Goal: Transaction & Acquisition: Purchase product/service

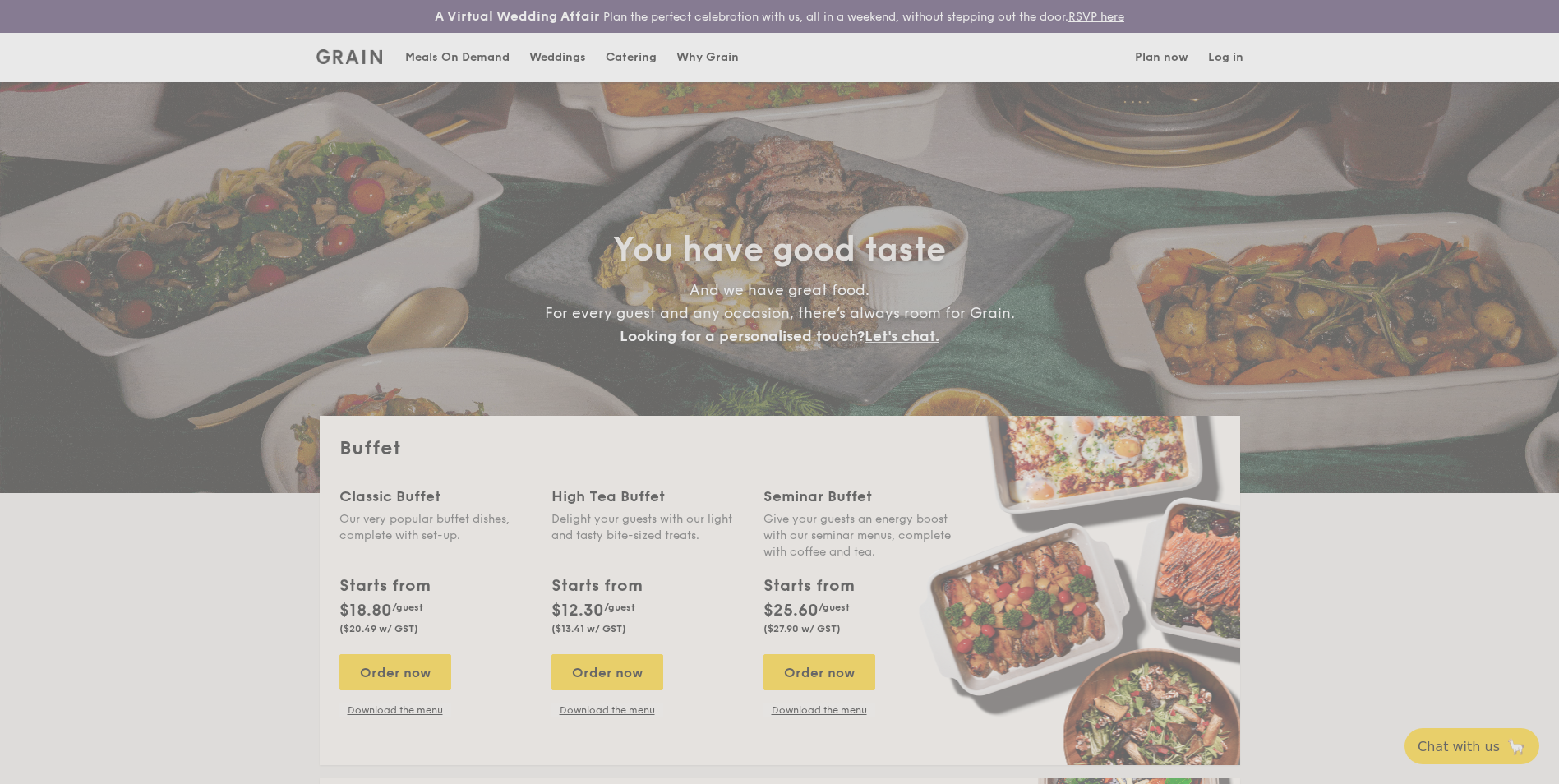
select select
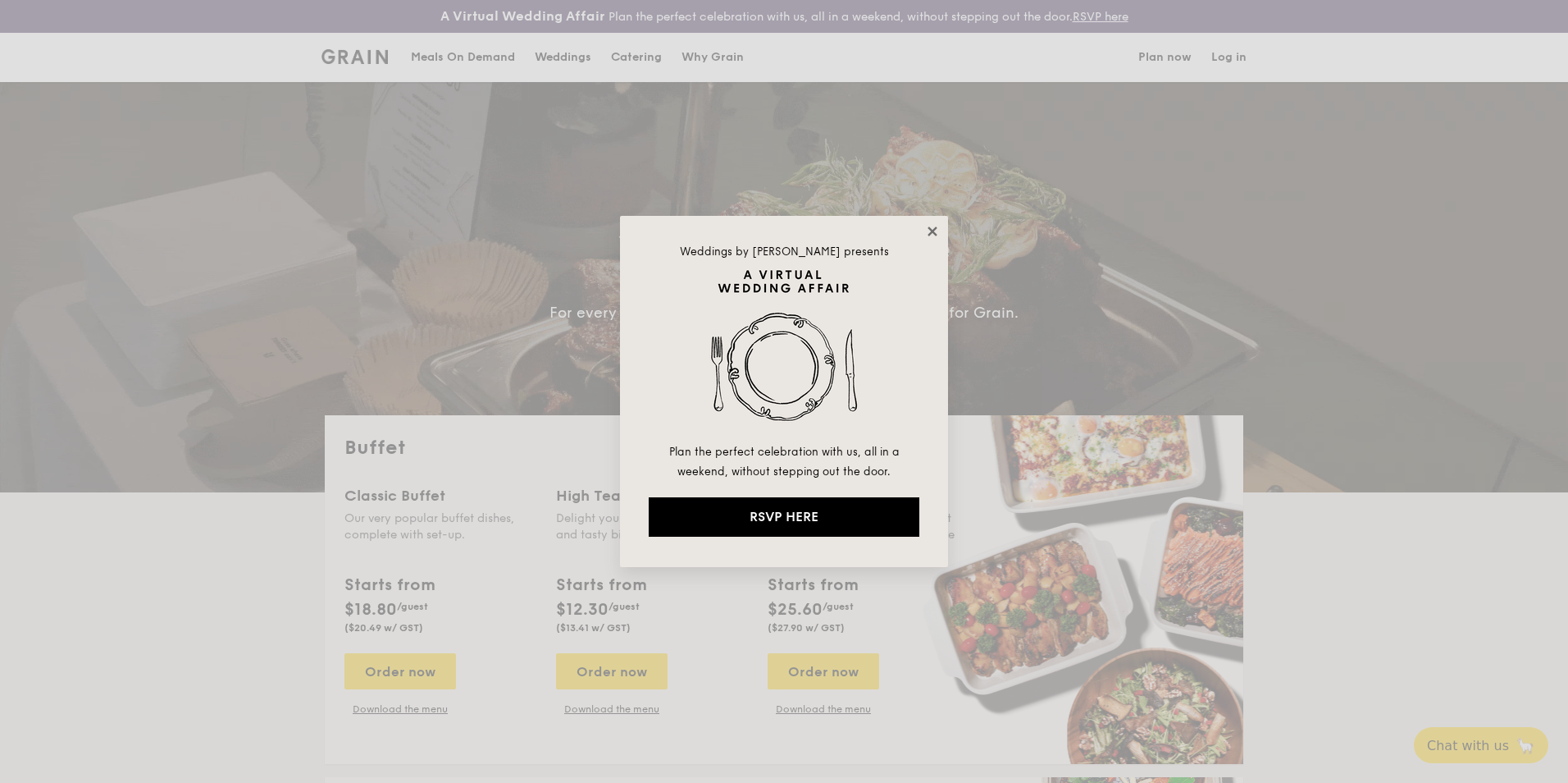
click at [928, 232] on icon at bounding box center [932, 231] width 14 height 14
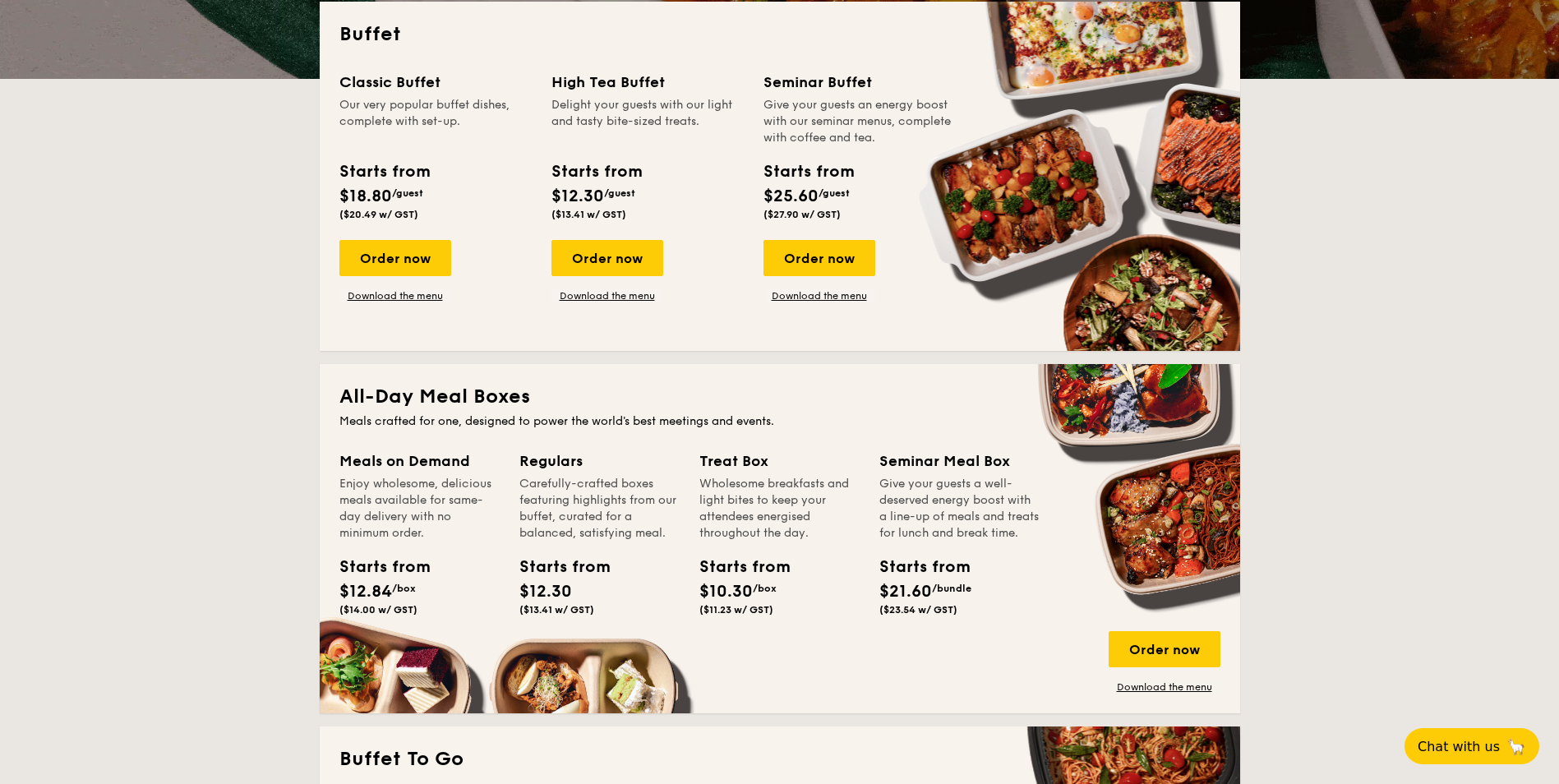
scroll to position [411, 0]
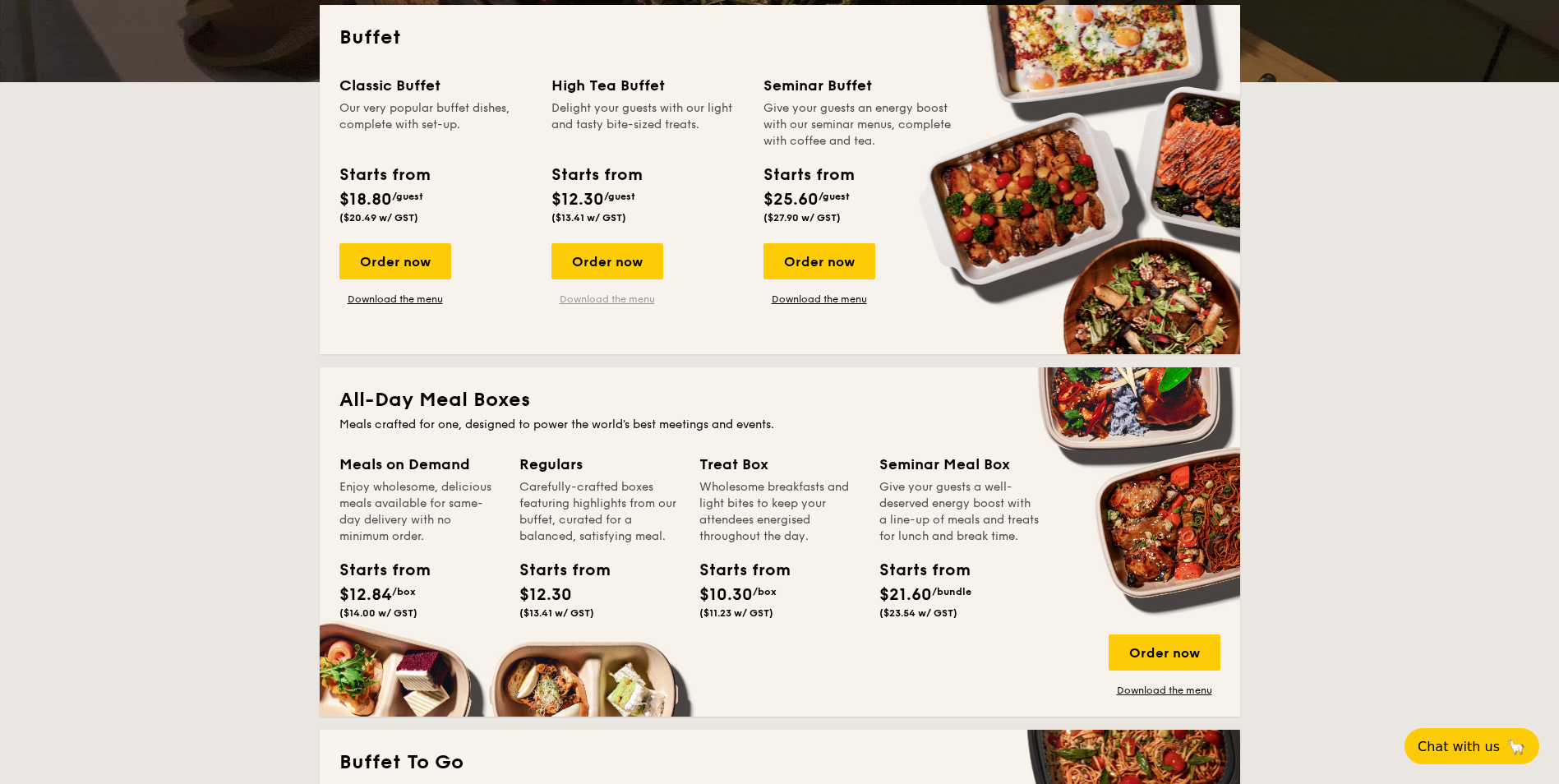
click at [618, 298] on link "Download the menu" at bounding box center [608, 298] width 112 height 14
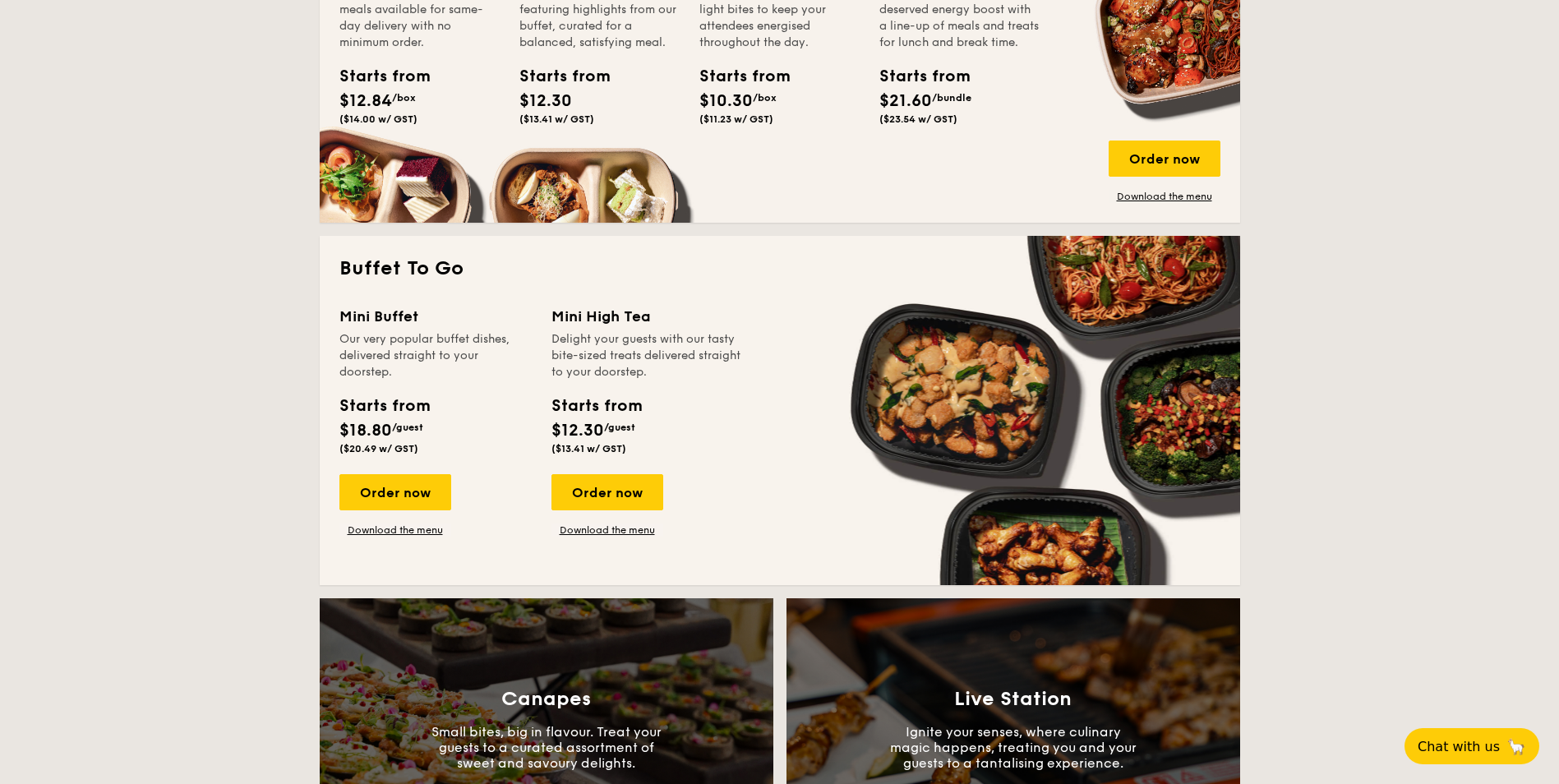
scroll to position [1068, 0]
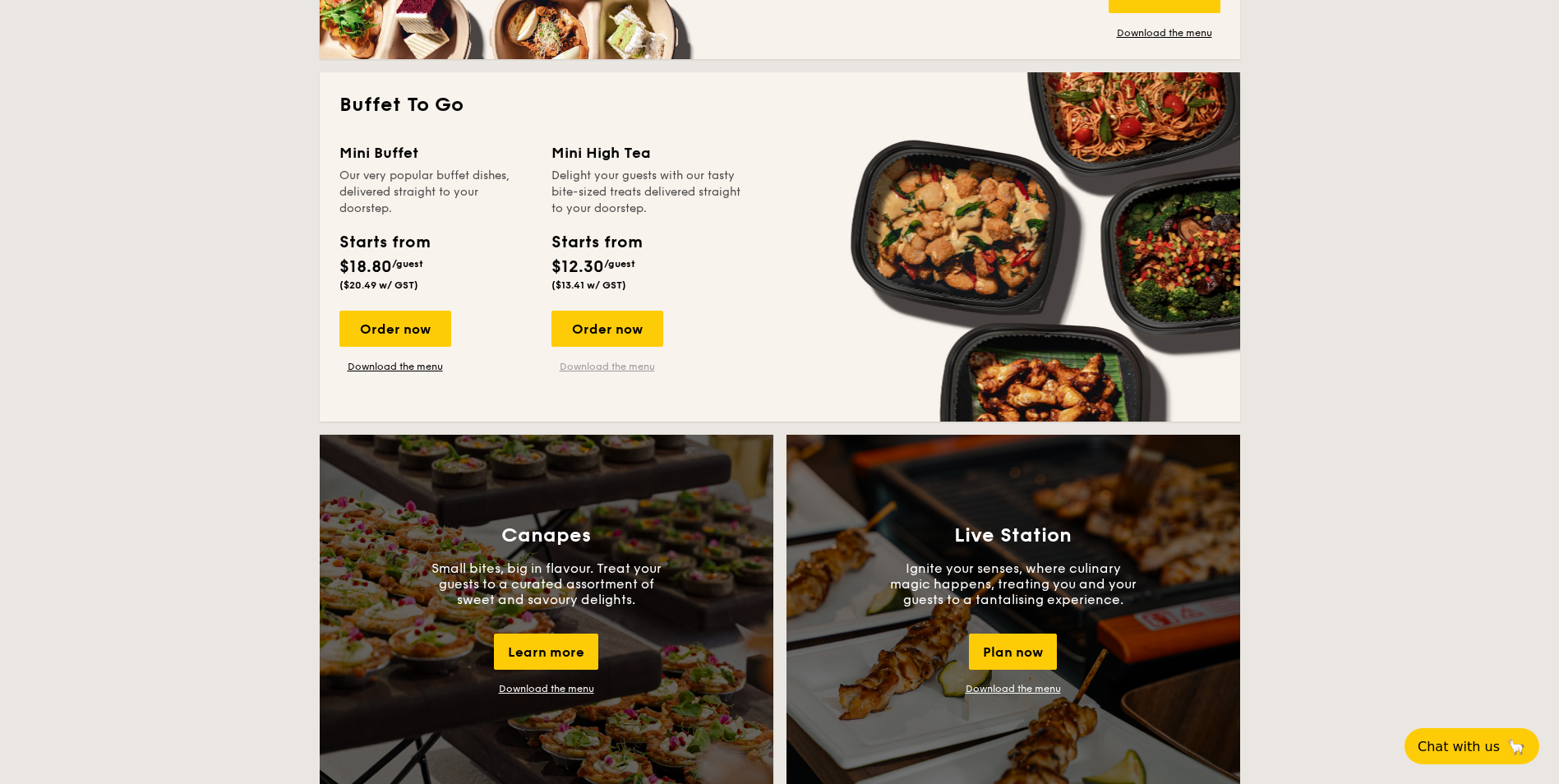
click at [637, 371] on link "Download the menu" at bounding box center [608, 366] width 112 height 14
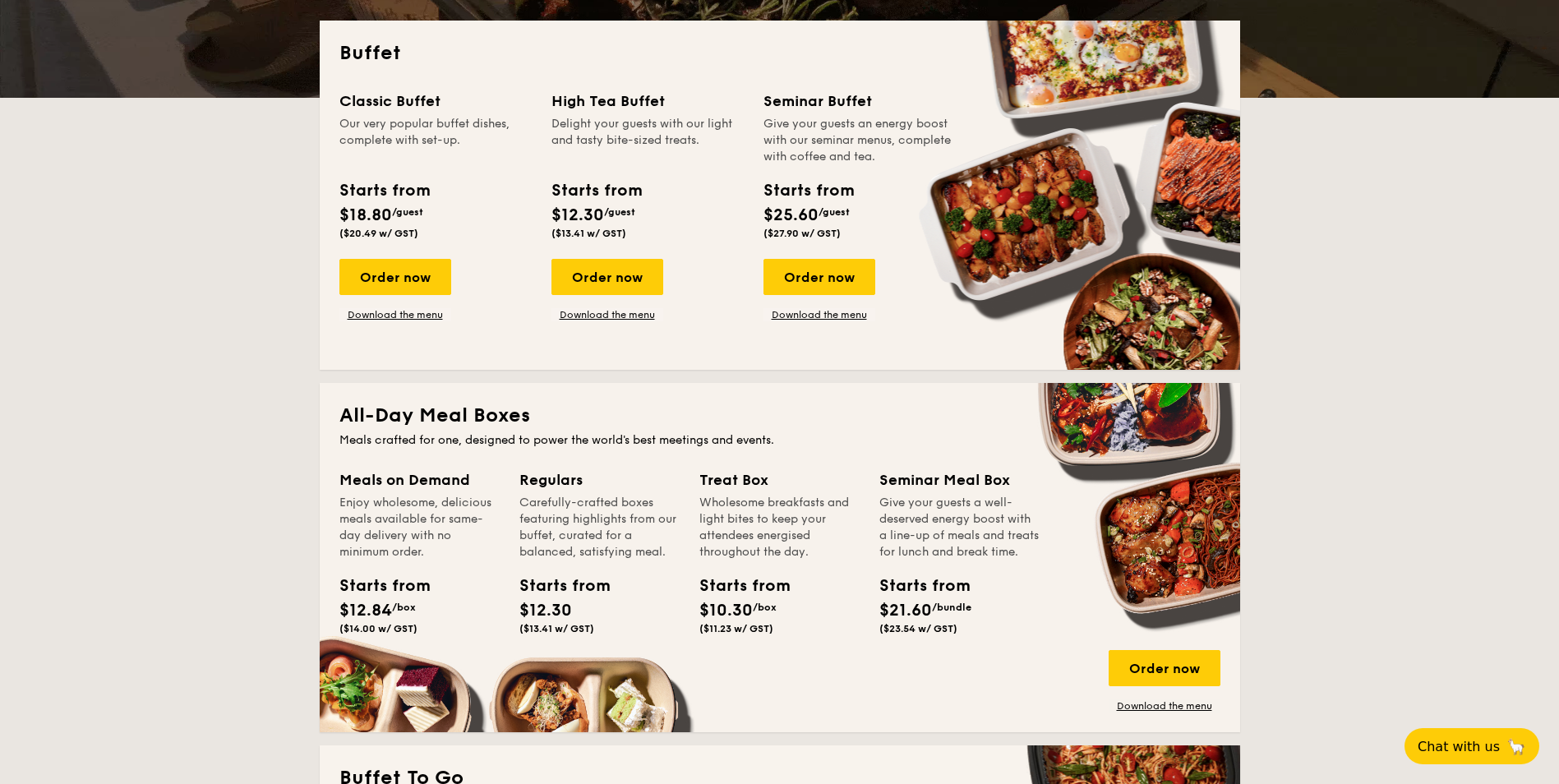
scroll to position [394, 0]
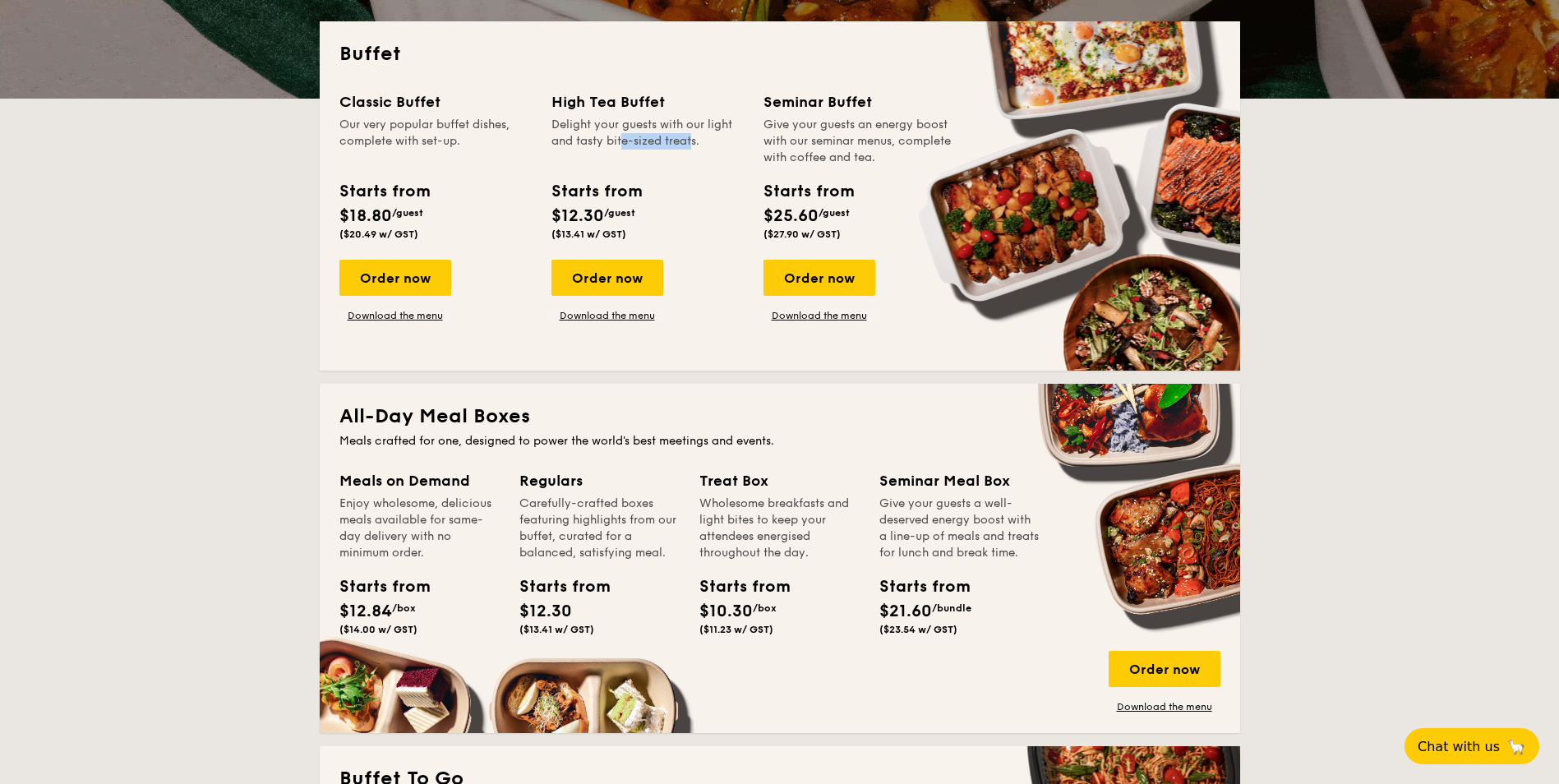
drag, startPoint x: 593, startPoint y: 155, endPoint x: 653, endPoint y: 165, distance: 60.8
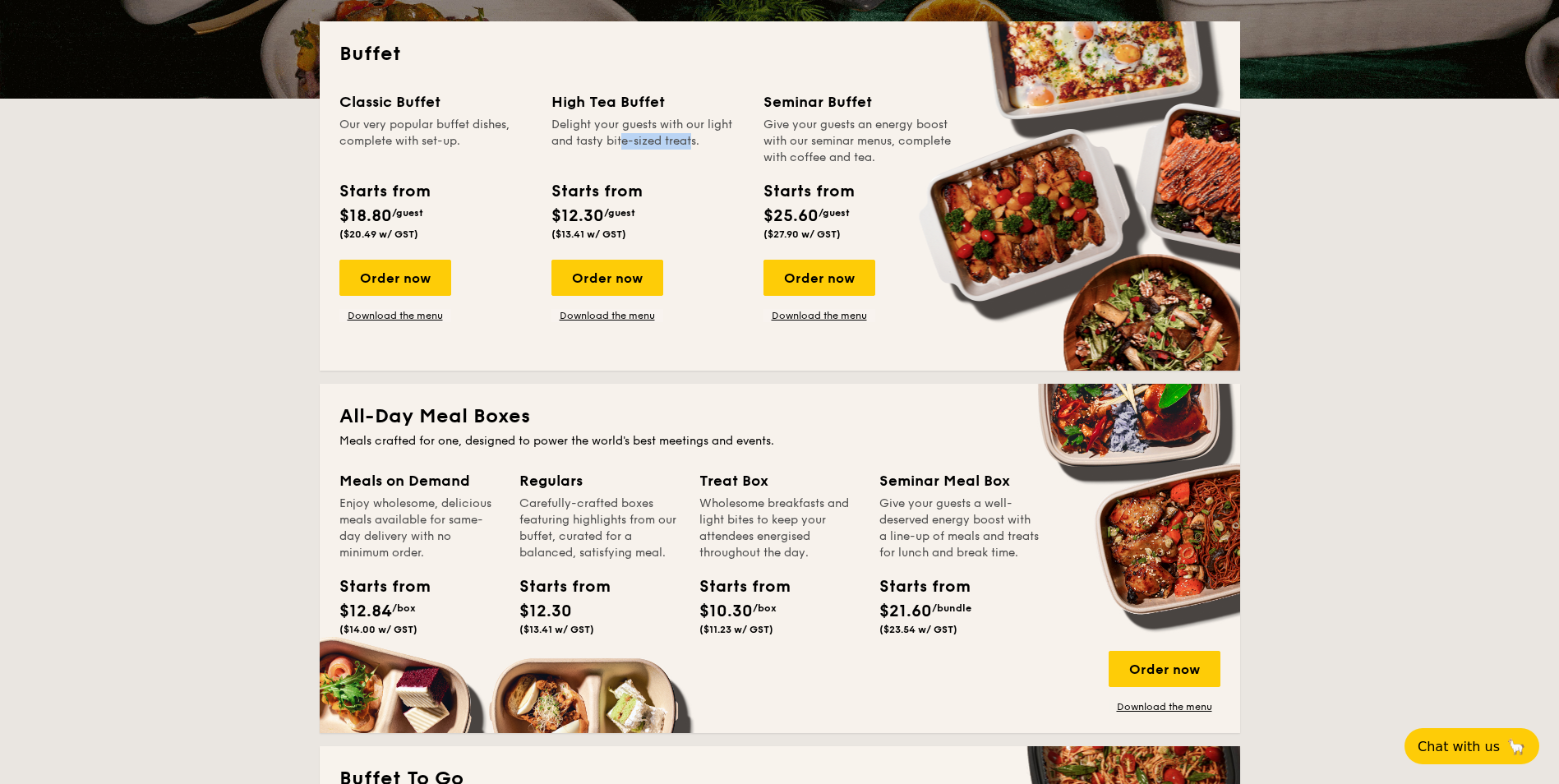
click at [653, 165] on div "Delight your guests with our light and tasty bite-sized treats." at bounding box center [648, 141] width 193 height 50
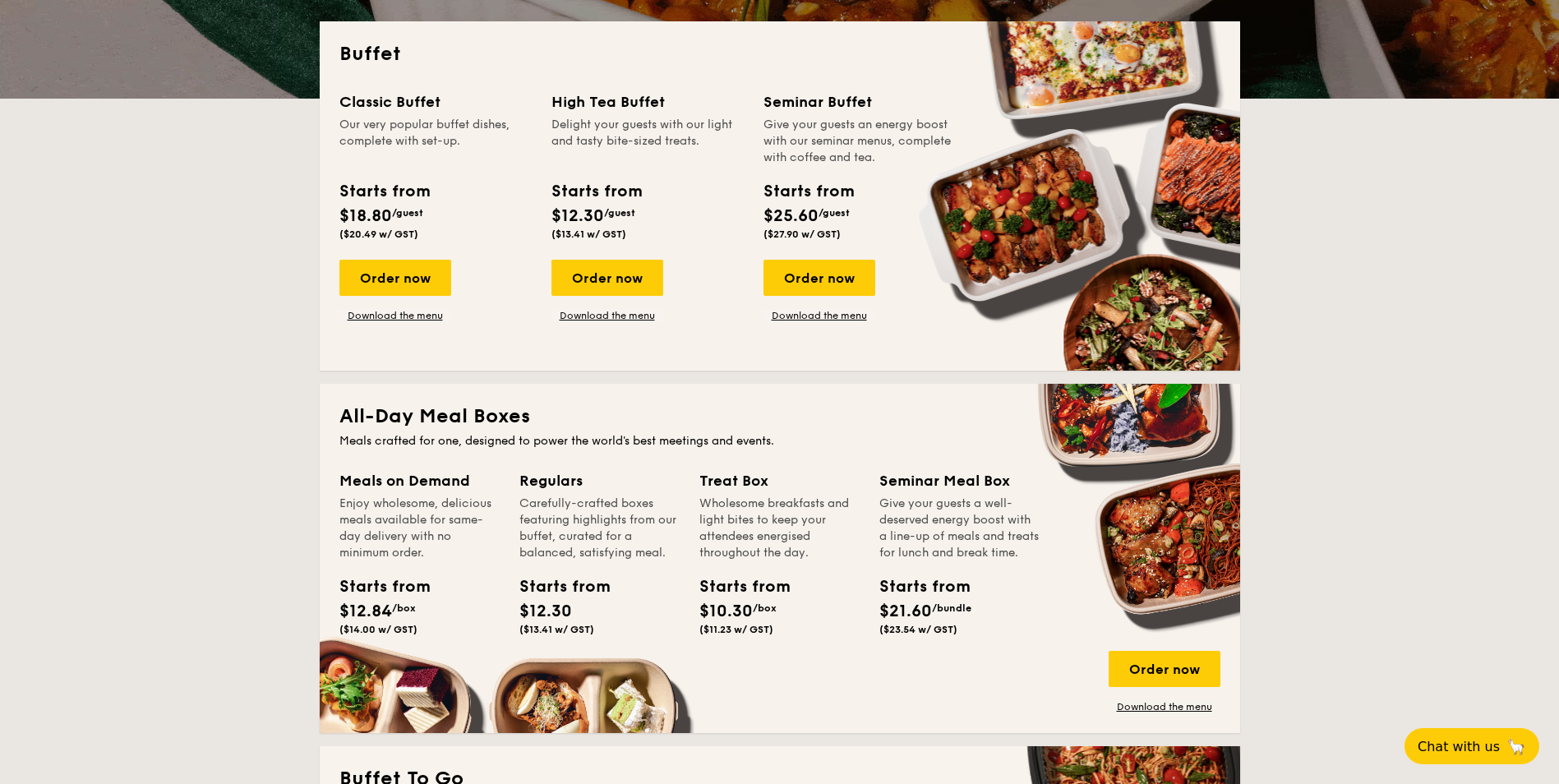
click at [652, 171] on div "High Tea Buffet Delight your guests with our light and tasty bite-sized treats.…" at bounding box center [648, 168] width 193 height 156
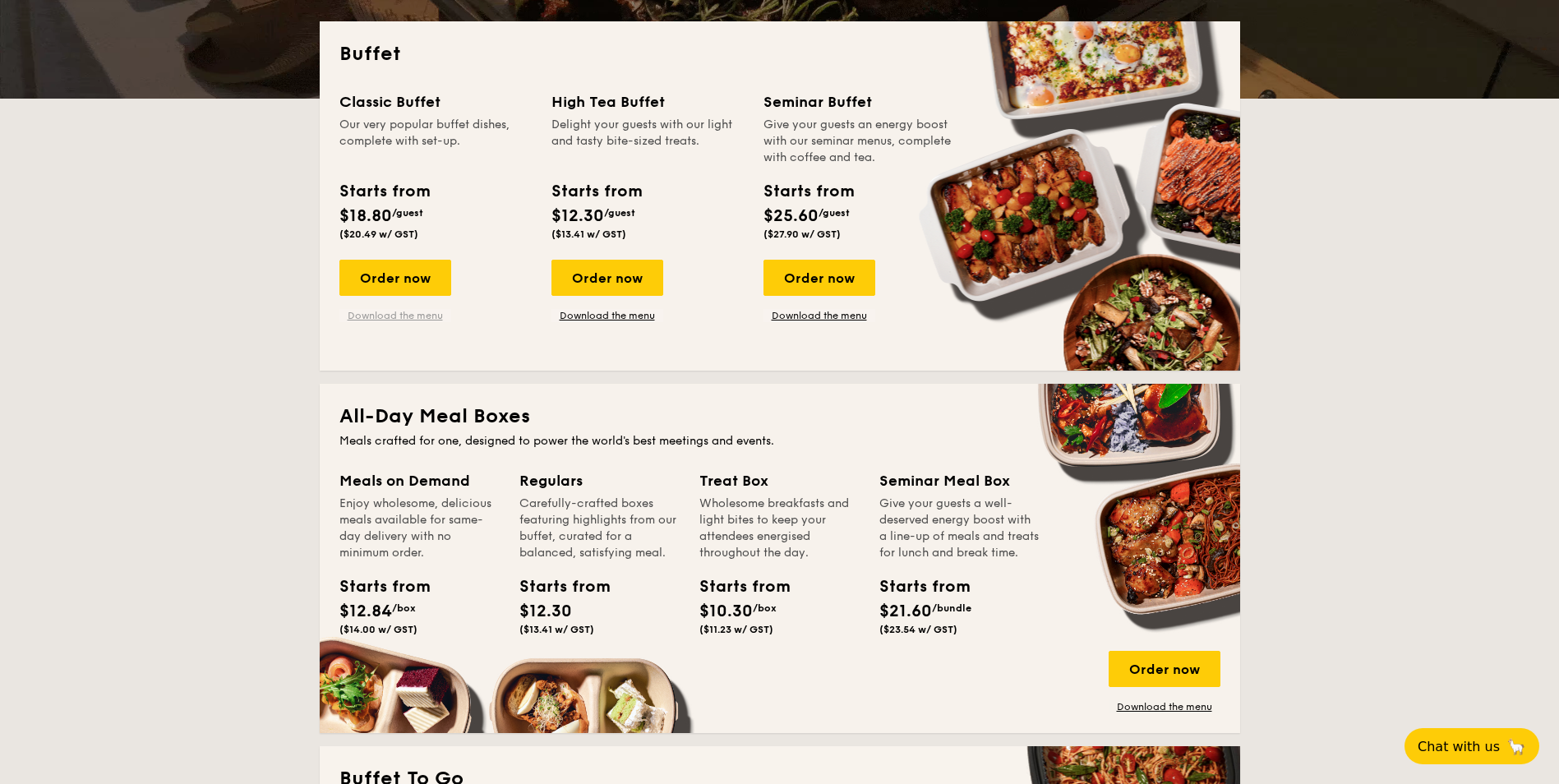
click at [417, 319] on link "Download the menu" at bounding box center [395, 316] width 112 height 14
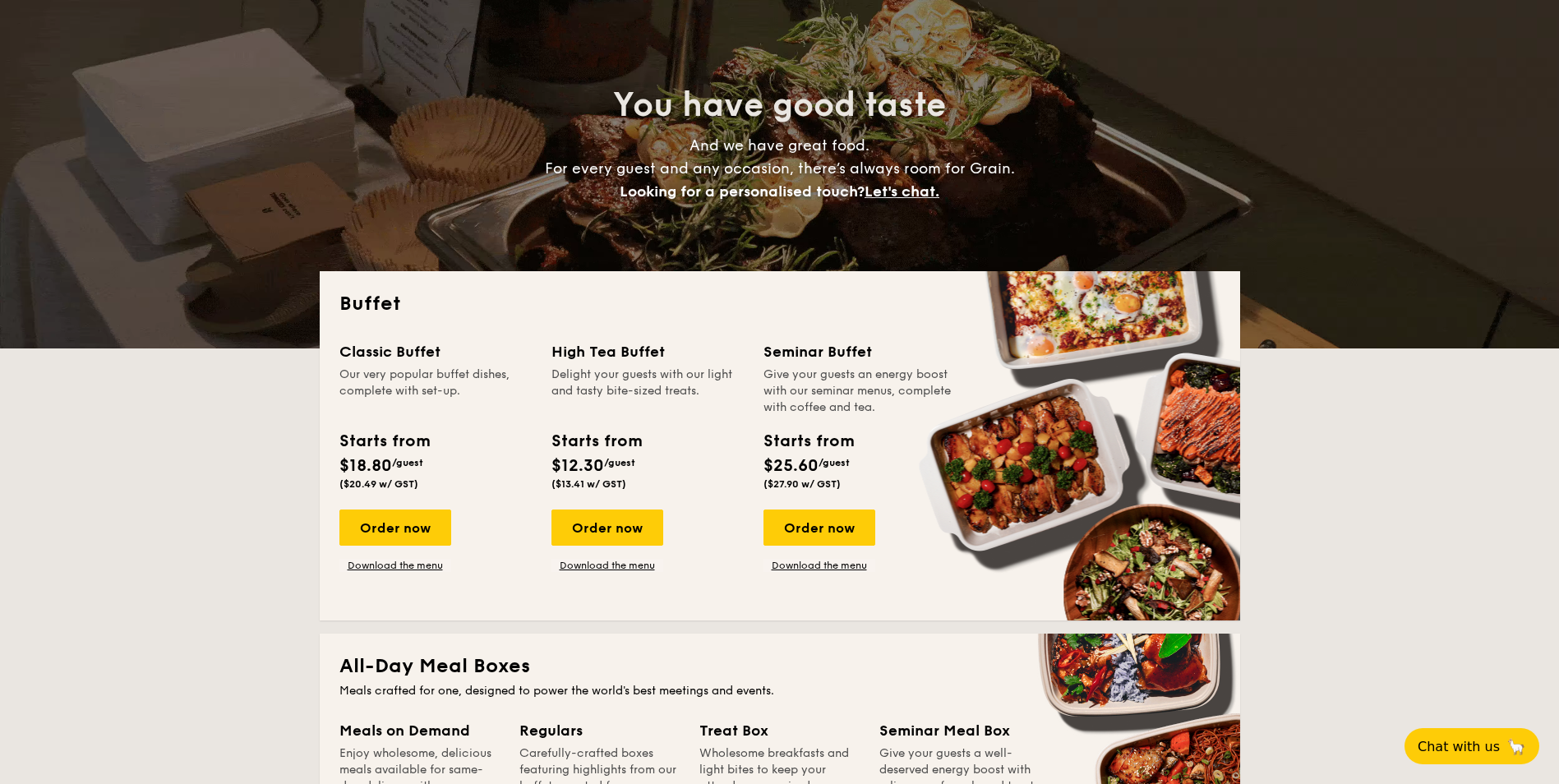
scroll to position [230, 0]
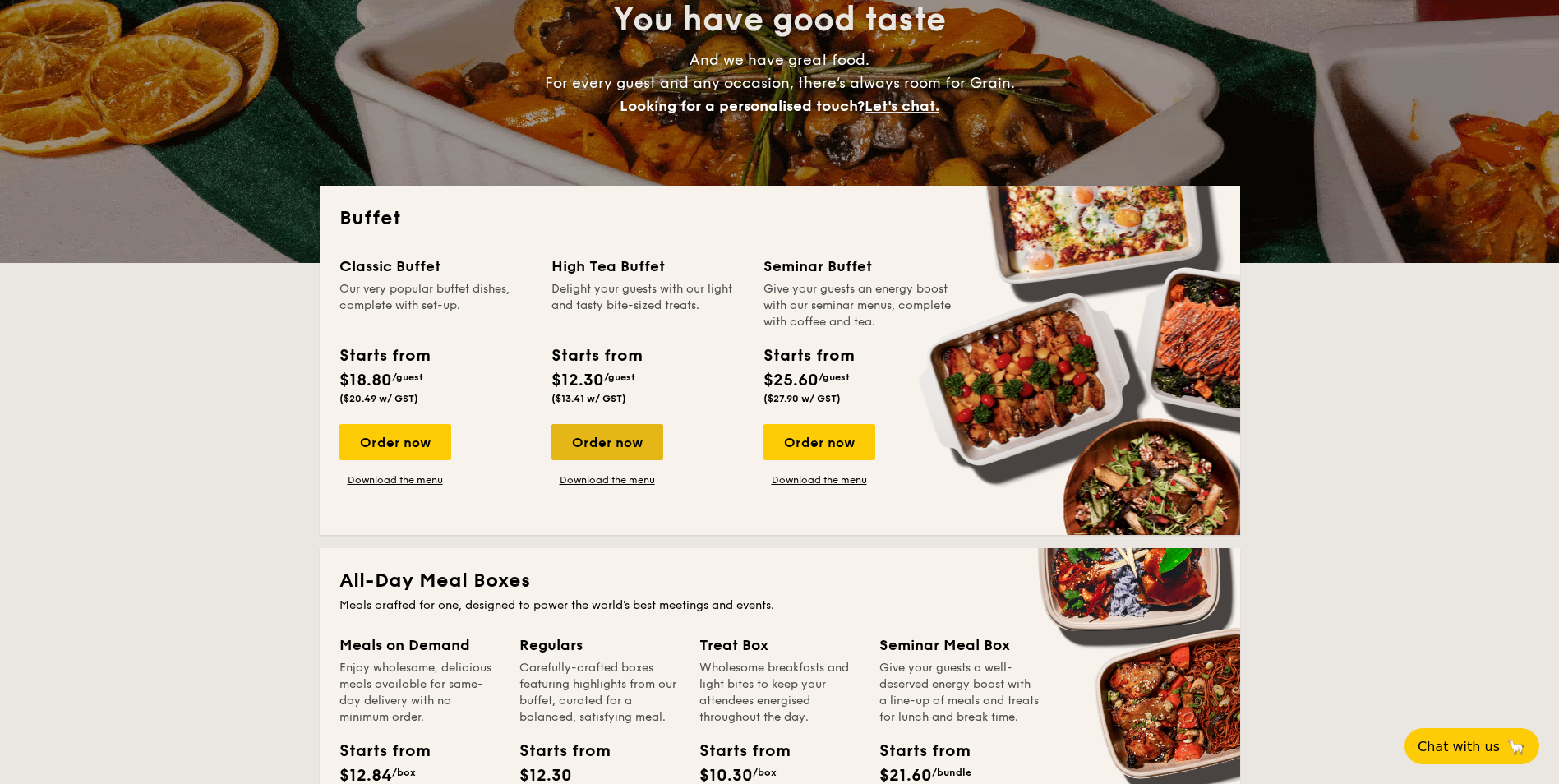
click at [613, 439] on div "Order now" at bounding box center [608, 442] width 112 height 36
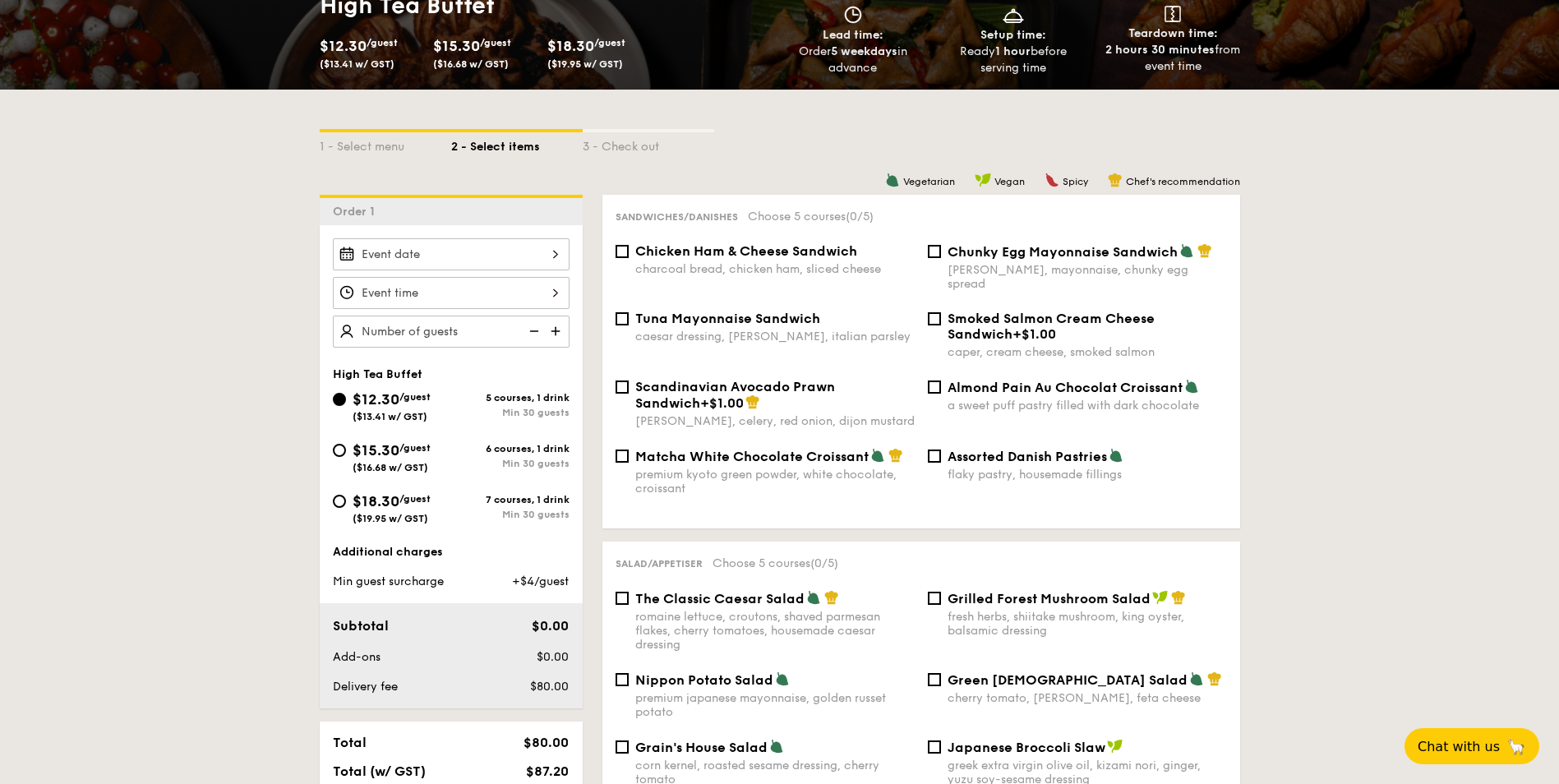
scroll to position [328, 0]
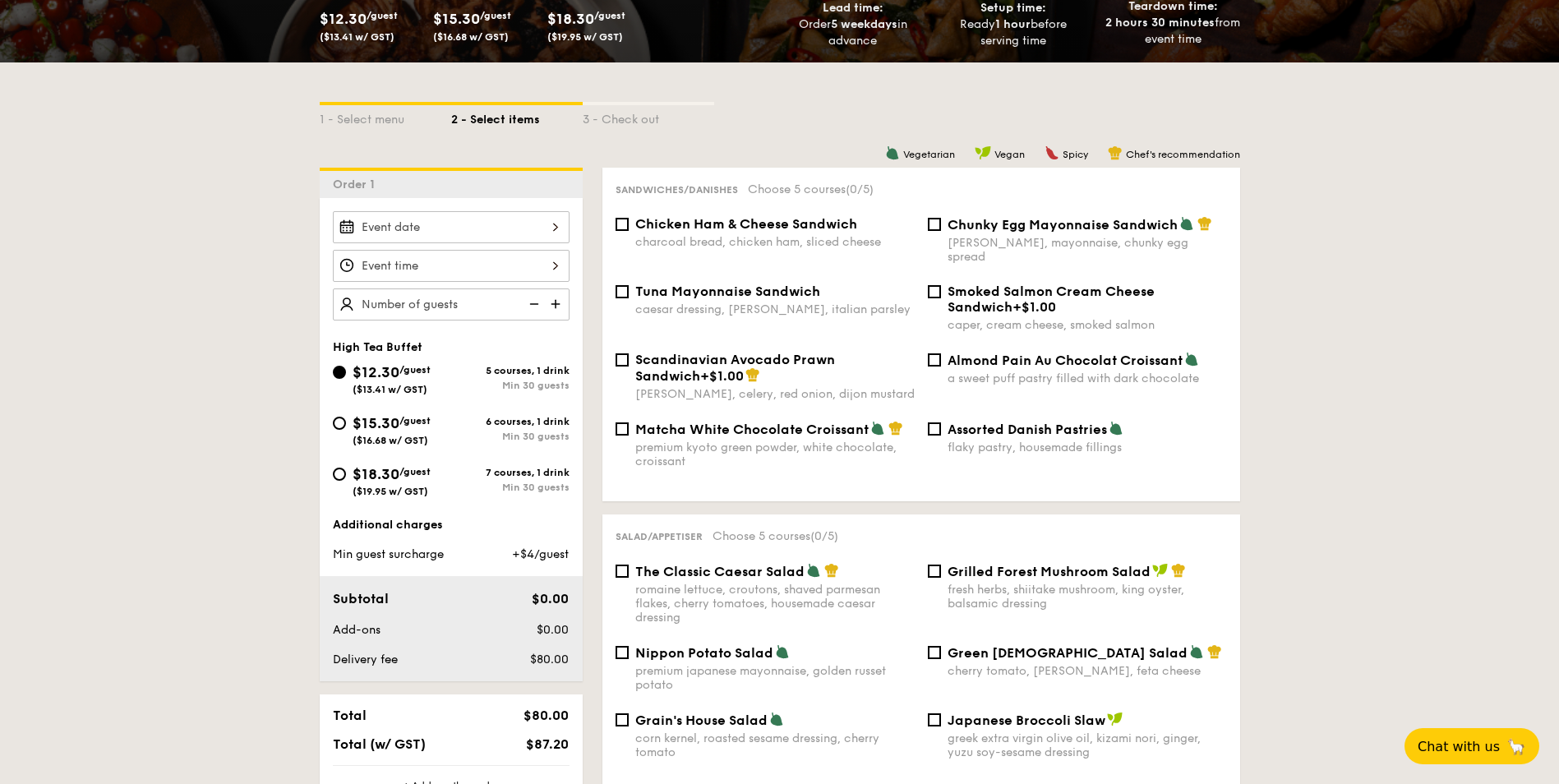
click at [462, 265] on div at bounding box center [452, 265] width 237 height 32
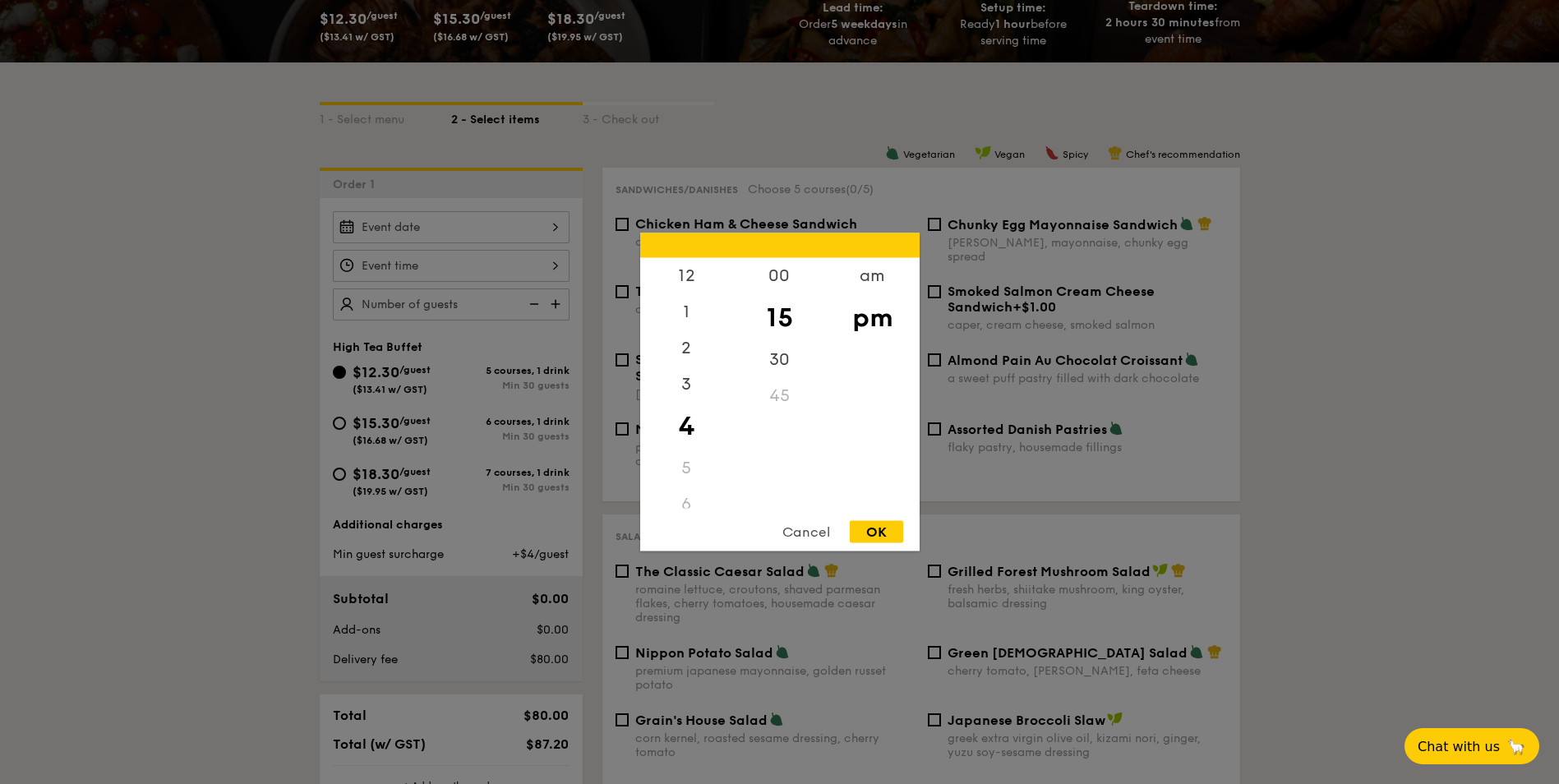
click at [796, 543] on div "Cancel" at bounding box center [806, 532] width 81 height 23
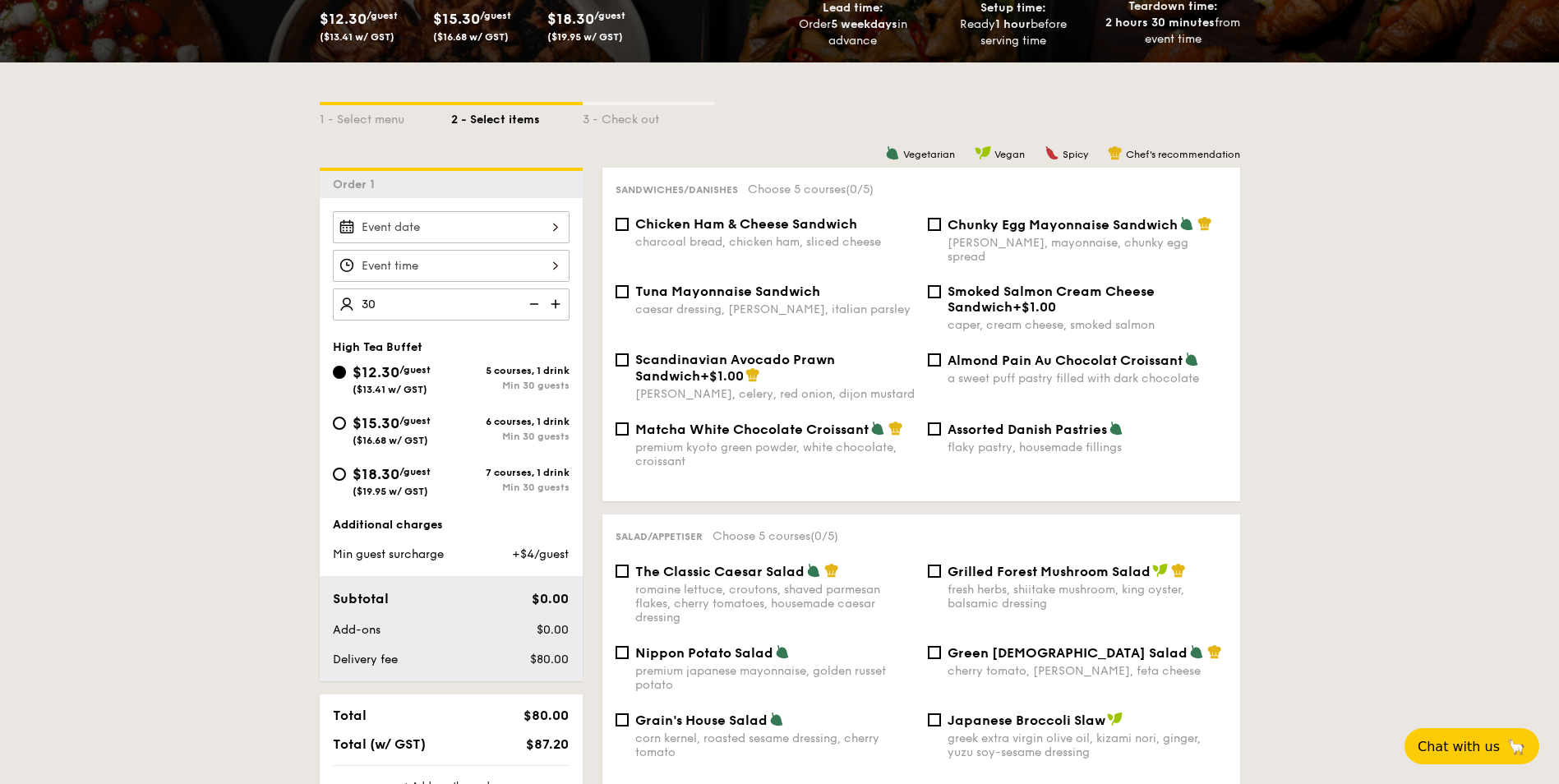
type input "30 guests"
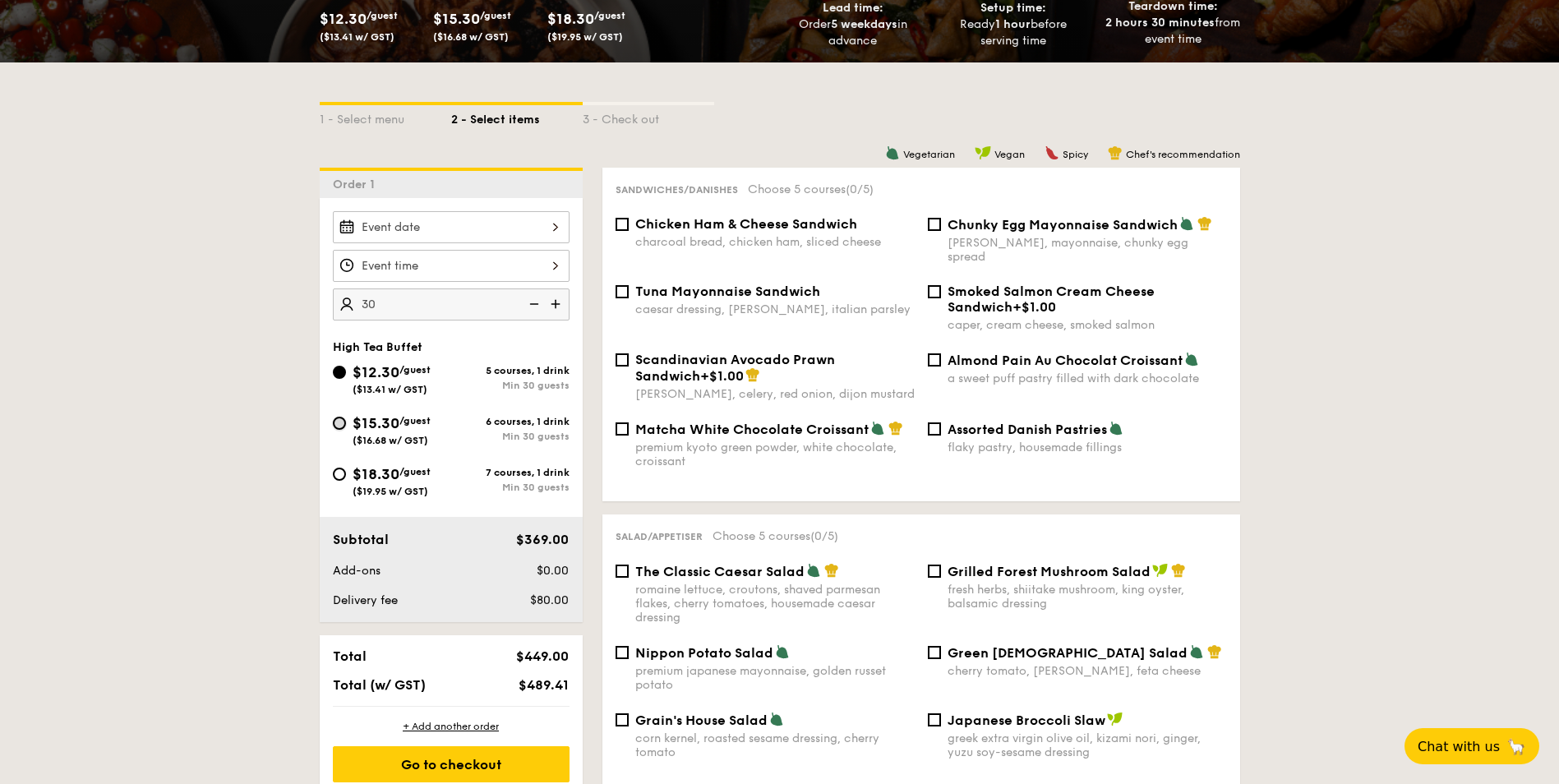
click at [342, 425] on input "$15.30 /guest ($16.68 w/ GST) 6 courses, 1 drink Min 30 guests" at bounding box center [339, 423] width 14 height 14
radio input "true"
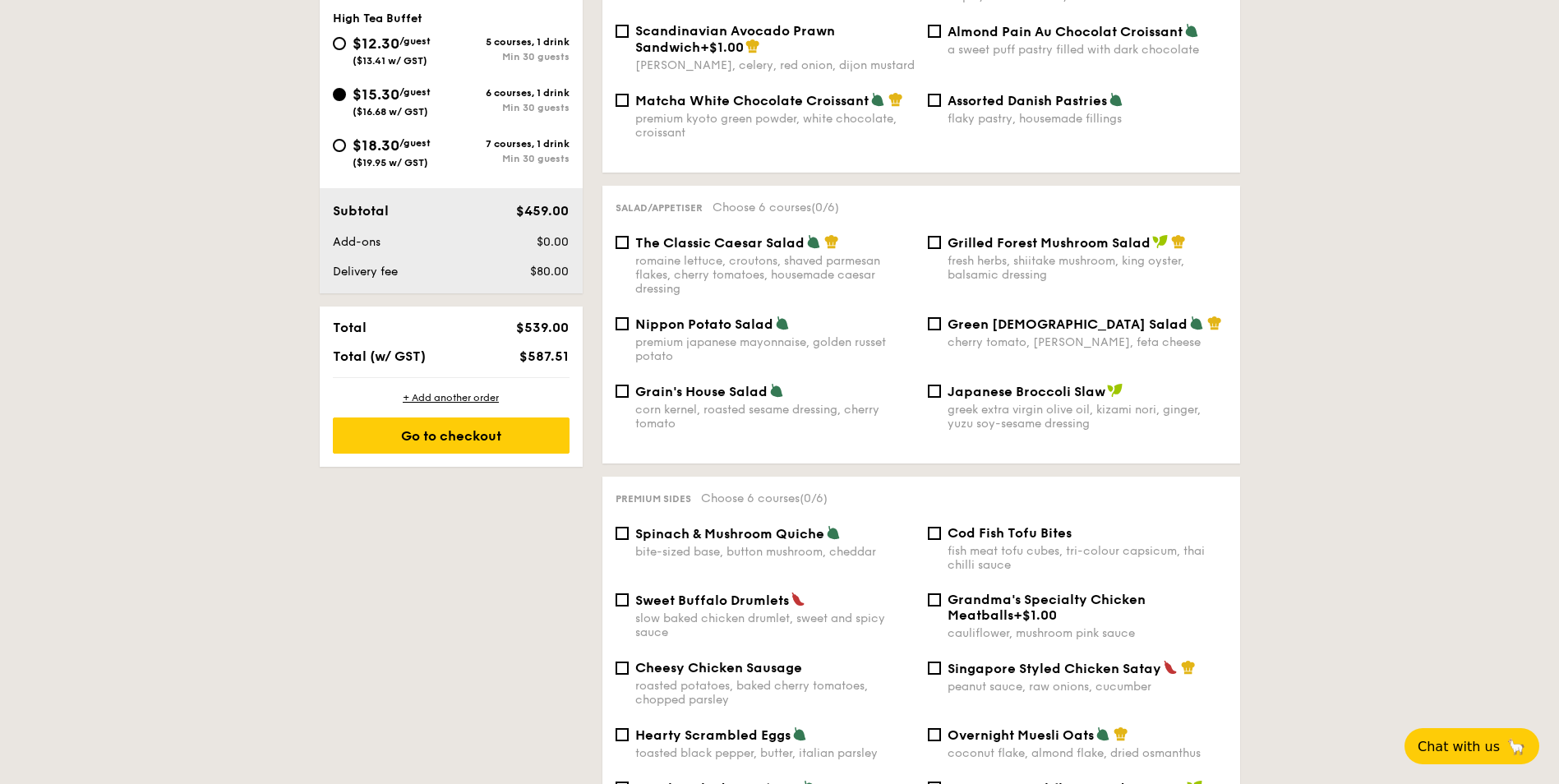
click at [528, 369] on div "Total $539.00 Total (w/ GST) $587.51" at bounding box center [451, 342] width 263 height 71
click at [348, 147] on div "$18.30 /guest ($19.95 w/ GST)" at bounding box center [392, 151] width 119 height 34
click at [346, 147] on input "$18.30 /guest ($19.95 w/ GST) 7 courses, 1 drink Min 30 guests" at bounding box center [339, 146] width 14 height 14
radio input "true"
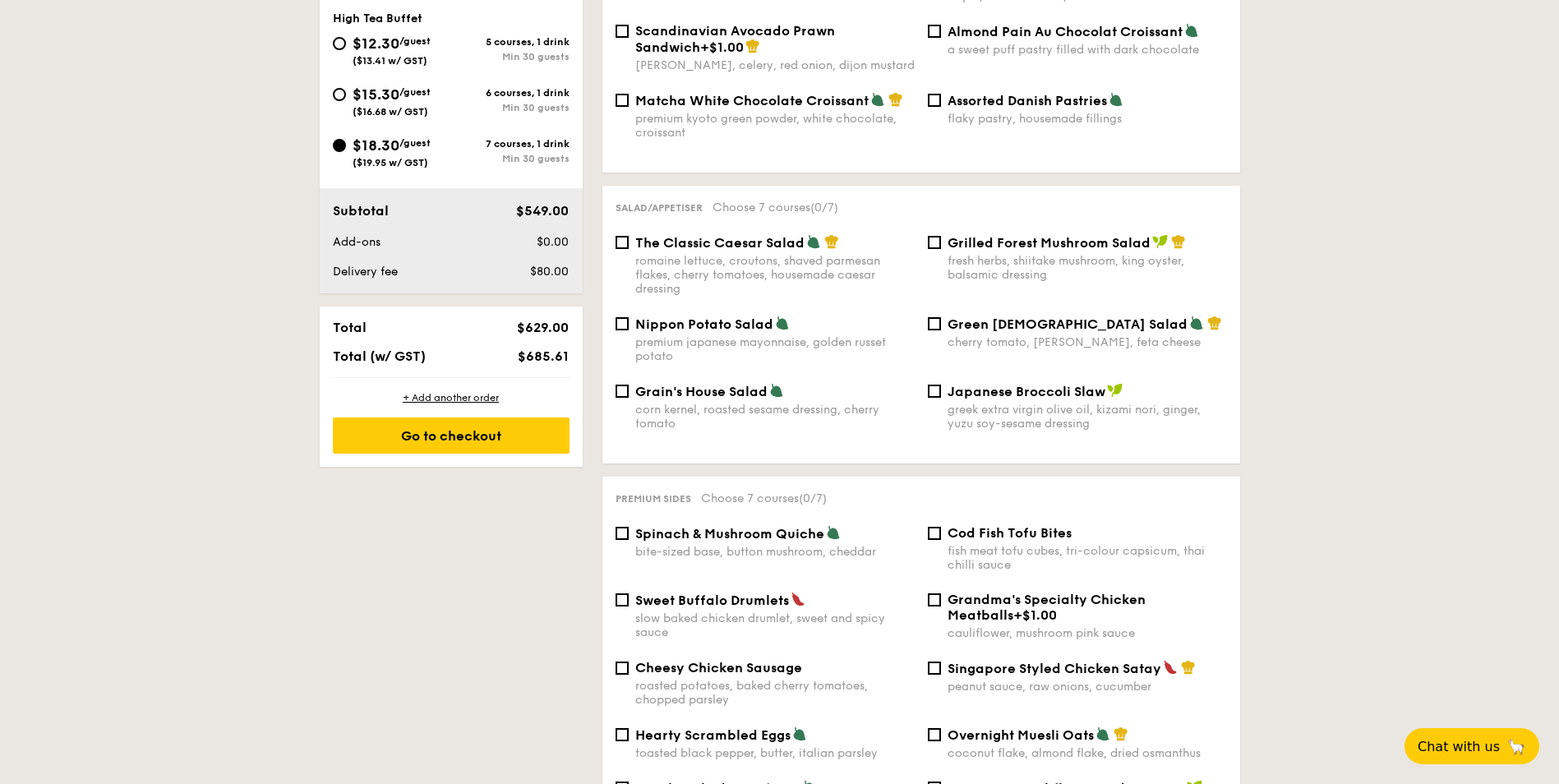
click at [353, 96] on span "$15.30" at bounding box center [376, 94] width 47 height 18
click at [346, 96] on input "$15.30 /guest ($16.68 w/ GST) 6 courses, 1 drink Min 30 guests" at bounding box center [339, 94] width 14 height 14
radio input "true"
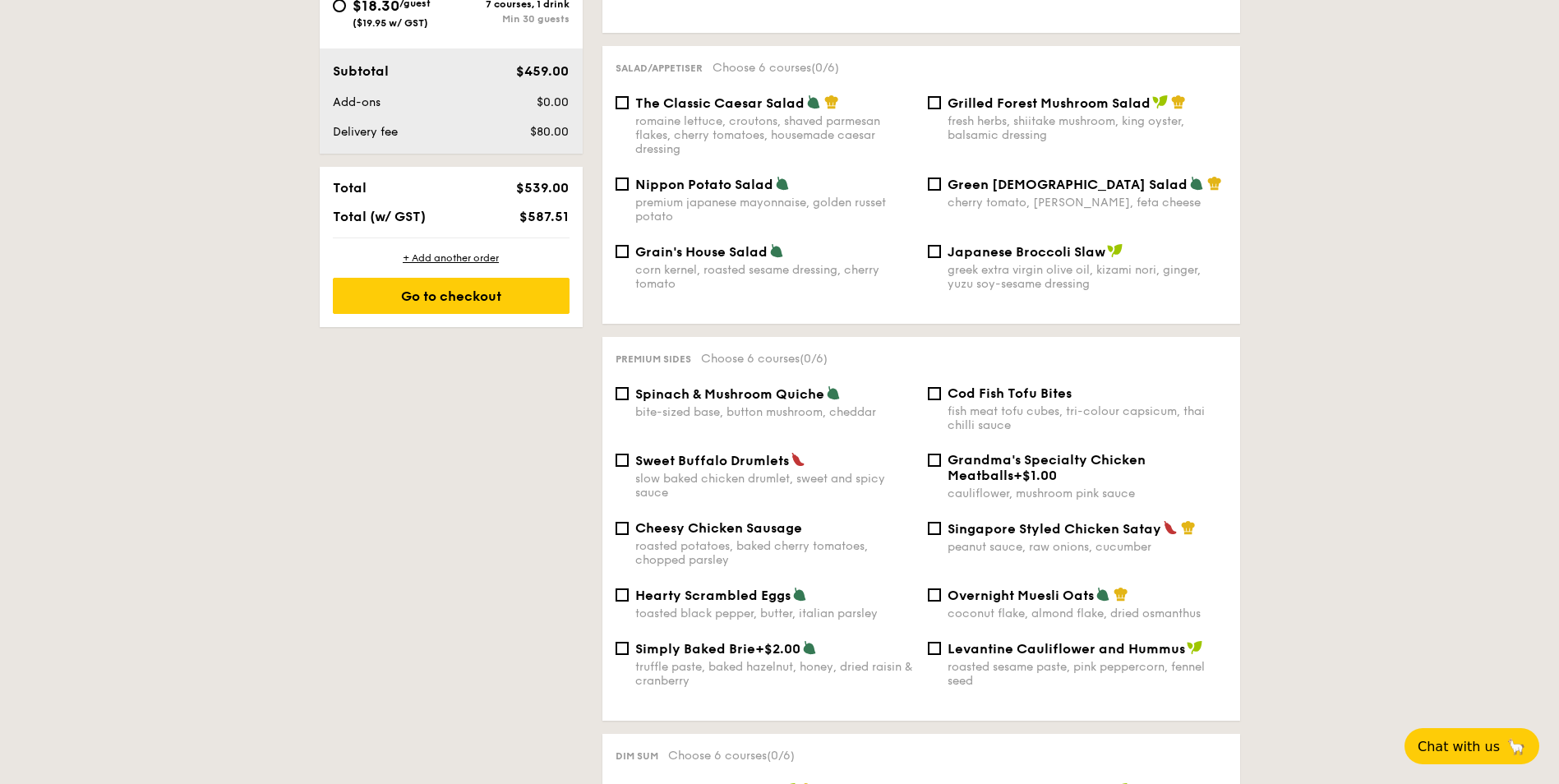
scroll to position [821, 0]
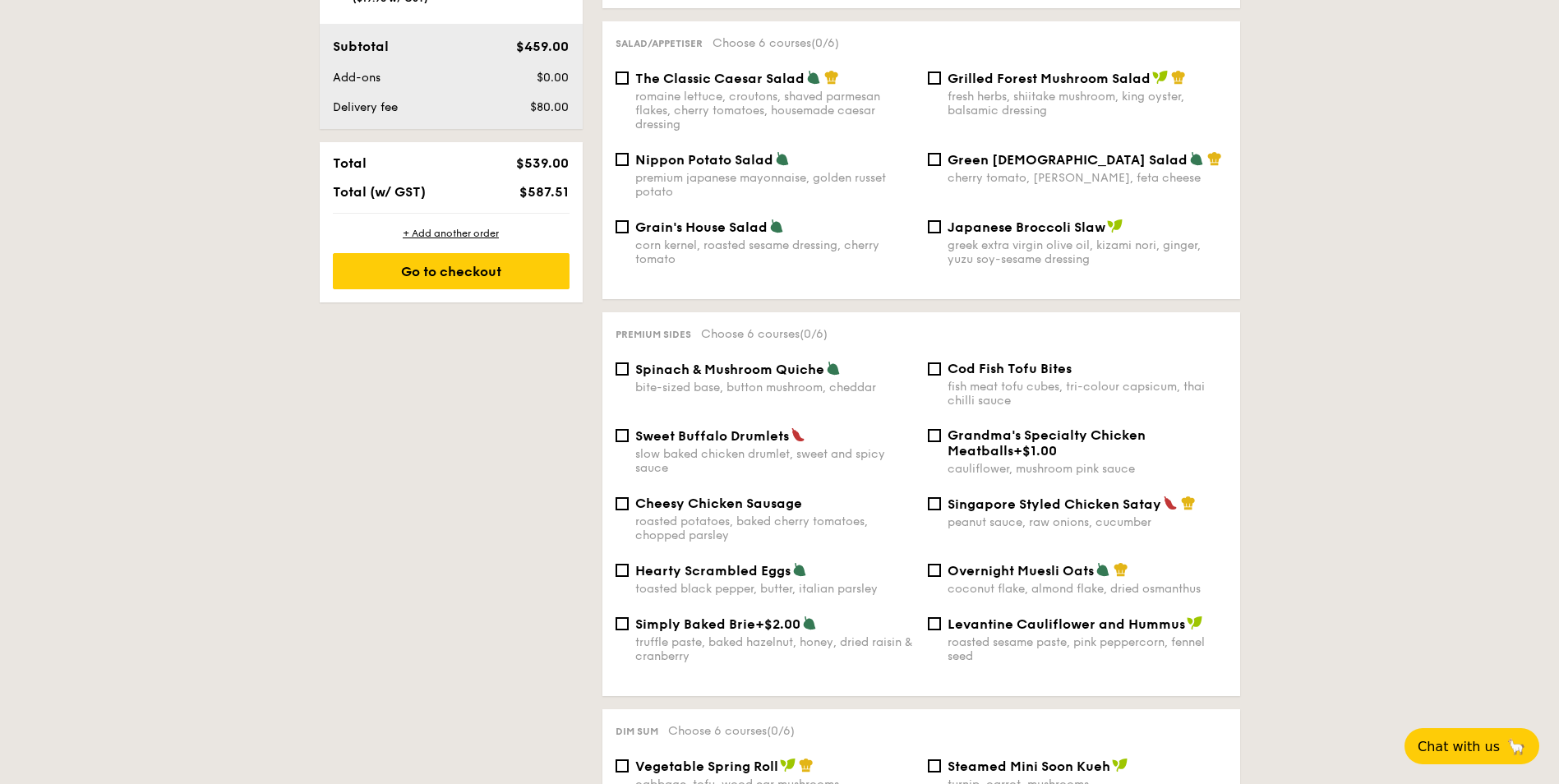
click at [732, 365] on div "Spinach & Mushroom Quiche bite-sized base, button mushroom, cheddar" at bounding box center [775, 377] width 280 height 33
click at [629, 365] on input "Spinach & Mushroom Quiche bite-sized base, button mushroom, cheddar" at bounding box center [622, 369] width 14 height 14
checkbox input "true"
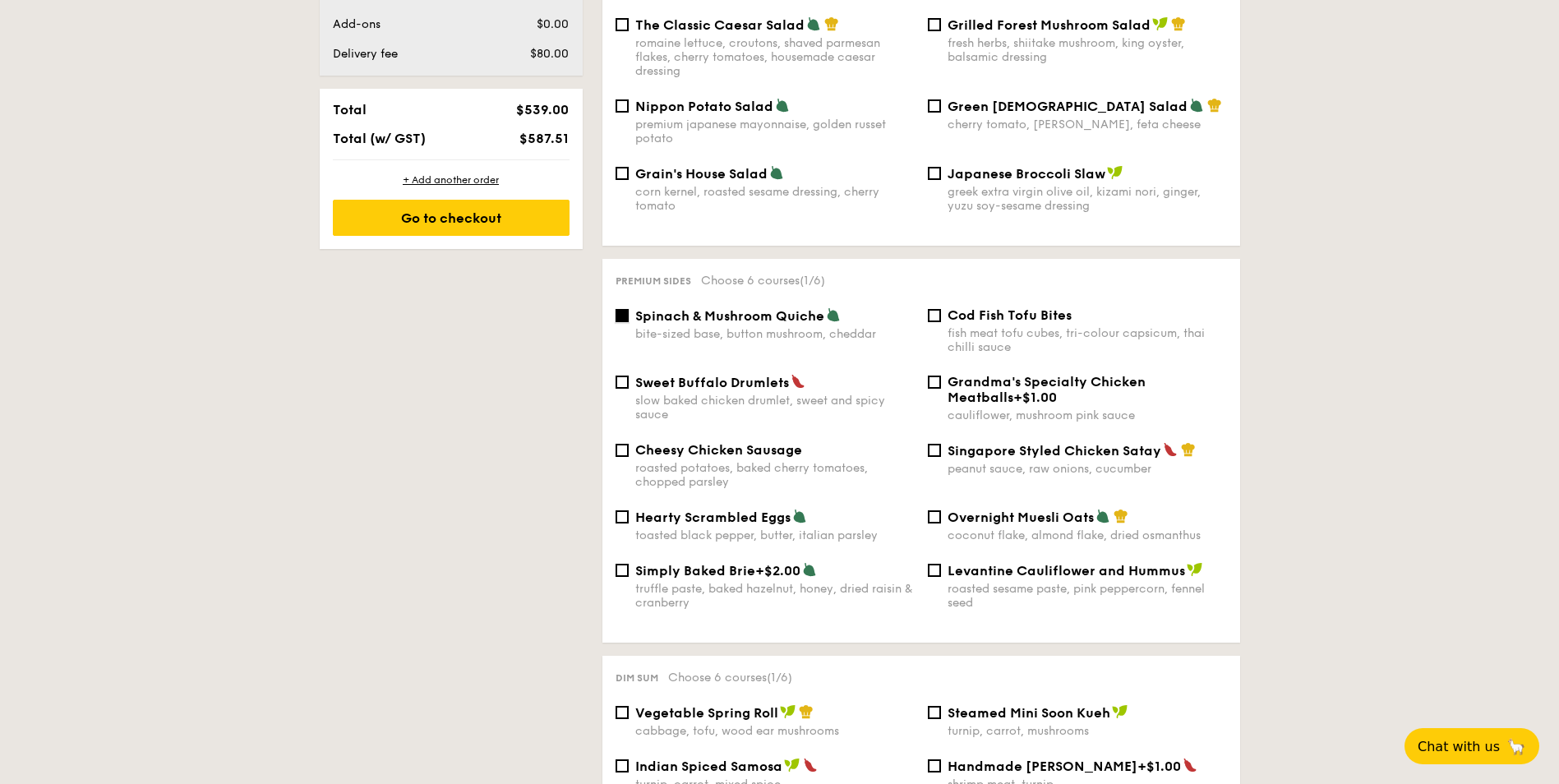
scroll to position [903, 0]
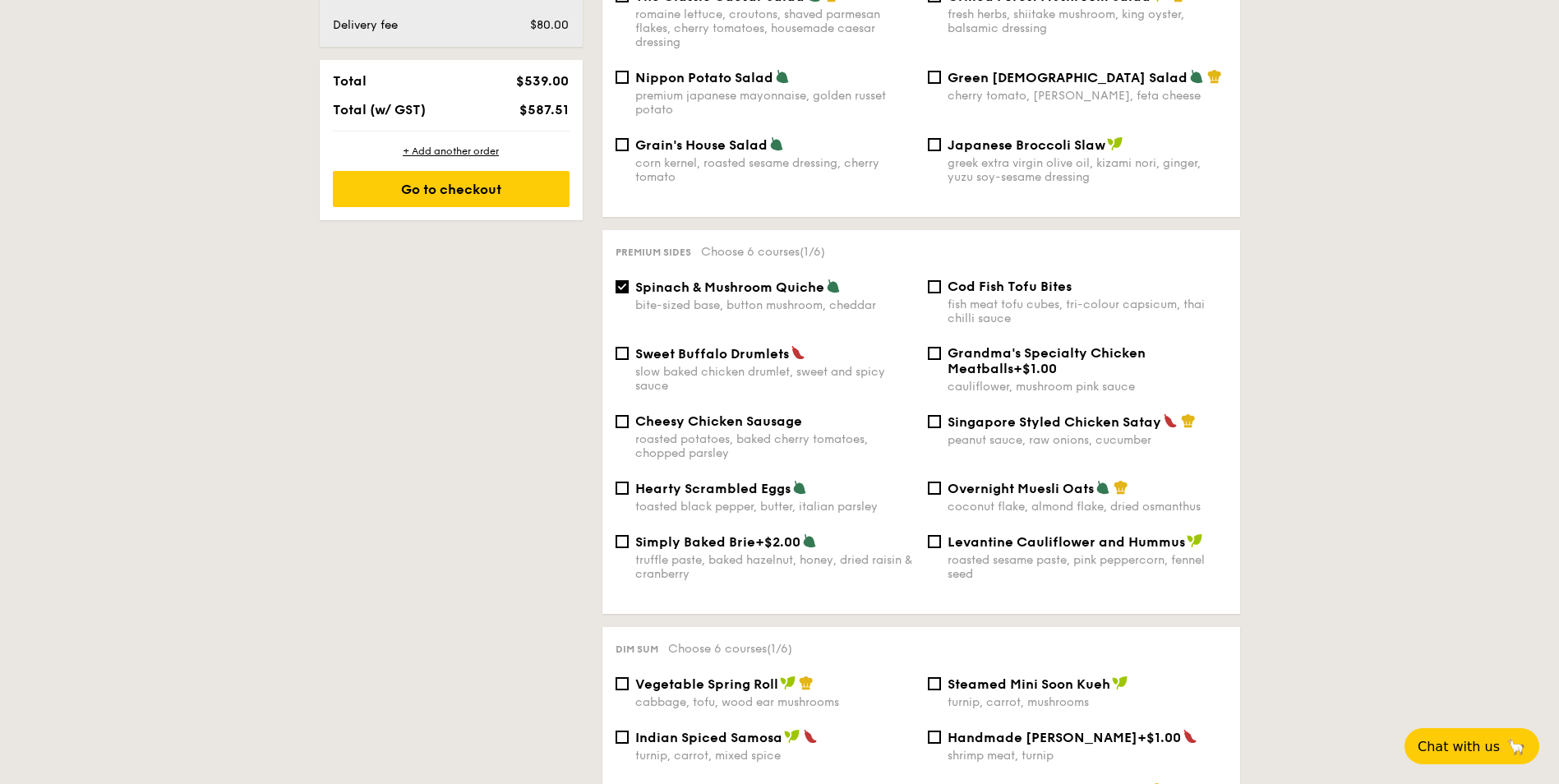
click at [1009, 433] on div "peanut sauce, raw onions, cucumber" at bounding box center [1087, 439] width 280 height 14
click at [941, 419] on input "Singapore Styled Chicken Satay peanut sauce, raw onions, cucumber" at bounding box center [935, 421] width 14 height 14
checkbox input "true"
click at [726, 432] on div "roasted potatoes, baked cherry tomatoes, chopped parsley" at bounding box center [775, 446] width 280 height 28
click at [629, 424] on input "Cheesy Chicken Sausage roasted potatoes, baked cherry tomatoes, chopped parsley" at bounding box center [622, 421] width 14 height 14
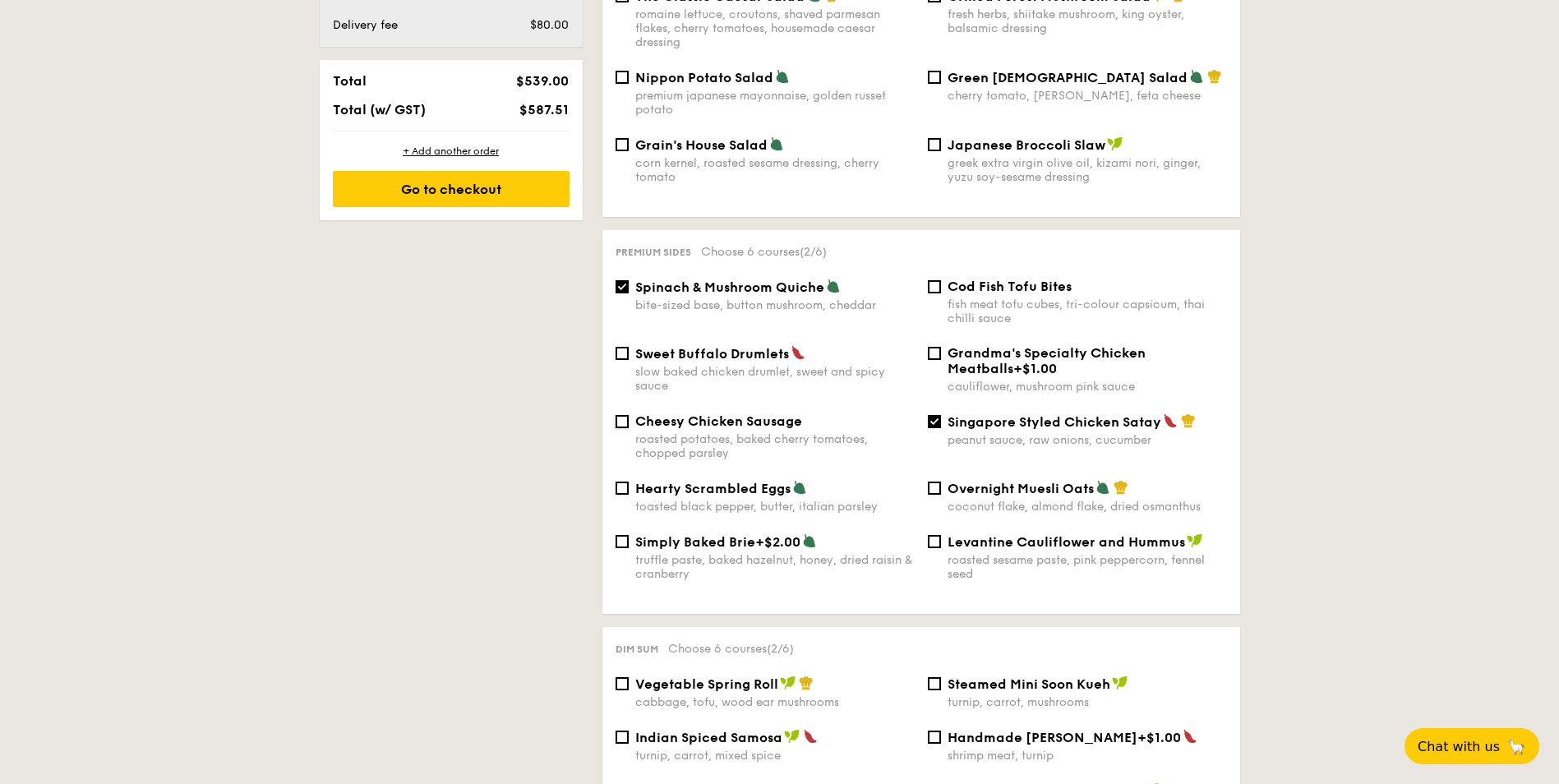
checkbox input "true"
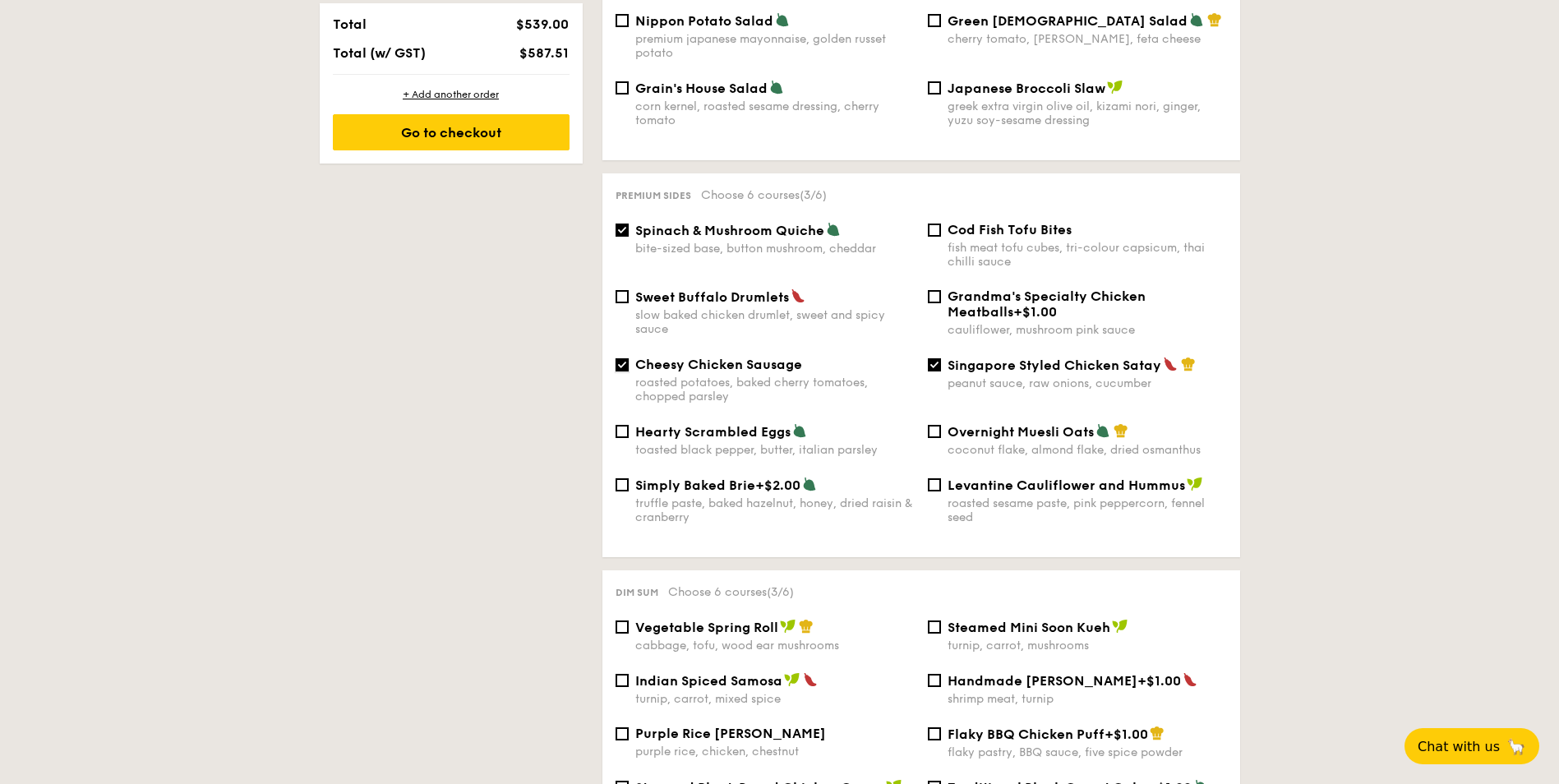
scroll to position [986, 0]
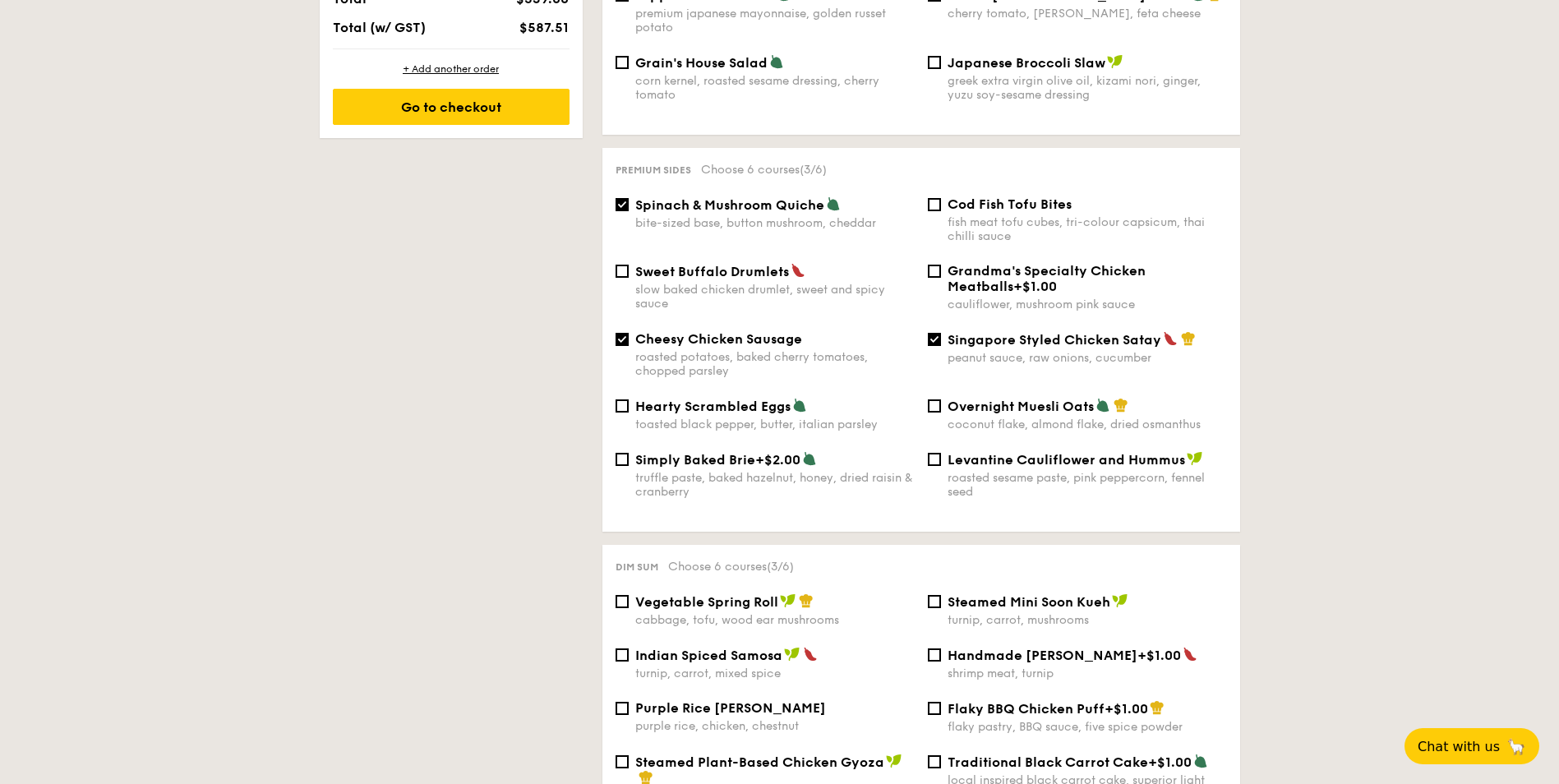
click at [1112, 456] on div "Levantine Cauliflower and Hummus roasted sesame paste, pink peppercorn, fennel …" at bounding box center [1087, 475] width 280 height 48
click at [941, 456] on input "Levantine Cauliflower and Hummus roasted sesame paste, pink peppercorn, fennel …" at bounding box center [935, 459] width 14 height 14
checkbox input "true"
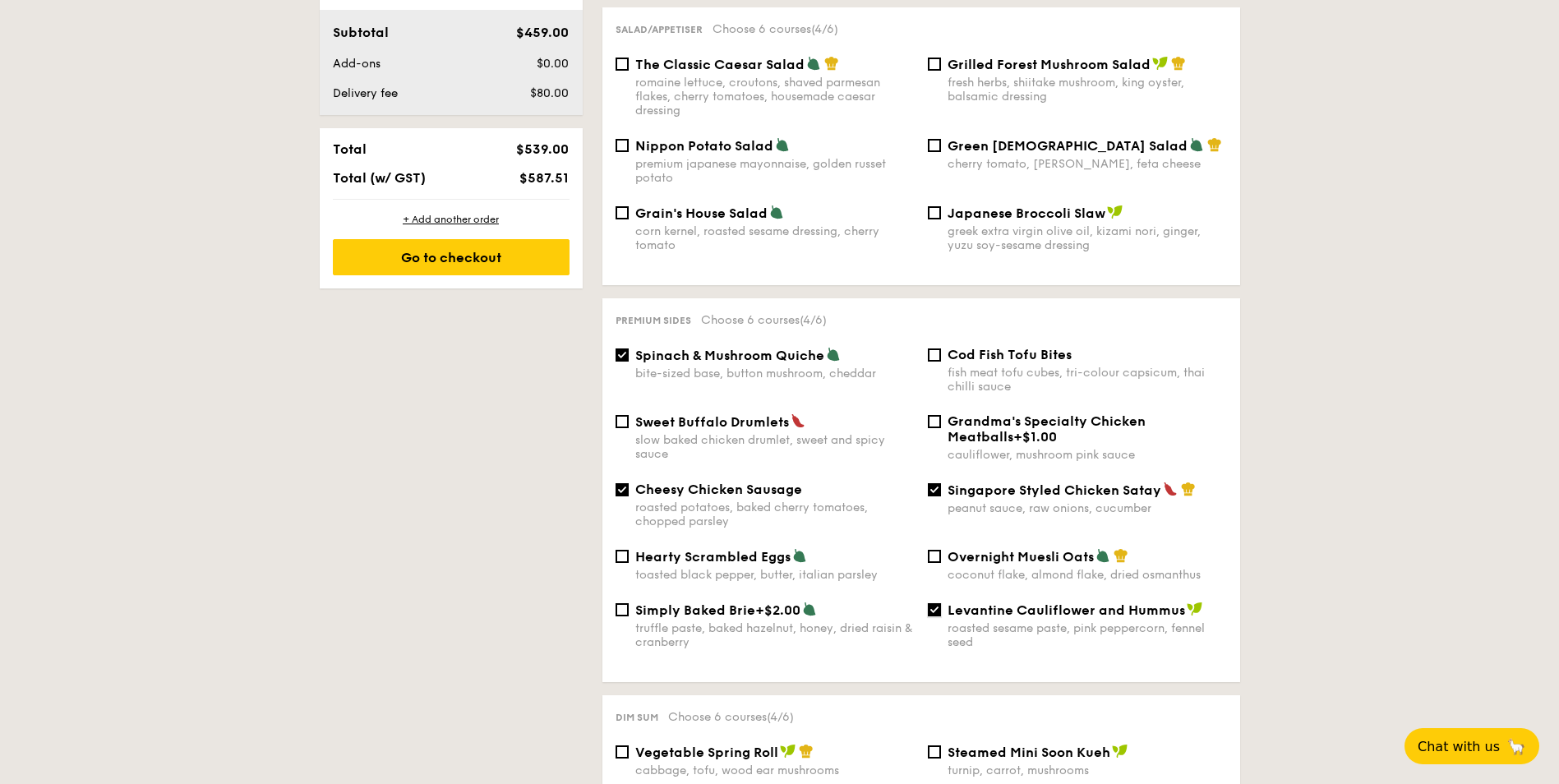
scroll to position [821, 0]
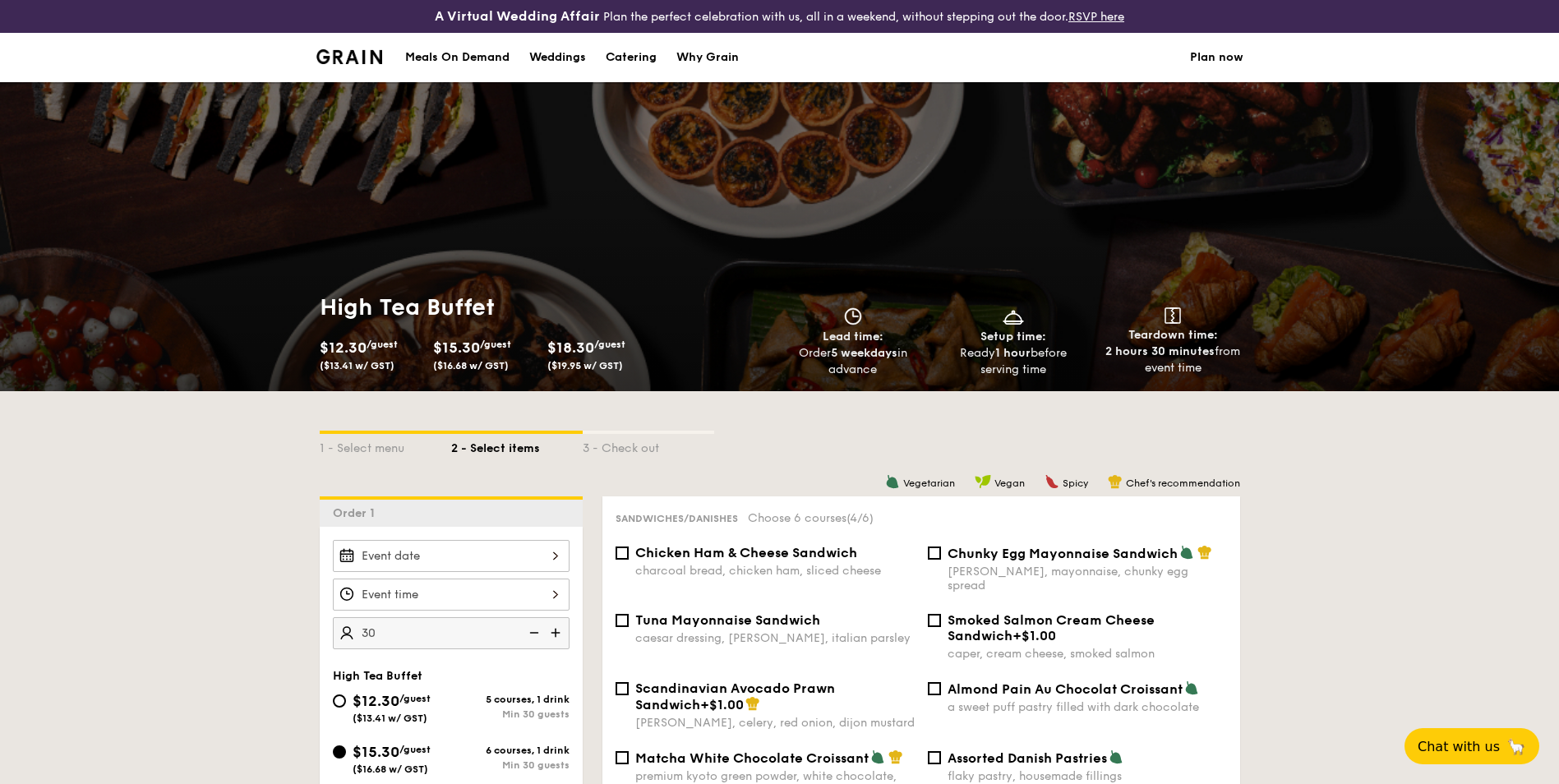
scroll to position [802, 0]
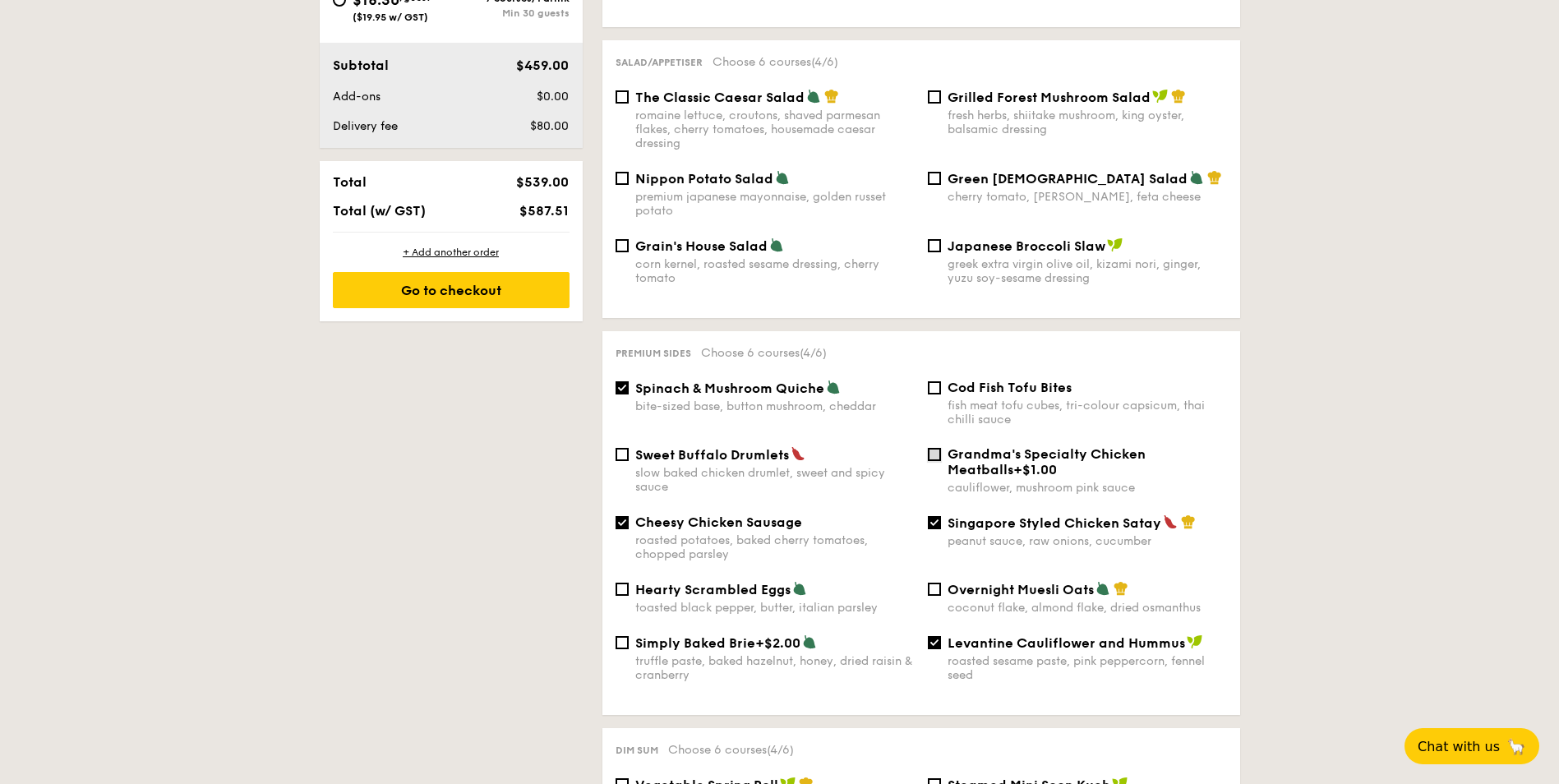
click at [933, 448] on input "Grandma's Specialty Chicken Meatballs +$1.00 cauliflower, mushroom pink sauce" at bounding box center [935, 454] width 14 height 14
checkbox input "true"
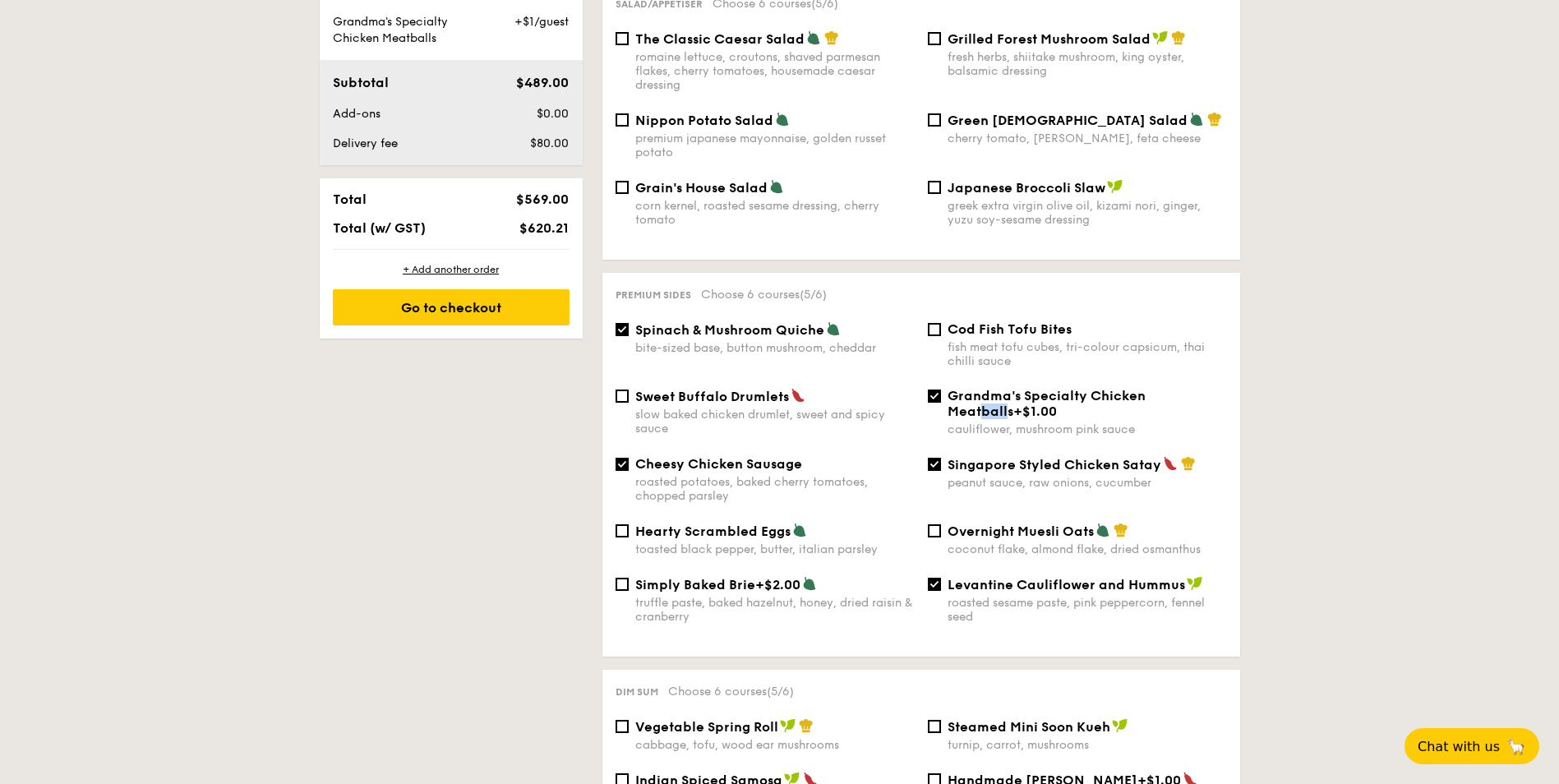
scroll to position [884, 0]
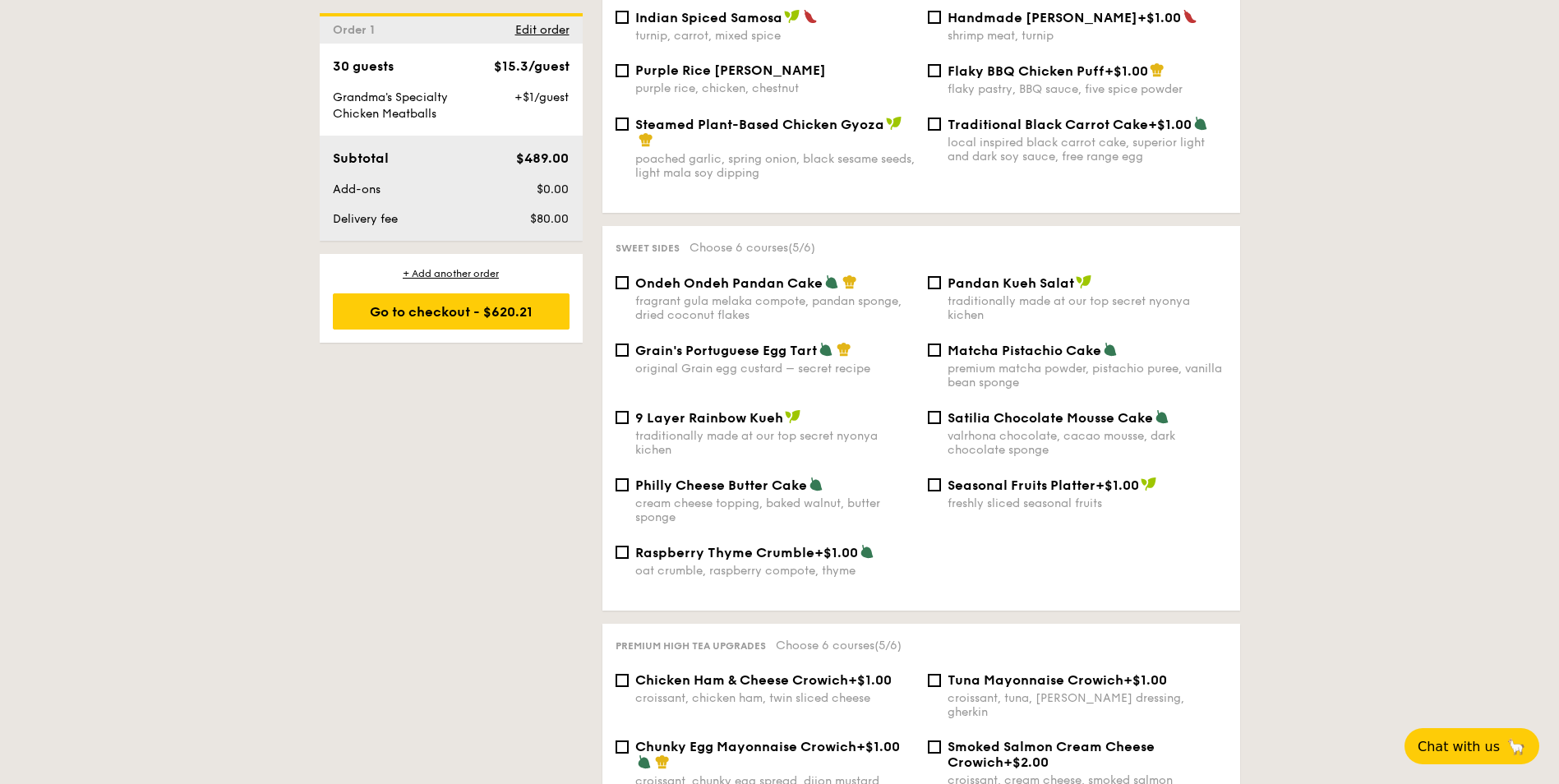
scroll to position [1624, 0]
click at [687, 477] on span "Philly Cheese Butter Cake" at bounding box center [721, 484] width 172 height 15
click at [629, 477] on input "Philly Cheese Butter Cake cream cheese topping, baked walnut, butter sponge" at bounding box center [622, 484] width 14 height 14
checkbox input "true"
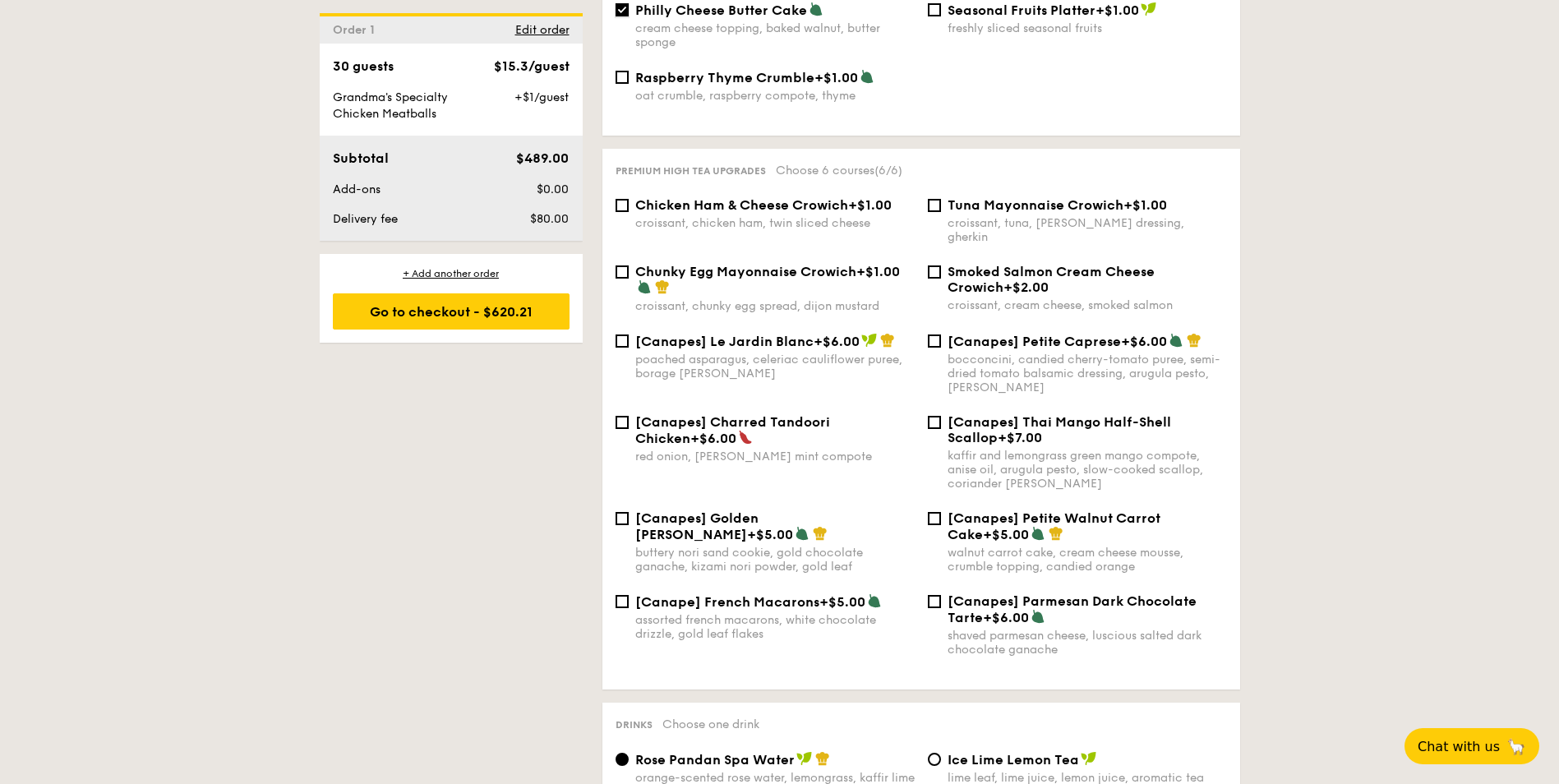
scroll to position [1952, 0]
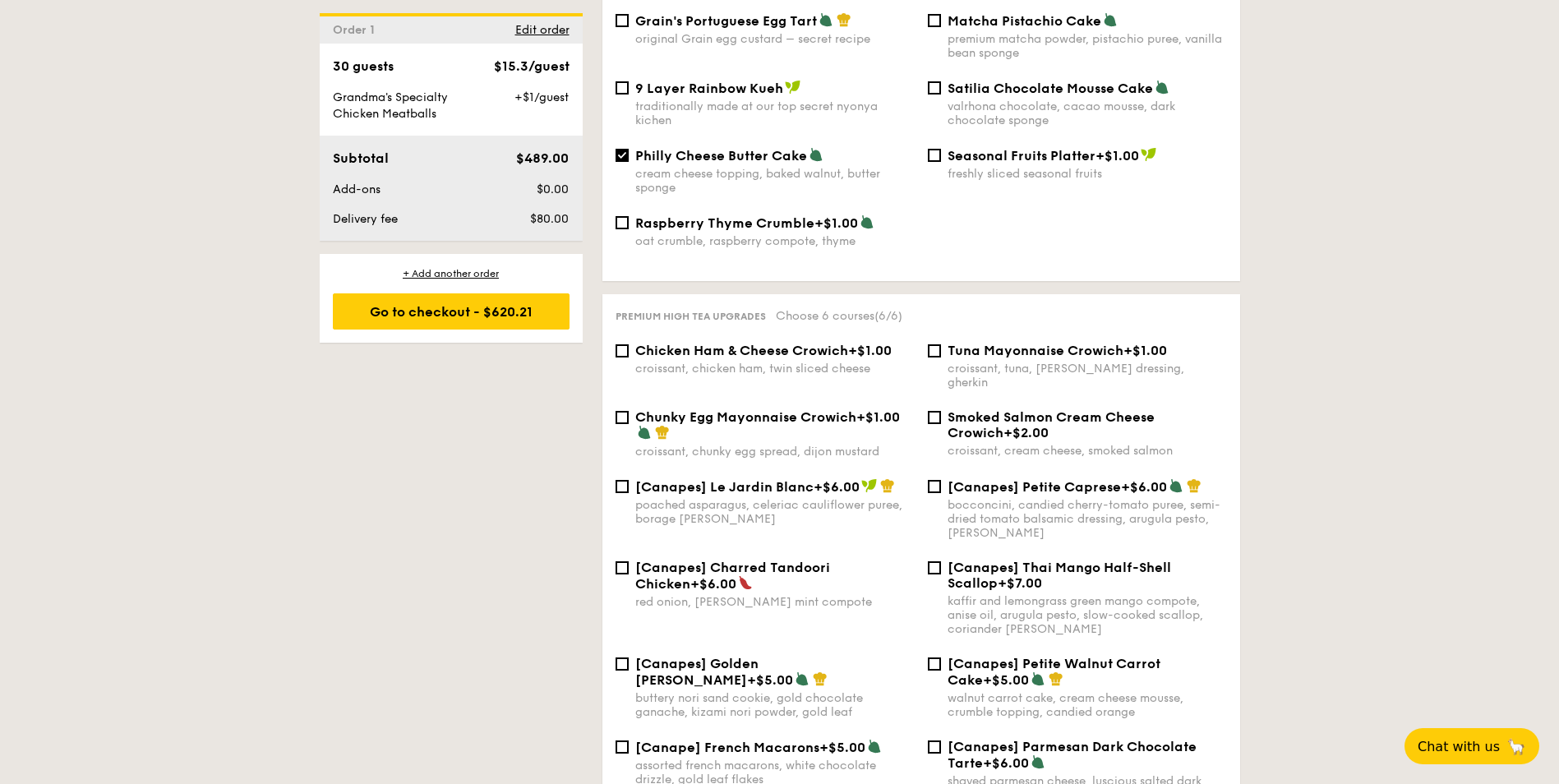
drag, startPoint x: 793, startPoint y: 294, endPoint x: 863, endPoint y: 300, distance: 70.3
click at [863, 307] on div "Premium high tea upgrades Choose 6 courses (6/6)" at bounding box center [921, 315] width 612 height 15
click at [880, 309] on span "Choose 6 courses (6/6)" at bounding box center [840, 316] width 127 height 14
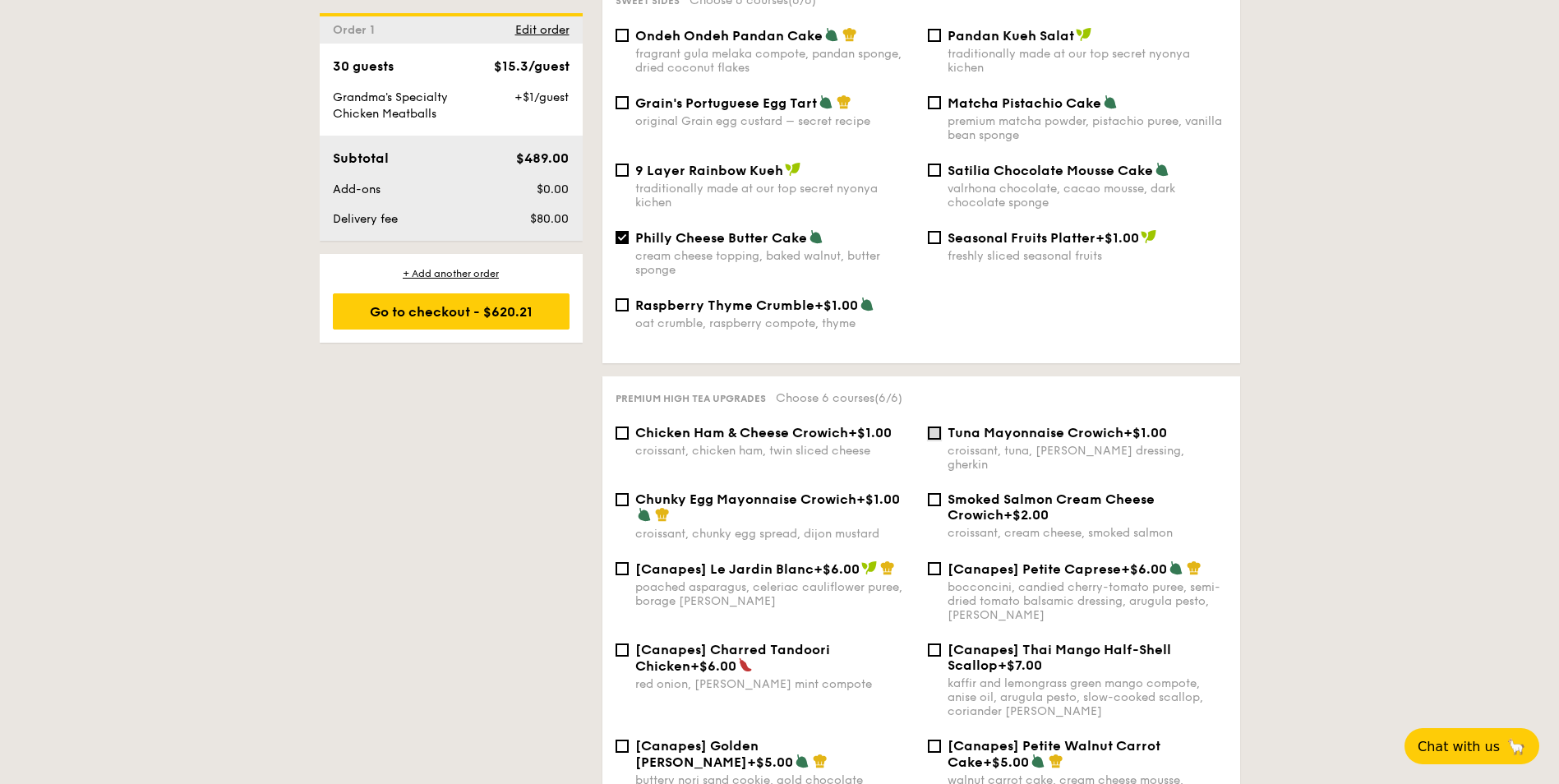
click at [928, 426] on input "Tuna Mayonnaise Crowich +$1.00 croissant, tuna, caesar dressing, gherkin" at bounding box center [935, 432] width 14 height 14
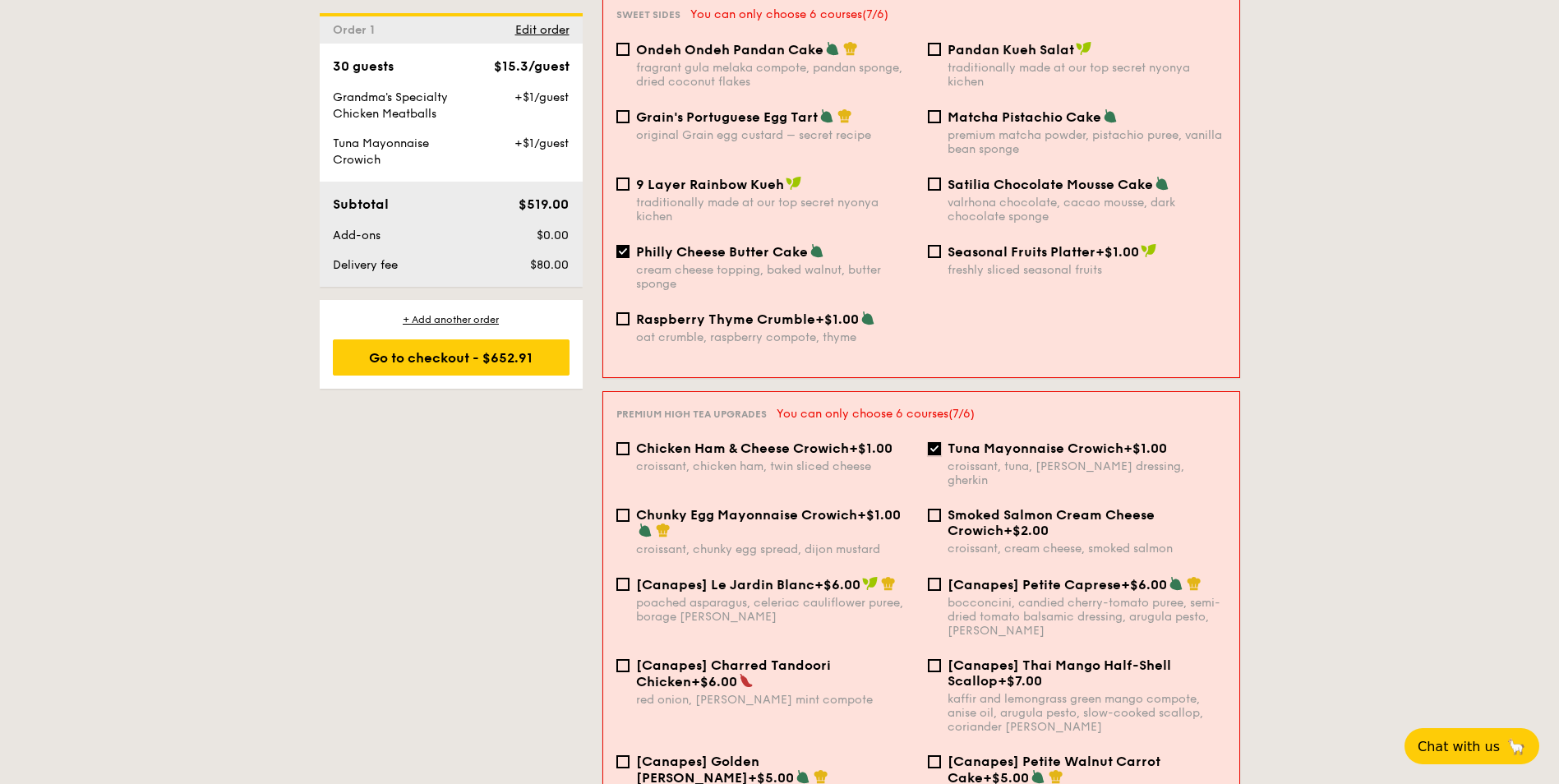
click at [937, 442] on input "Tuna Mayonnaise Crowich +$1.00 croissant, tuna, caesar dressing, gherkin" at bounding box center [935, 449] width 14 height 14
checkbox input "false"
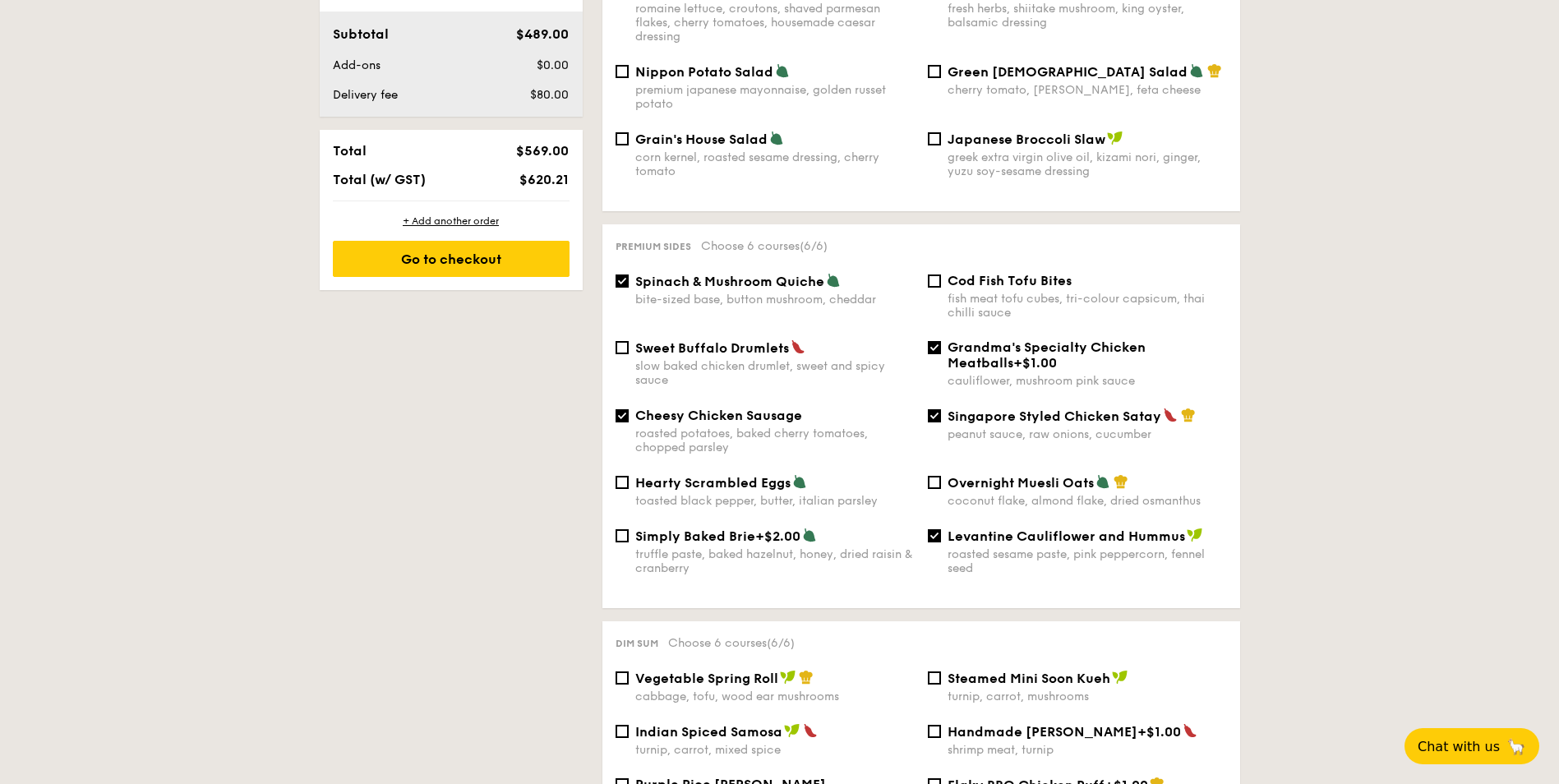
scroll to position [884, 0]
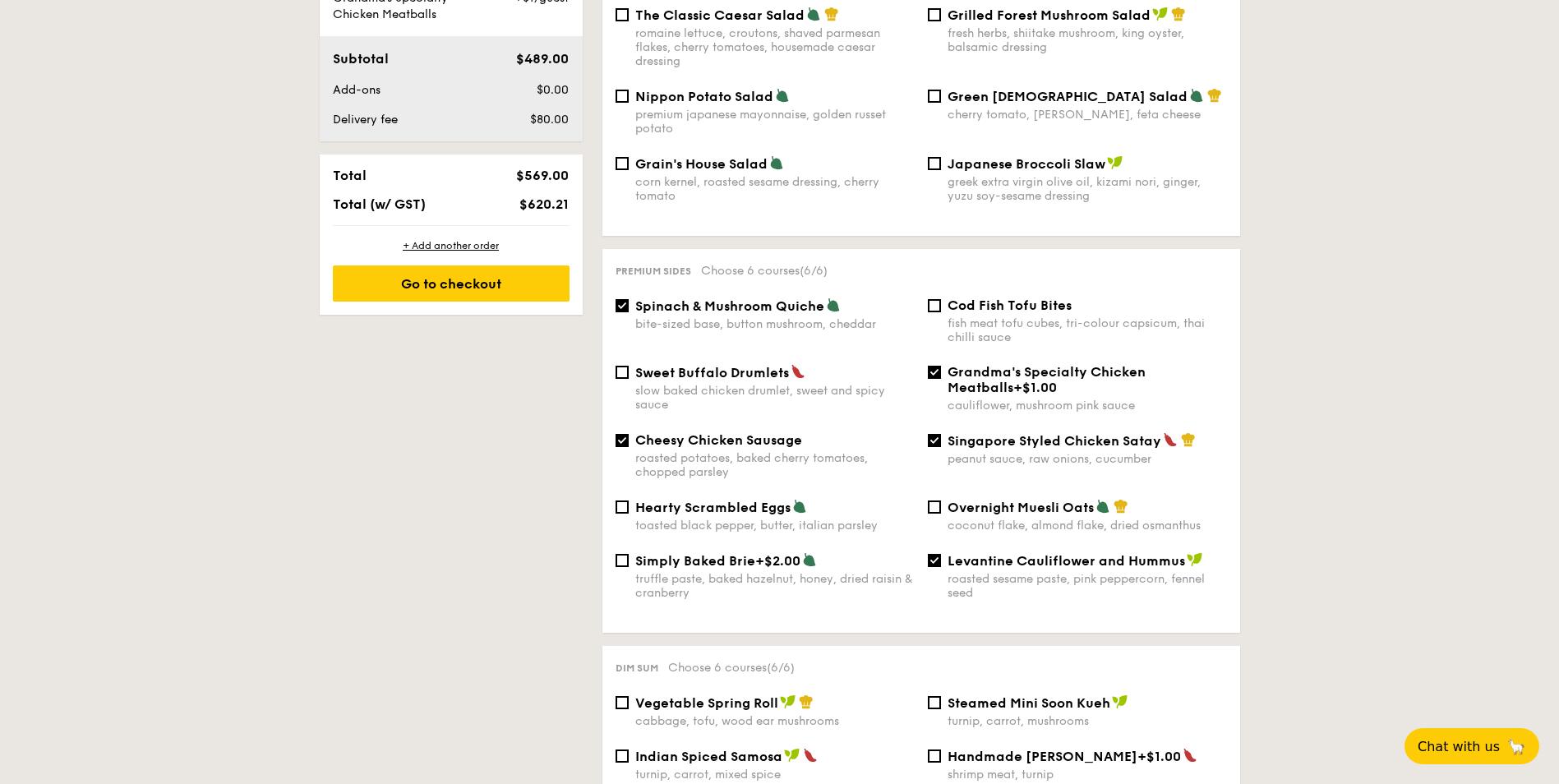
click at [944, 432] on div "Singapore Styled Chicken Satay peanut sauce, raw onions, cucumber" at bounding box center [1077, 449] width 312 height 33
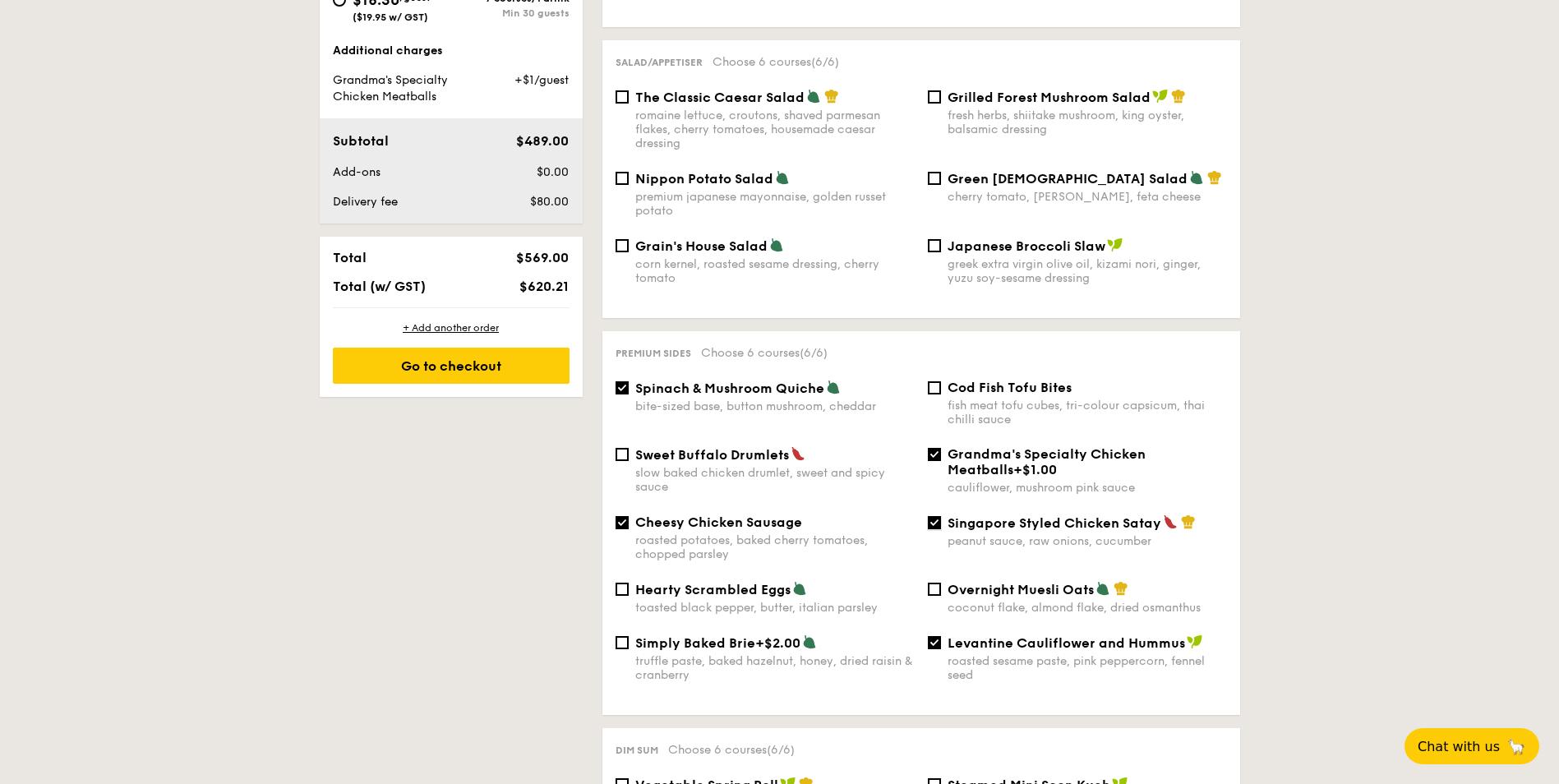
click at [931, 515] on input "Singapore Styled Chicken Satay peanut sauce, raw onions, cucumber" at bounding box center [935, 522] width 14 height 14
checkbox input "false"
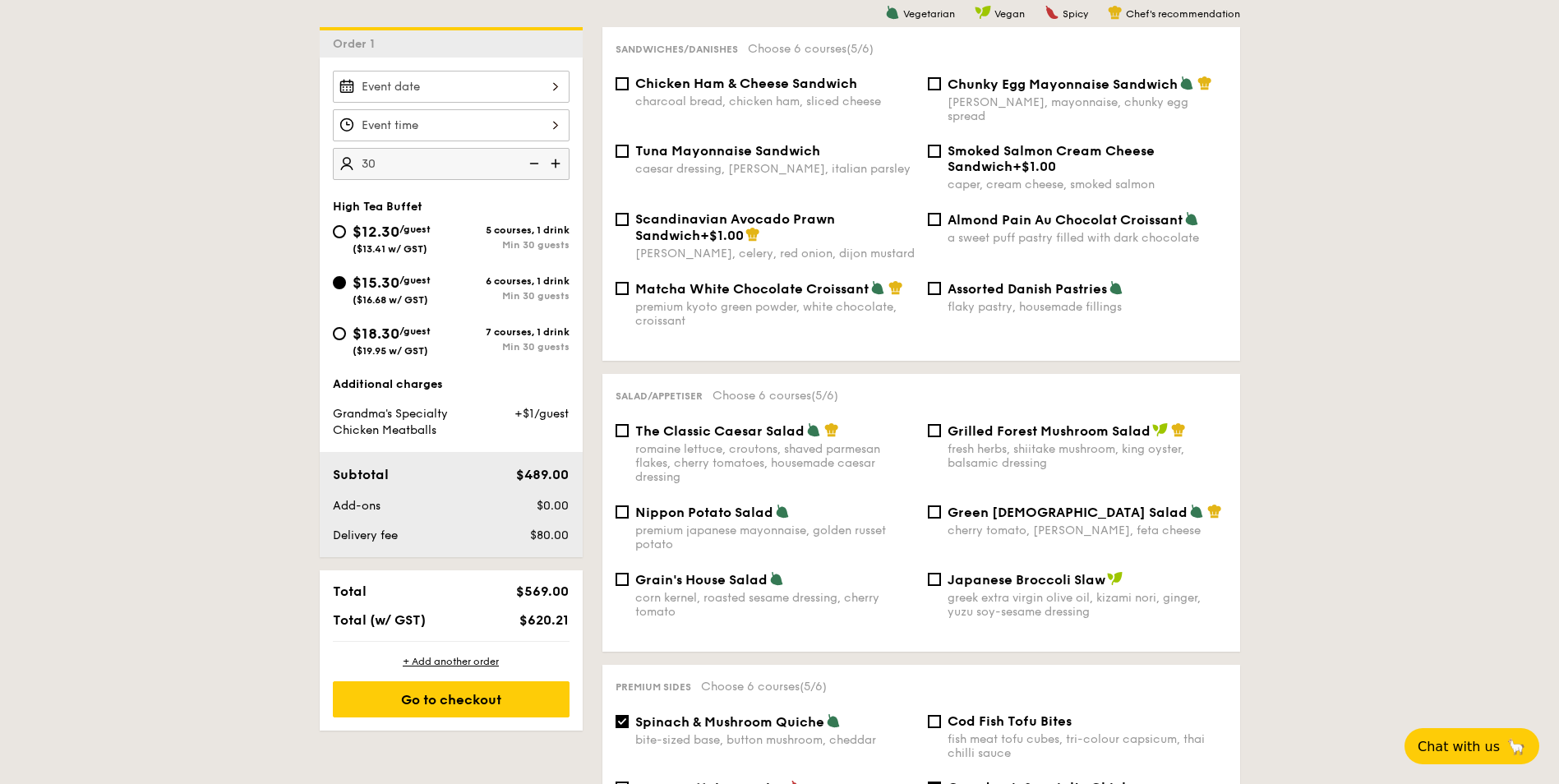
scroll to position [228, 0]
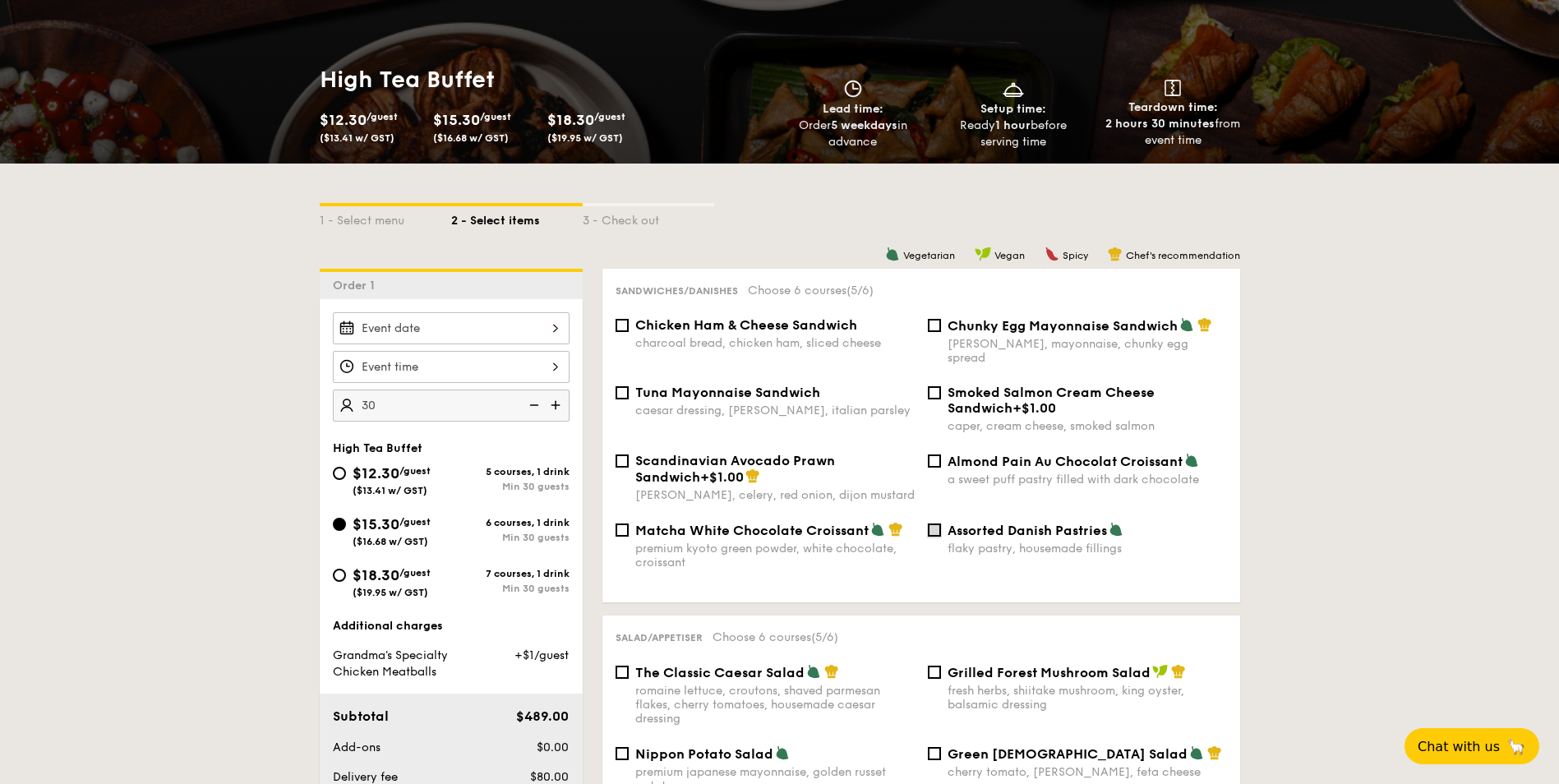
click at [940, 524] on input "Assorted Danish Pastries flaky pastry, housemade fillings" at bounding box center [935, 530] width 14 height 14
drag, startPoint x: 954, startPoint y: 536, endPoint x: 1134, endPoint y: 543, distance: 180.1
click at [1134, 543] on div "Matcha White Chocolate Croissant premium kyoto green powder, white chocolate, c…" at bounding box center [921, 555] width 624 height 67
drag, startPoint x: 1134, startPoint y: 543, endPoint x: 1373, endPoint y: 570, distance: 240.5
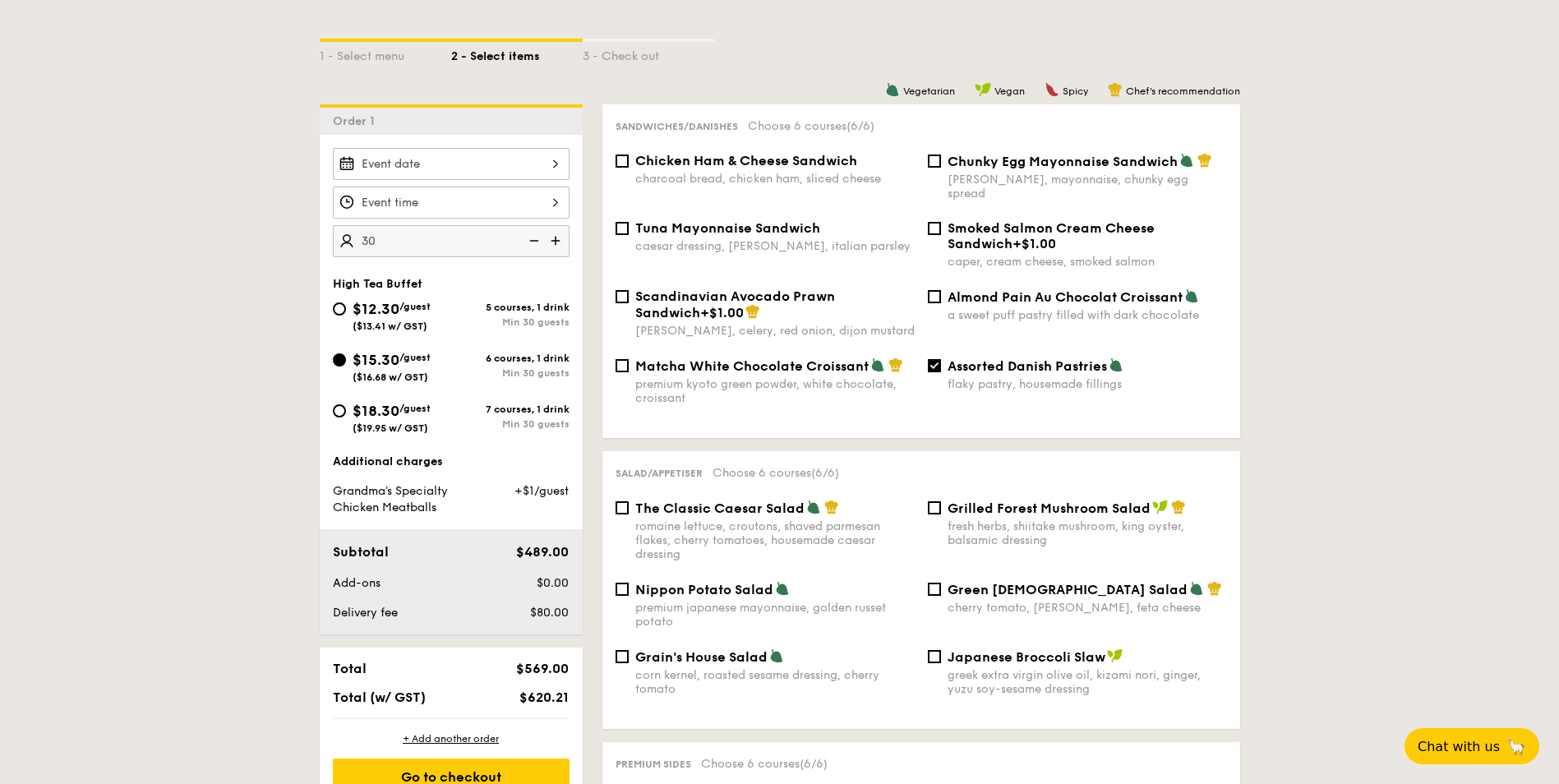
scroll to position [309, 0]
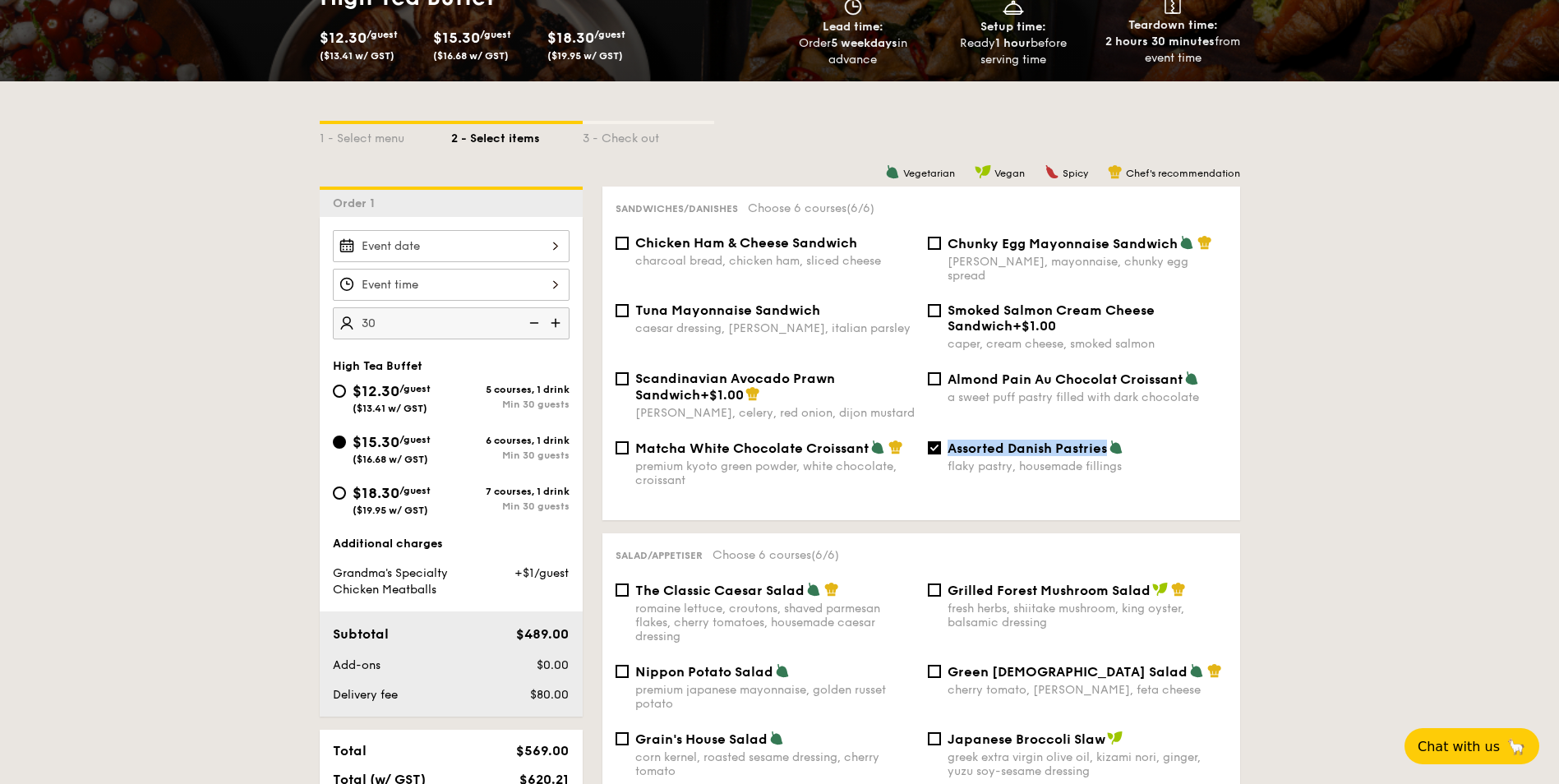
drag, startPoint x: 951, startPoint y: 436, endPoint x: 1106, endPoint y: 435, distance: 155.0
click at [1106, 440] on span "Assorted Danish Pastries" at bounding box center [1027, 448] width 159 height 15
copy span "Assorted Danish Pastries"
drag, startPoint x: 1106, startPoint y: 435, endPoint x: 1280, endPoint y: 442, distance: 174.1
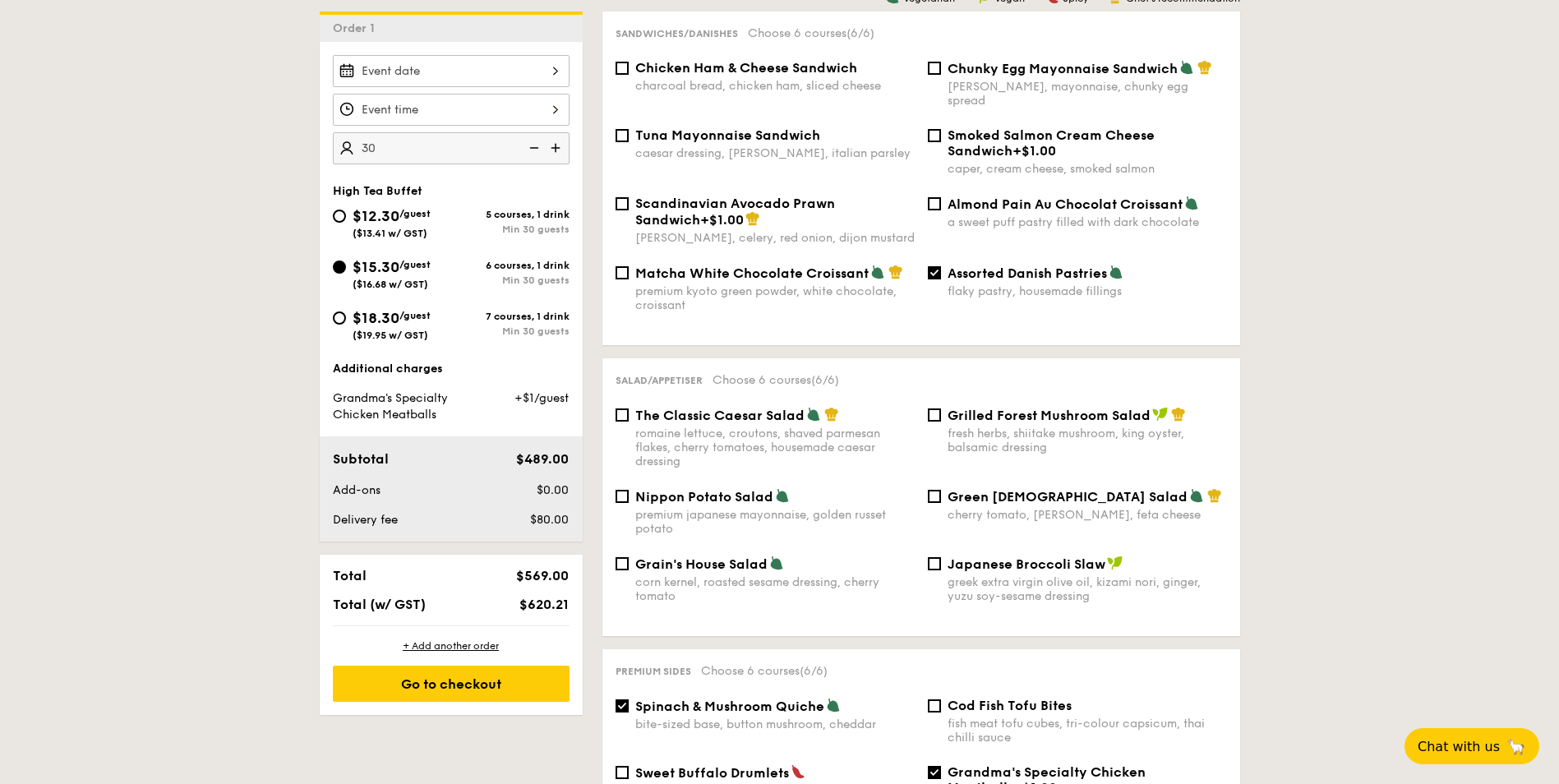
scroll to position [474, 0]
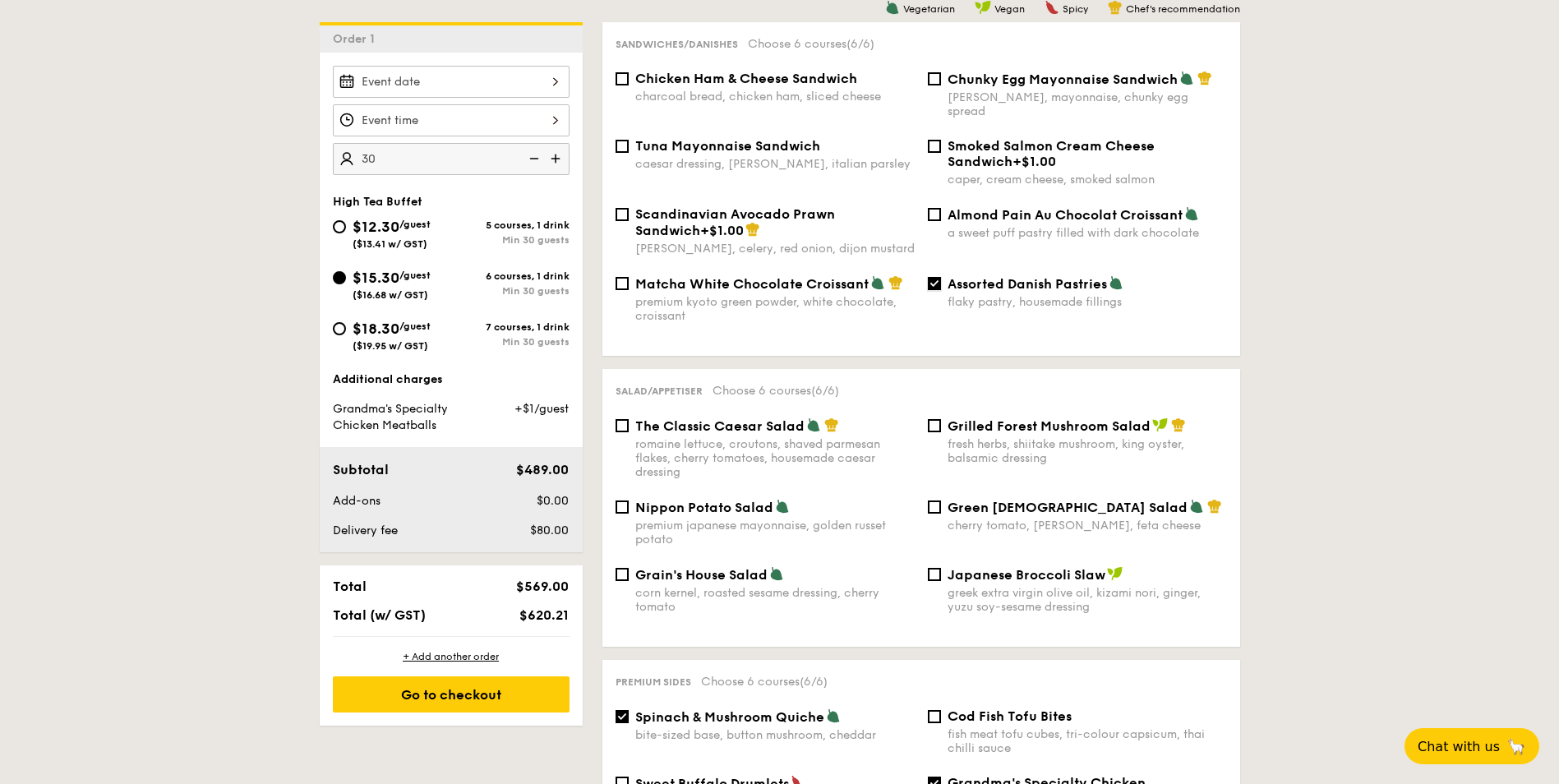
click at [936, 277] on input "Assorted Danish Pastries flaky pastry, housemade fillings" at bounding box center [935, 283] width 14 height 14
click at [414, 609] on span "Total (w/ GST)" at bounding box center [379, 614] width 93 height 15
click at [525, 496] on div "$0.00" at bounding box center [526, 501] width 100 height 16
drag, startPoint x: 413, startPoint y: 425, endPoint x: 428, endPoint y: 423, distance: 15.1
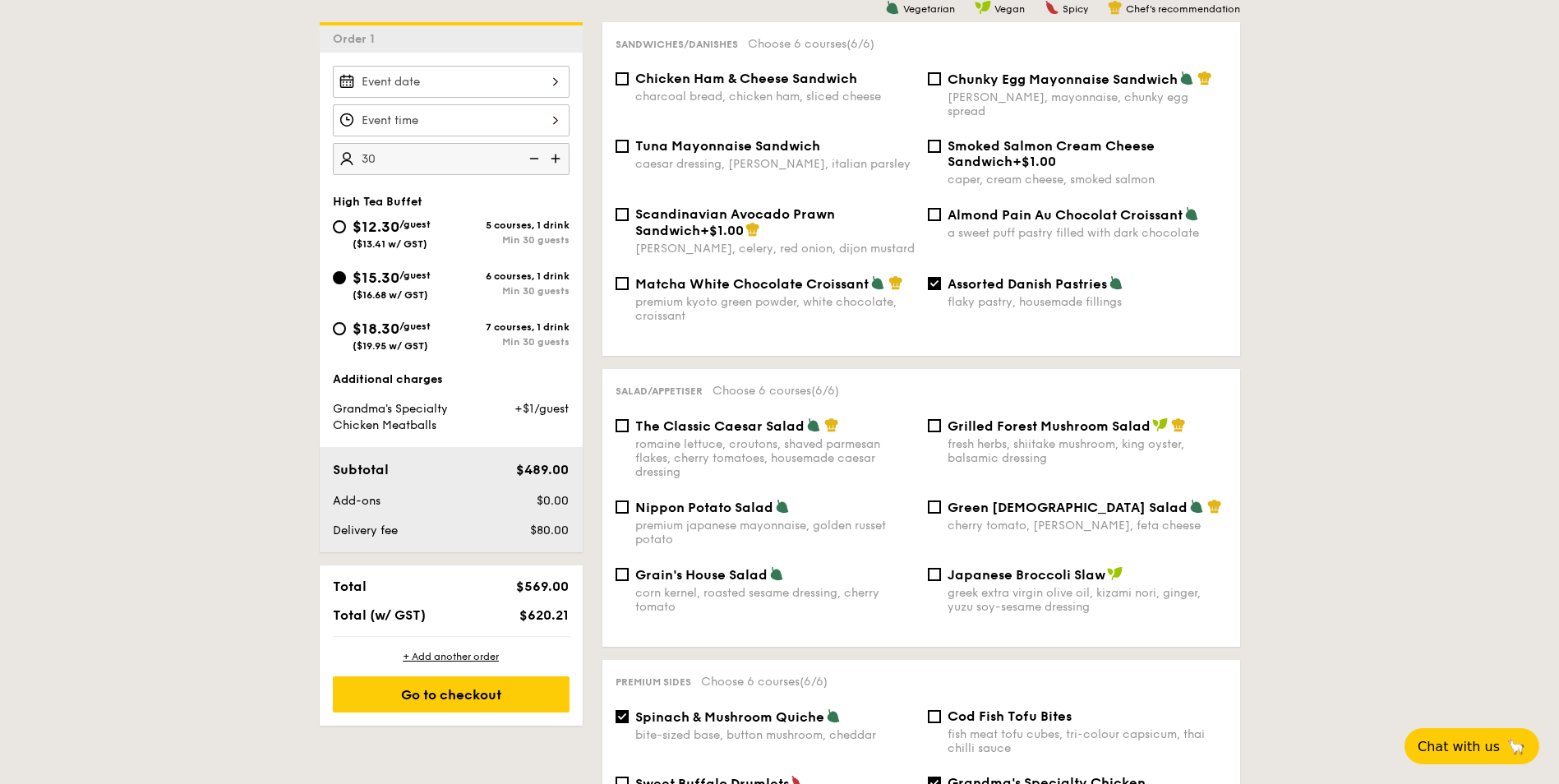
click at [428, 423] on span "Grandma's Specialty Chicken Meatballs" at bounding box center [390, 417] width 115 height 31
drag, startPoint x: 428, startPoint y: 423, endPoint x: 462, endPoint y: 449, distance: 42.8
click at [462, 449] on div "Subtotal $489.00 Add-ons $0.00 Delivery fee $80.00" at bounding box center [451, 499] width 263 height 105
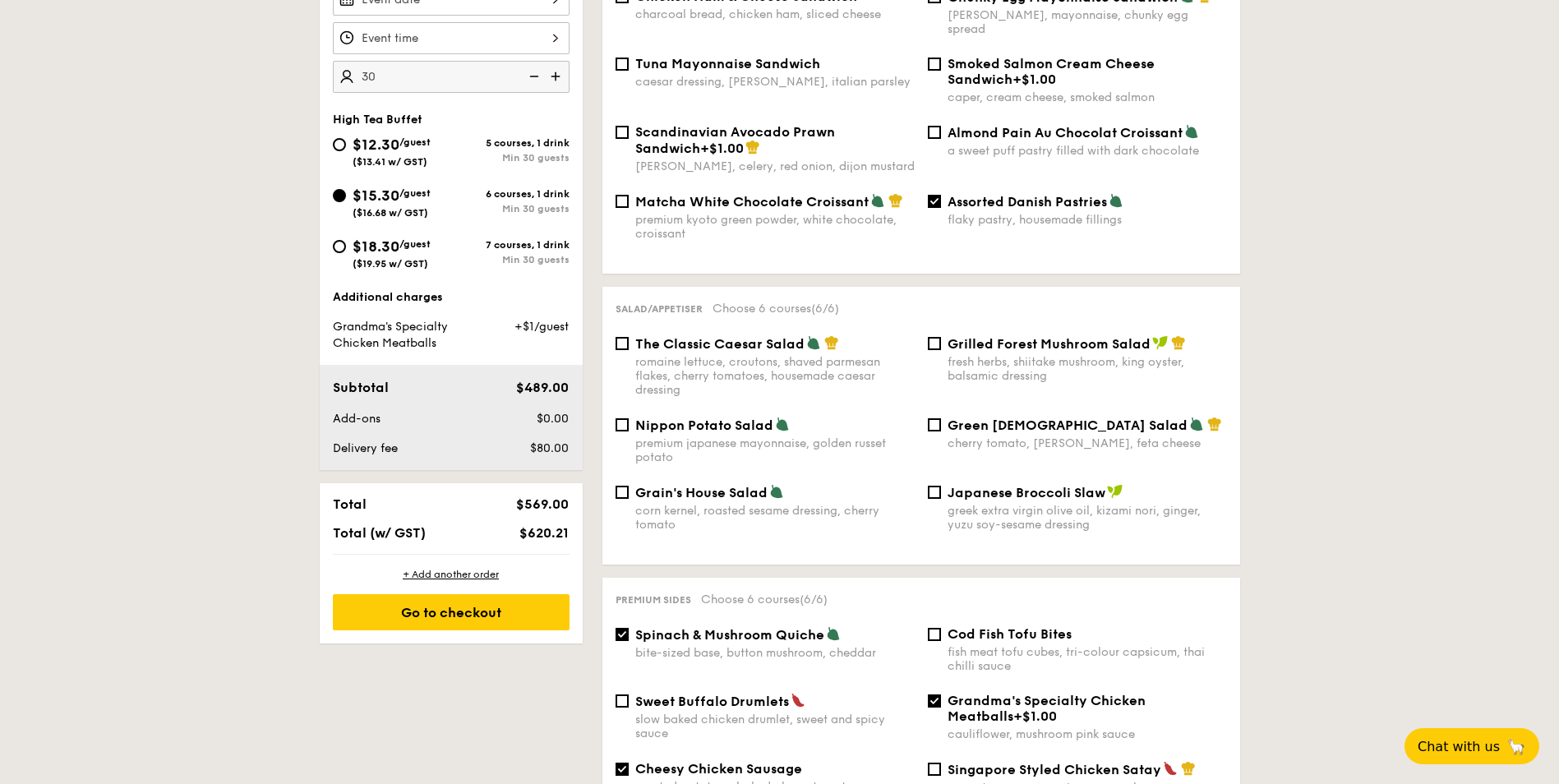
click at [386, 435] on div "Subtotal $489.00 Add-ons $0.00 Delivery fee $80.00" at bounding box center [451, 417] width 263 height 105
drag, startPoint x: 368, startPoint y: 442, endPoint x: 454, endPoint y: 441, distance: 86.0
click at [454, 441] on div "Delivery fee" at bounding box center [401, 449] width 149 height 16
drag, startPoint x: 454, startPoint y: 442, endPoint x: 466, endPoint y: 484, distance: 43.7
click at [466, 484] on div "Total $569.00 Total (w/ GST) $620.21" at bounding box center [451, 518] width 263 height 71
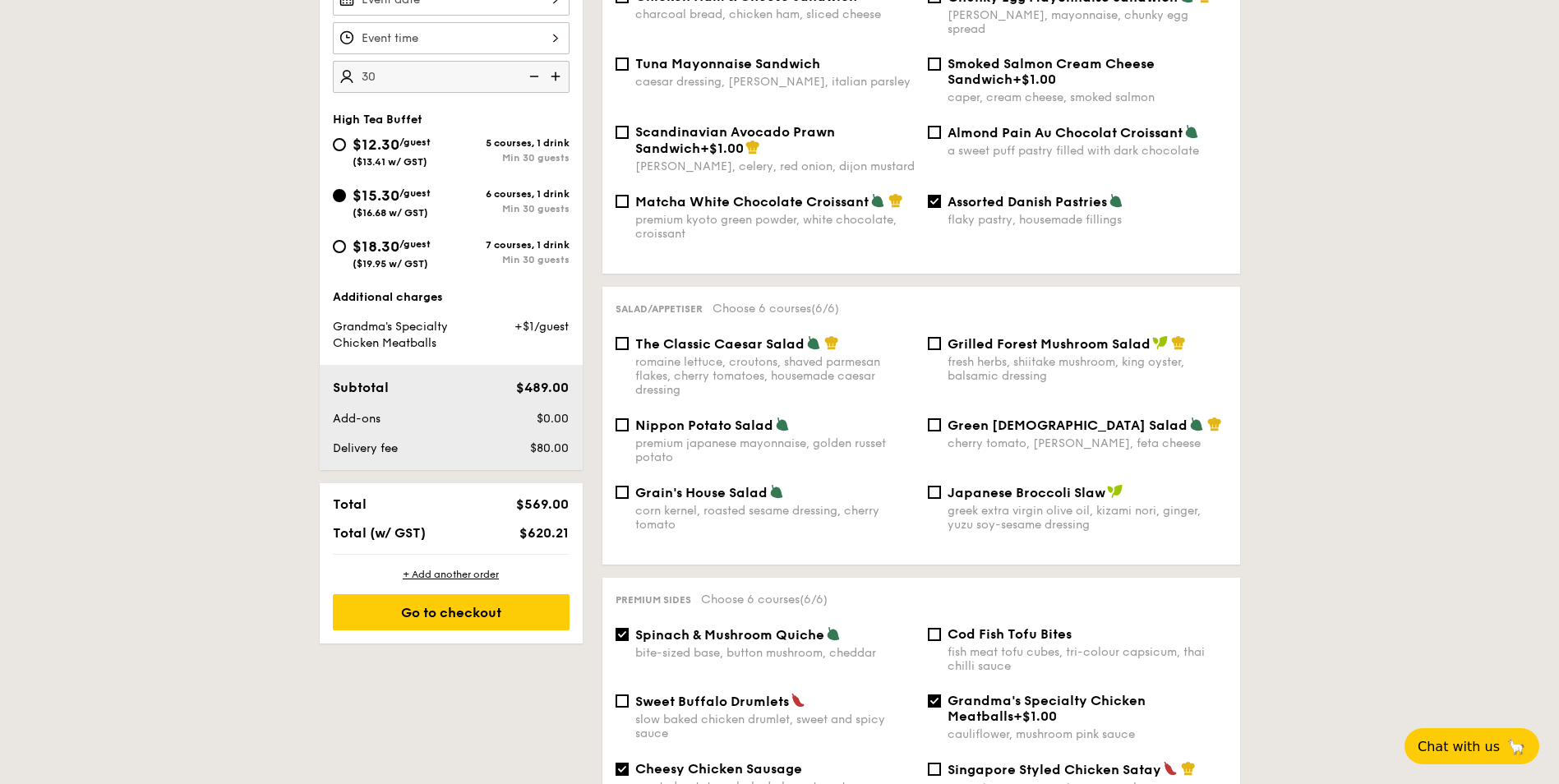
drag, startPoint x: 506, startPoint y: 448, endPoint x: 553, endPoint y: 474, distance: 53.7
click at [553, 474] on div "Order 1 30 guests High Tea Buffet $12.30 /guest ($13.41 w/ GST) 5 courses, 1 dr…" at bounding box center [451, 292] width 263 height 704
drag, startPoint x: 553, startPoint y: 474, endPoint x: 524, endPoint y: 506, distance: 43.2
click at [524, 506] on span "$569.00" at bounding box center [542, 504] width 52 height 15
drag, startPoint x: 532, startPoint y: 499, endPoint x: 569, endPoint y: 533, distance: 50.2
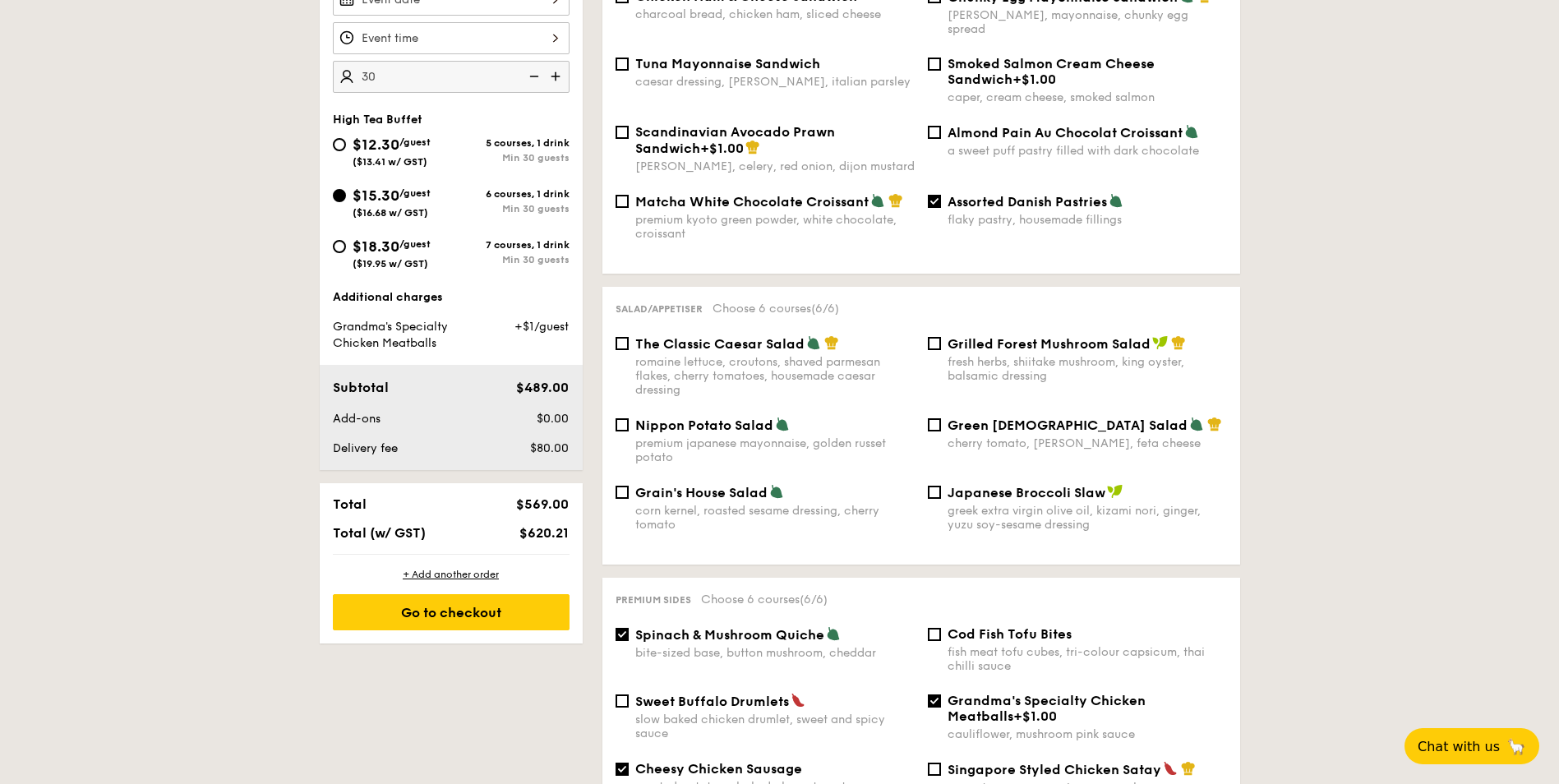
click at [569, 533] on div "Total $569.00 Total (w/ GST) $620.21" at bounding box center [451, 518] width 263 height 71
drag, startPoint x: 569, startPoint y: 533, endPoint x: 561, endPoint y: 525, distance: 11.3
click at [561, 525] on span "$620.21" at bounding box center [544, 532] width 50 height 15
click at [946, 193] on div "Assorted Danish Pastries flaky pastry, housemade fillings" at bounding box center [1077, 209] width 312 height 33
click at [937, 194] on input "Assorted Danish Pastries flaky pastry, housemade fillings" at bounding box center [935, 201] width 14 height 14
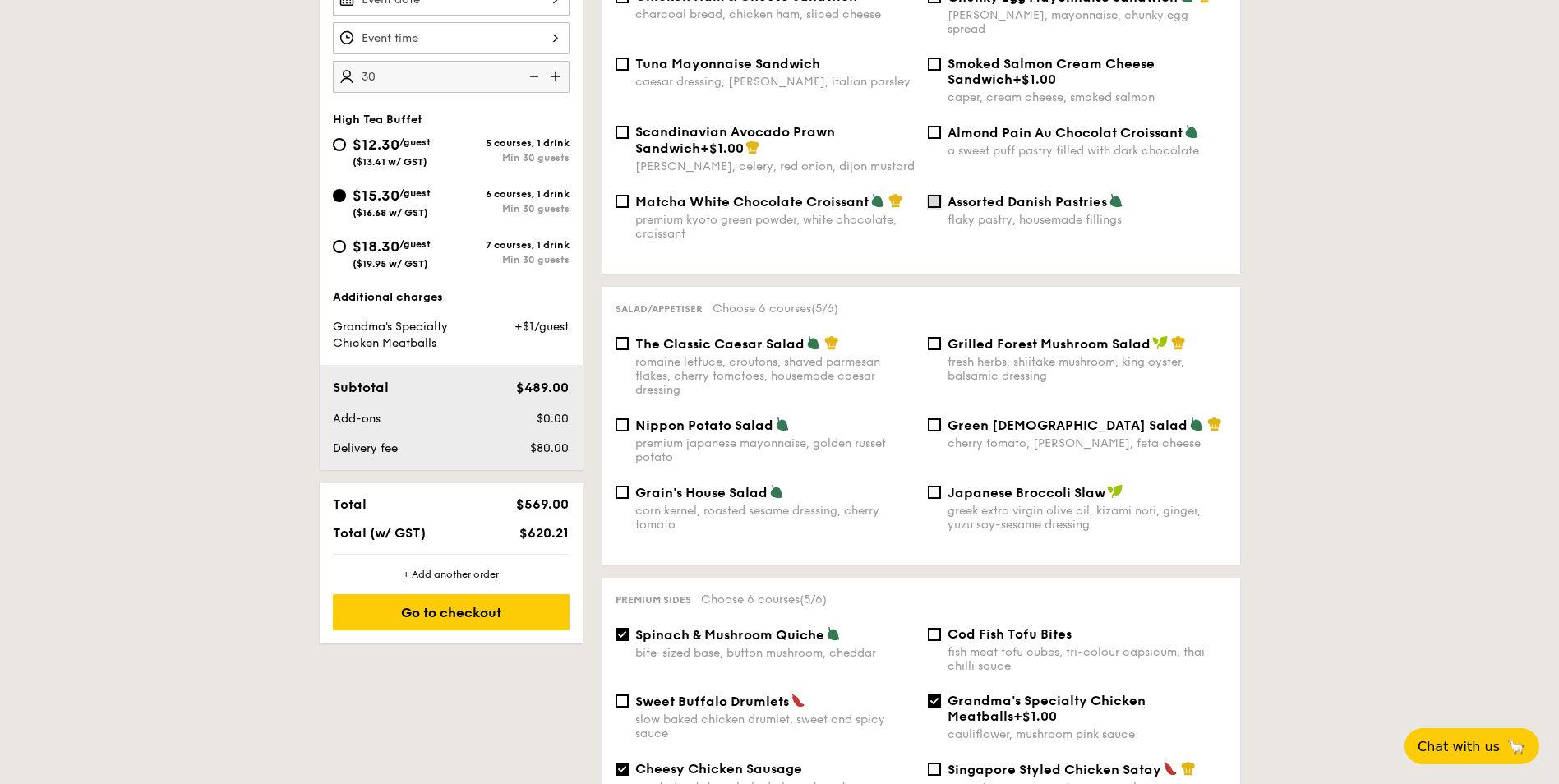
click at [937, 194] on input "Assorted Danish Pastries flaky pastry, housemade fillings" at bounding box center [935, 201] width 14 height 14
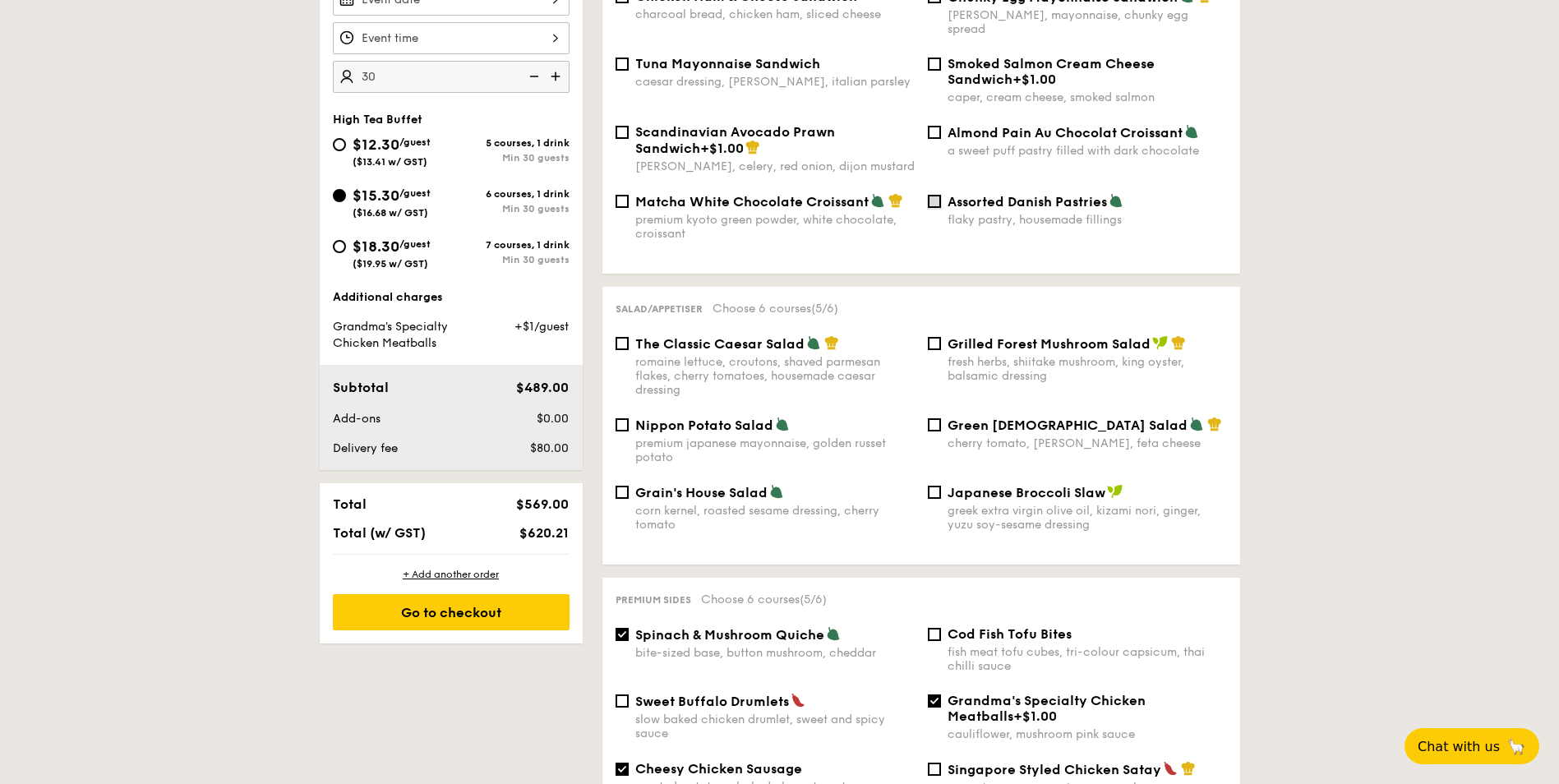
checkbox input "true"
drag, startPoint x: 971, startPoint y: 181, endPoint x: 1128, endPoint y: 204, distance: 158.7
click at [1128, 204] on div "Assorted Danish Pastries flaky pastry, housemade fillings" at bounding box center [1087, 209] width 280 height 33
drag, startPoint x: 1128, startPoint y: 204, endPoint x: 1341, endPoint y: 234, distance: 215.1
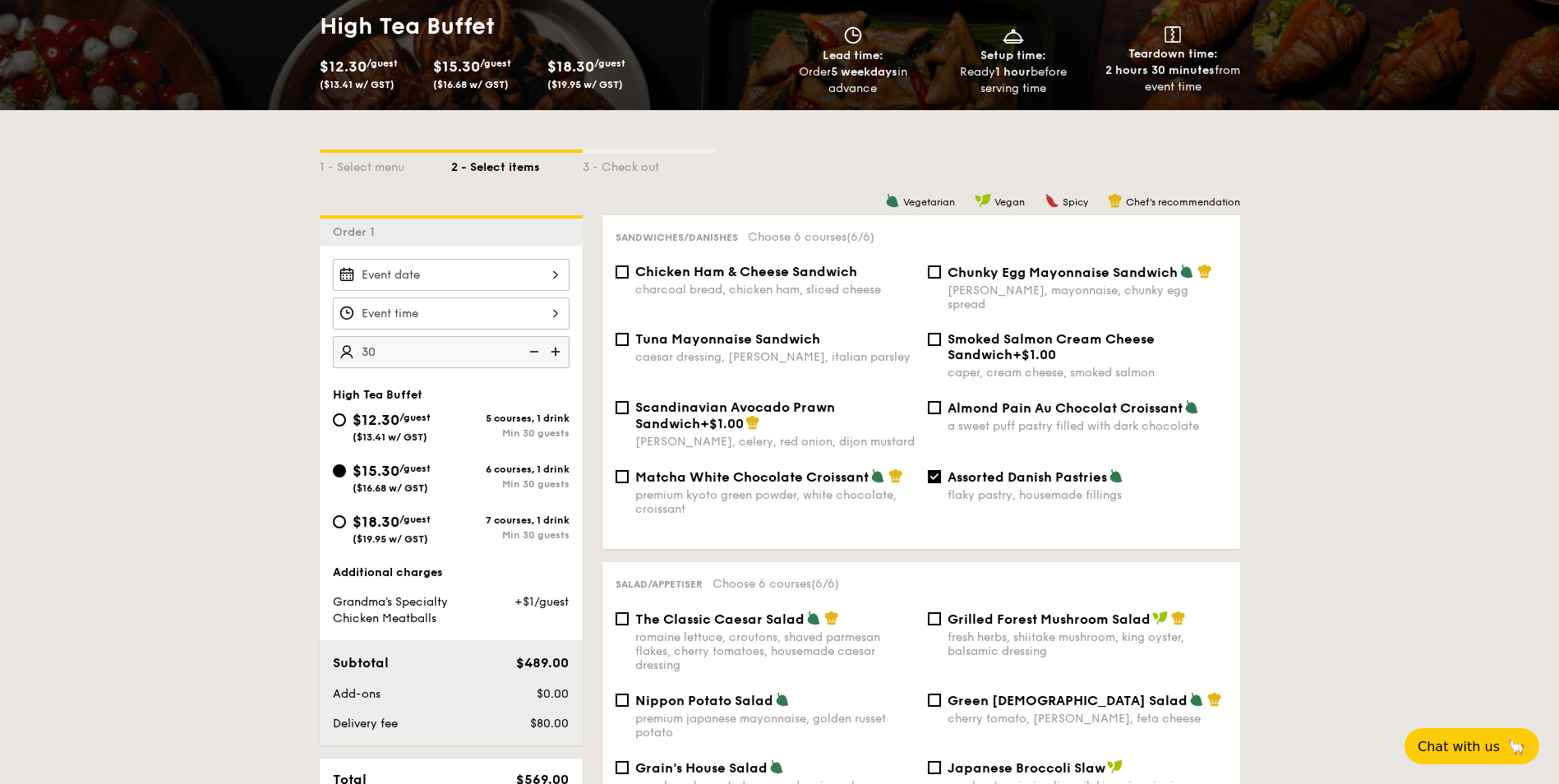
scroll to position [309, 0]
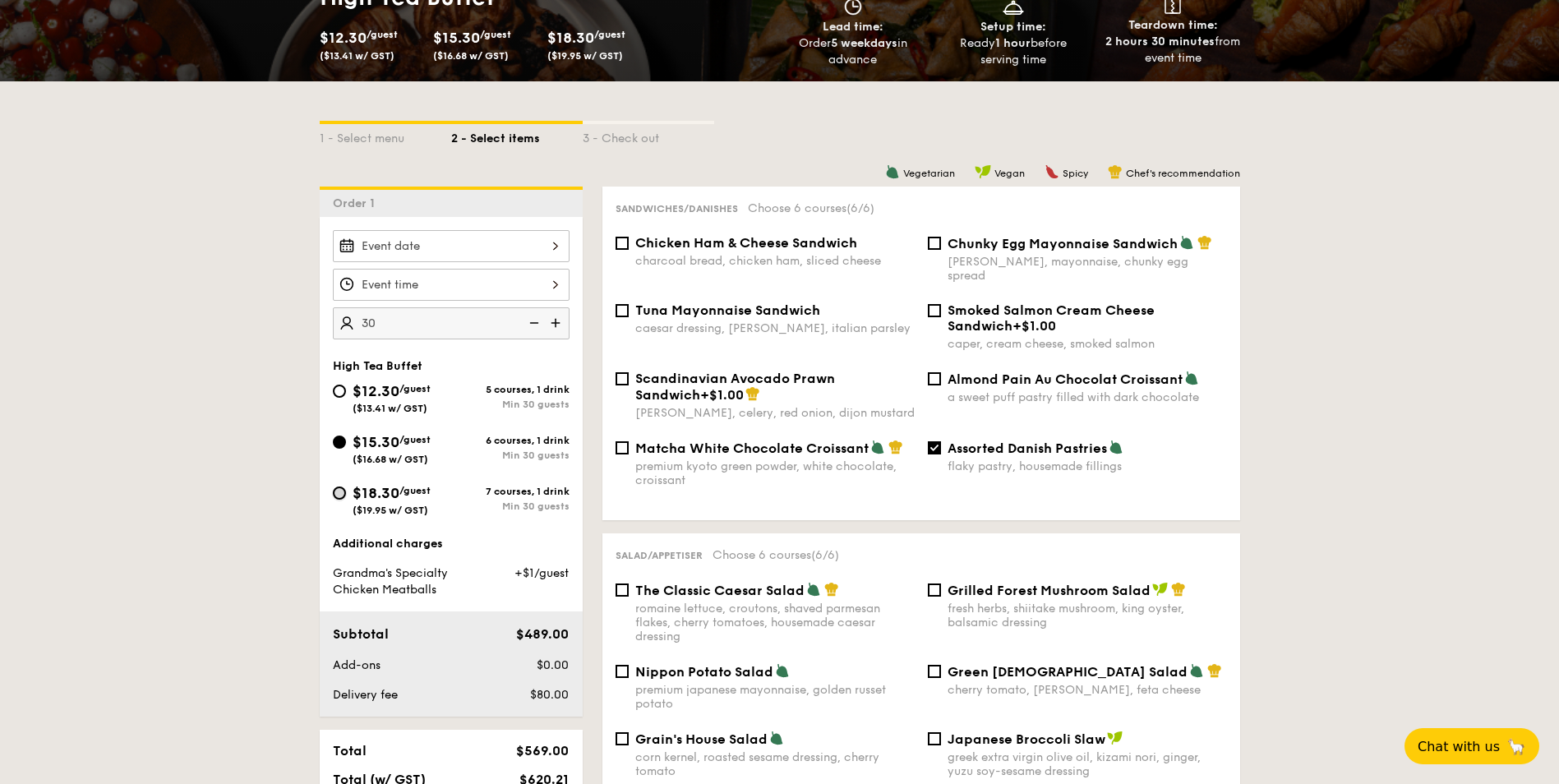
click at [341, 497] on input "$18.30 /guest ($19.95 w/ GST) 7 courses, 1 drink Min 30 guests" at bounding box center [339, 493] width 14 height 14
radio input "true"
checkbox input "false"
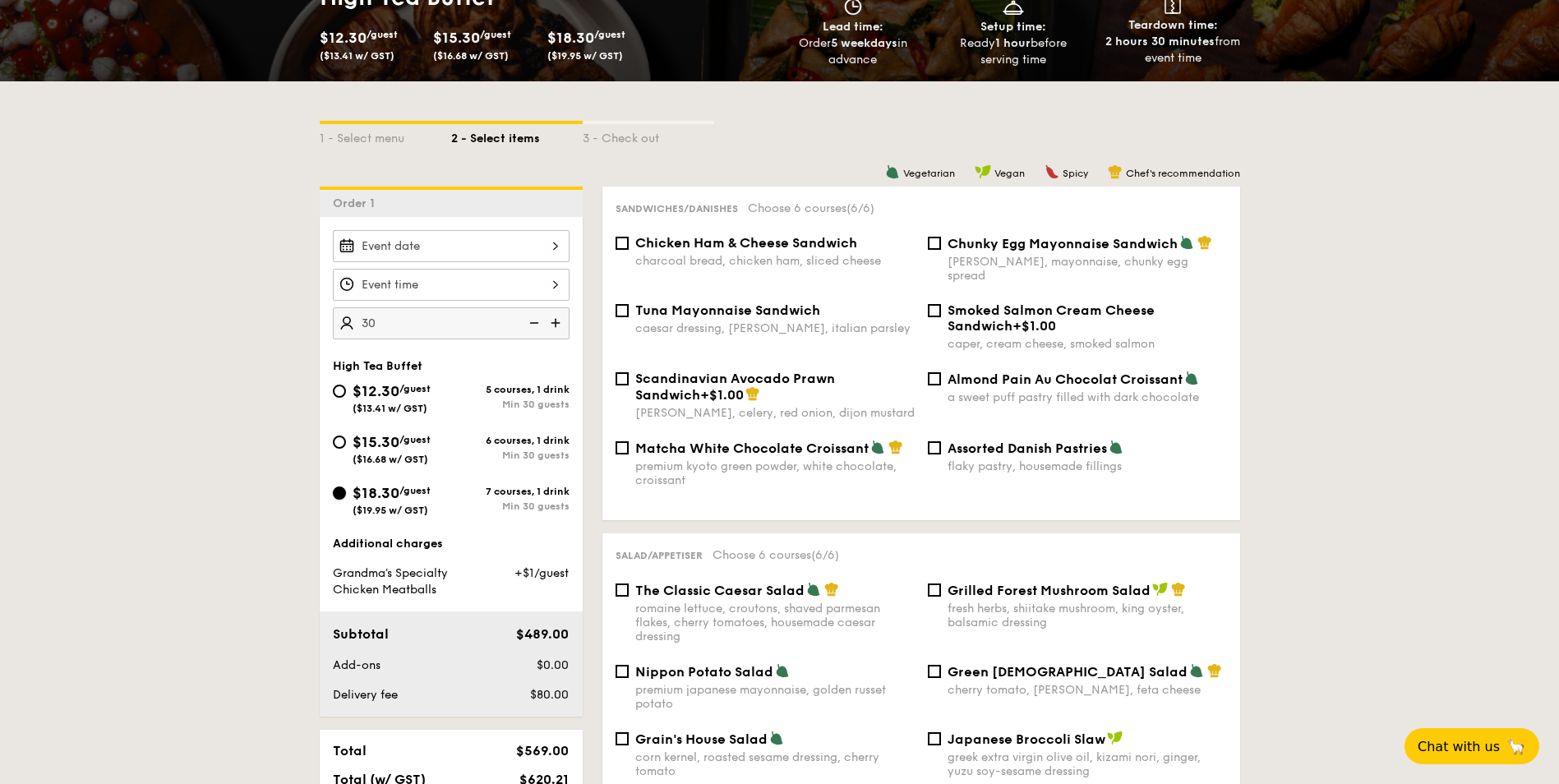
checkbox input "false"
radio input "true"
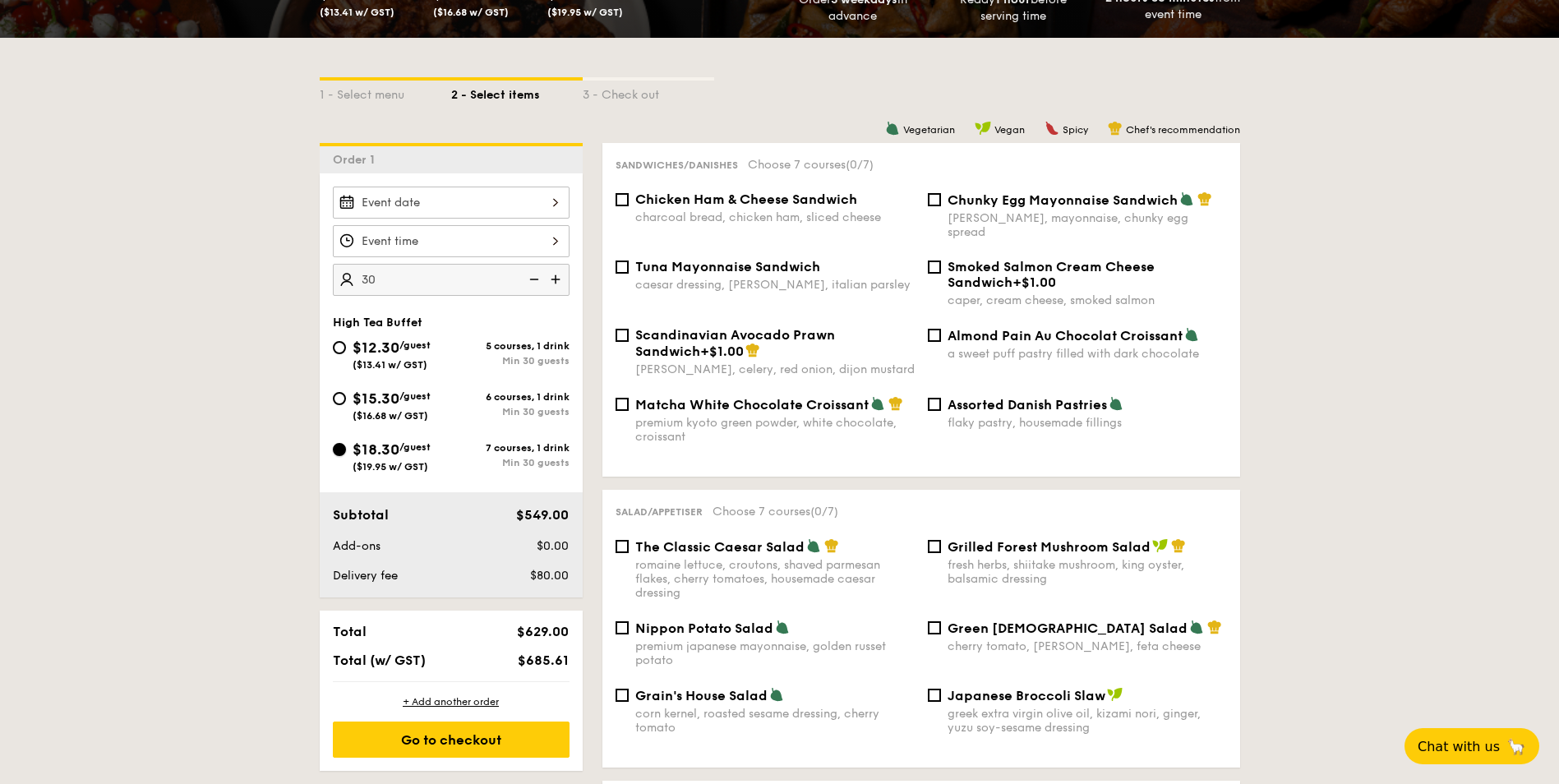
scroll to position [392, 0]
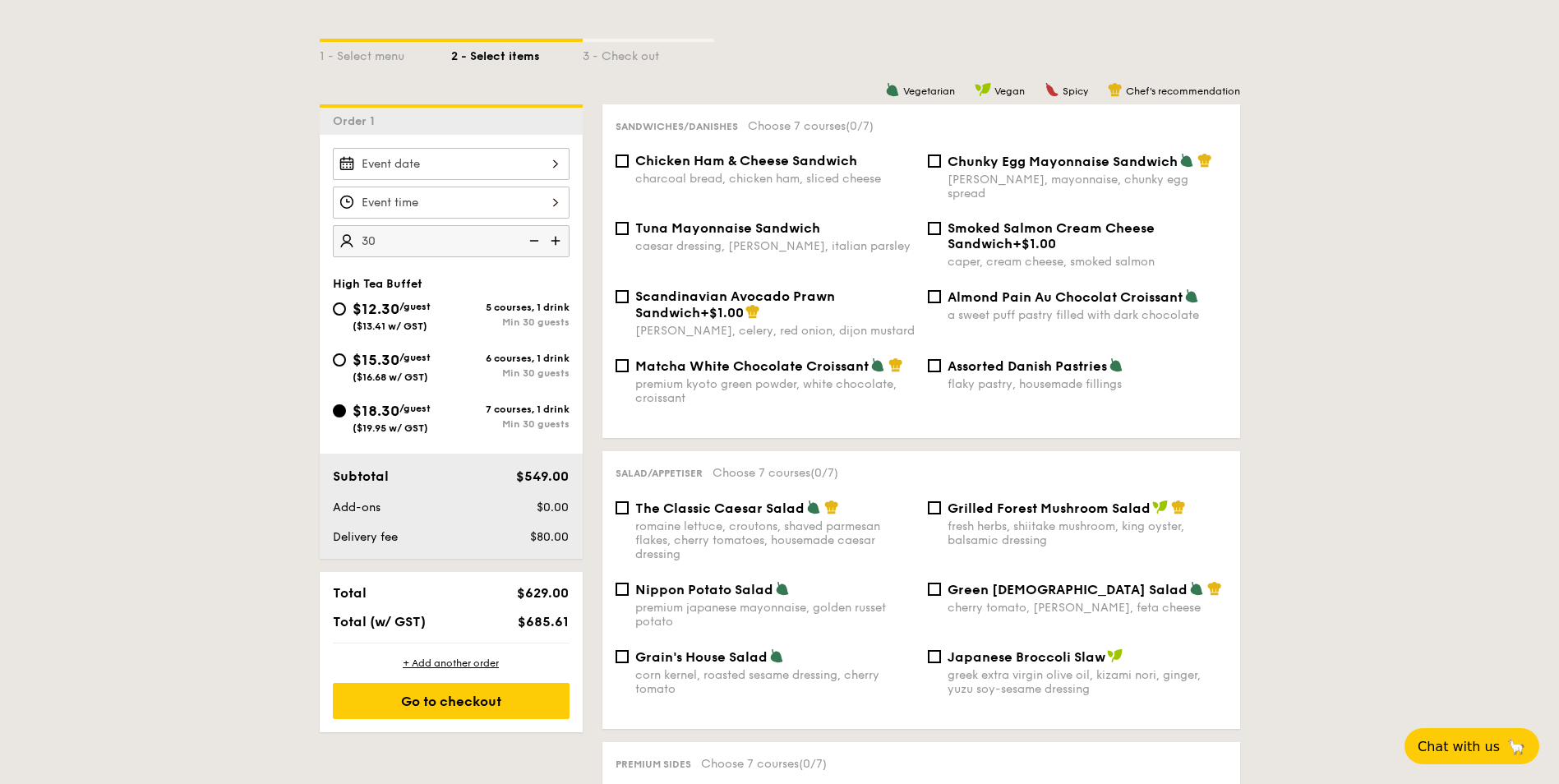
click at [987, 377] on div "flaky pastry, housemade fillings" at bounding box center [1087, 383] width 280 height 14
click at [941, 365] on input "Assorted Danish Pastries flaky pastry, housemade fillings" at bounding box center [935, 365] width 14 height 14
checkbox input "true"
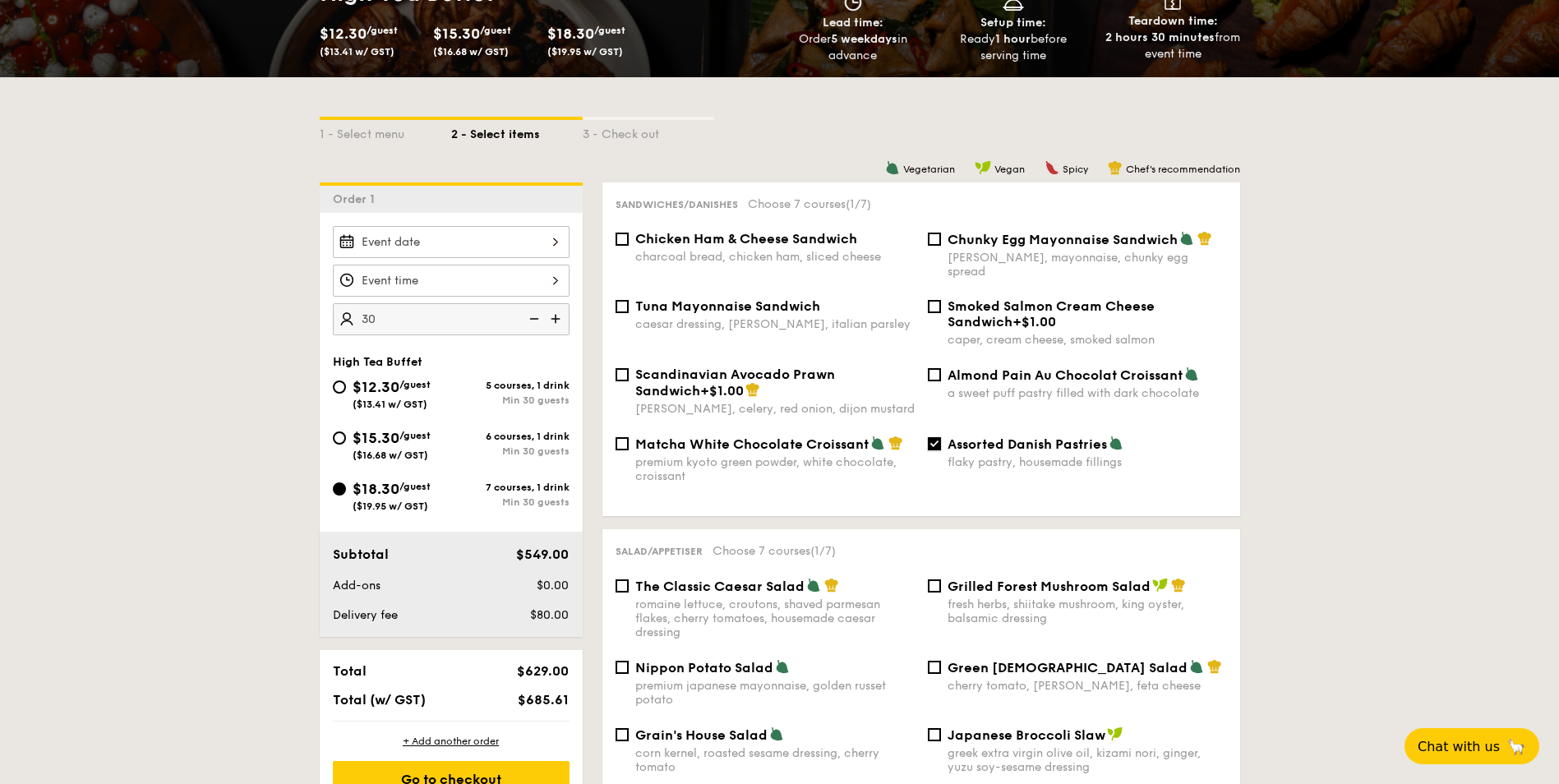
scroll to position [309, 0]
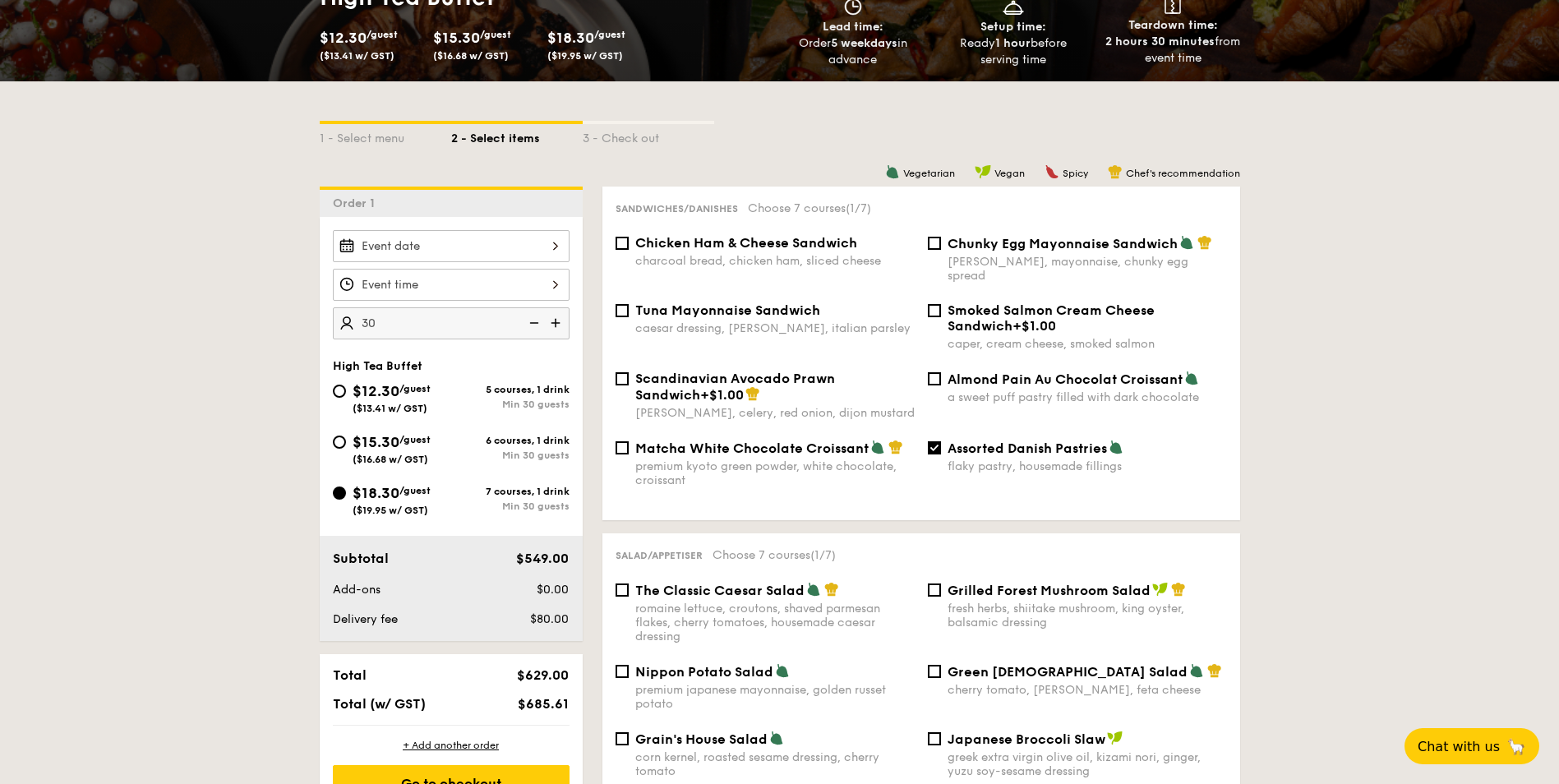
click at [361, 452] on div "$15.30 /guest ($16.68 w/ GST)" at bounding box center [392, 448] width 78 height 34
click at [346, 449] on input "$15.30 /guest ($16.68 w/ GST) 6 courses, 1 drink Min 30 guests" at bounding box center [339, 441] width 14 height 14
radio input "true"
checkbox input "false"
radio input "true"
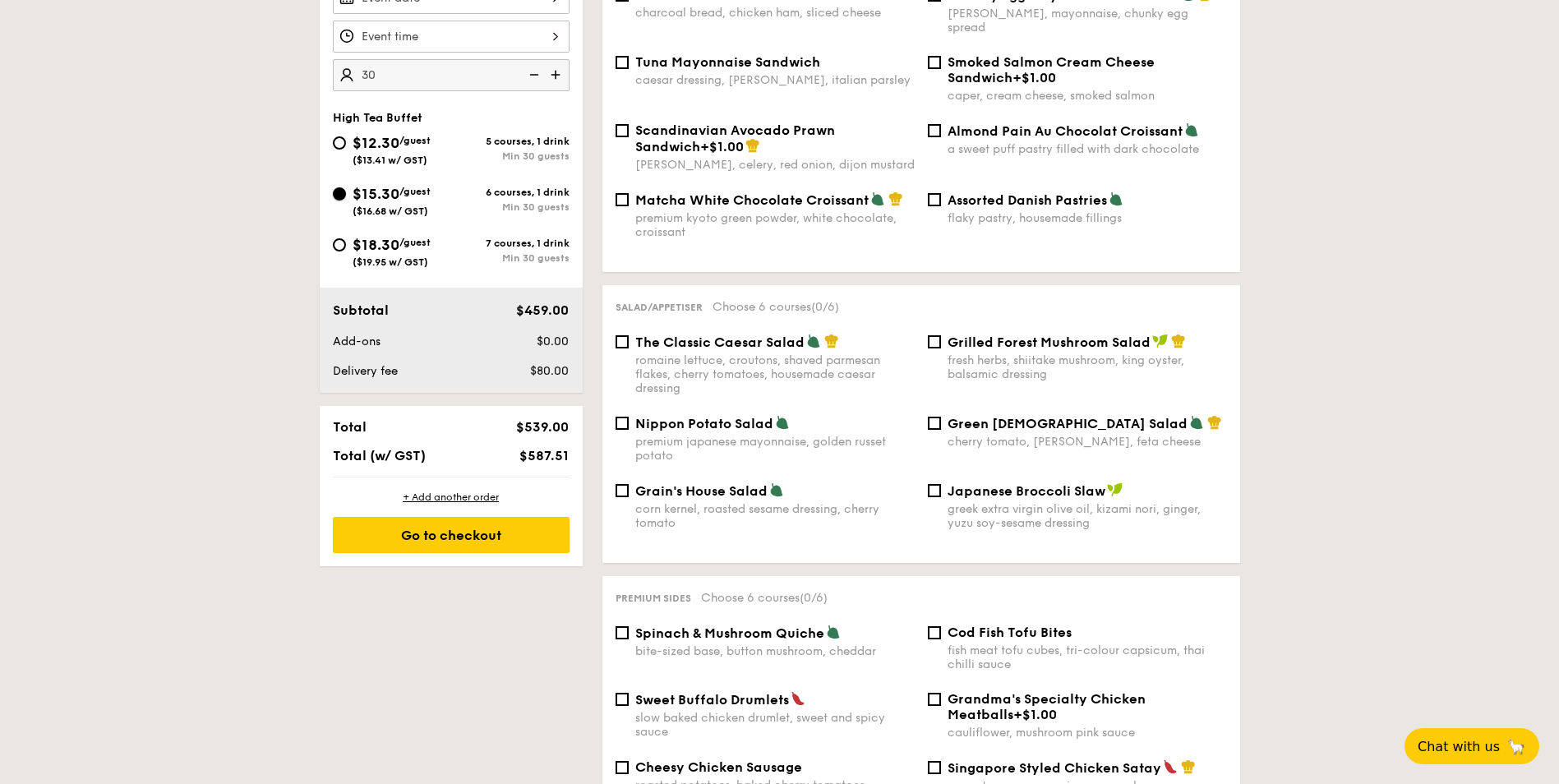
scroll to position [474, 0]
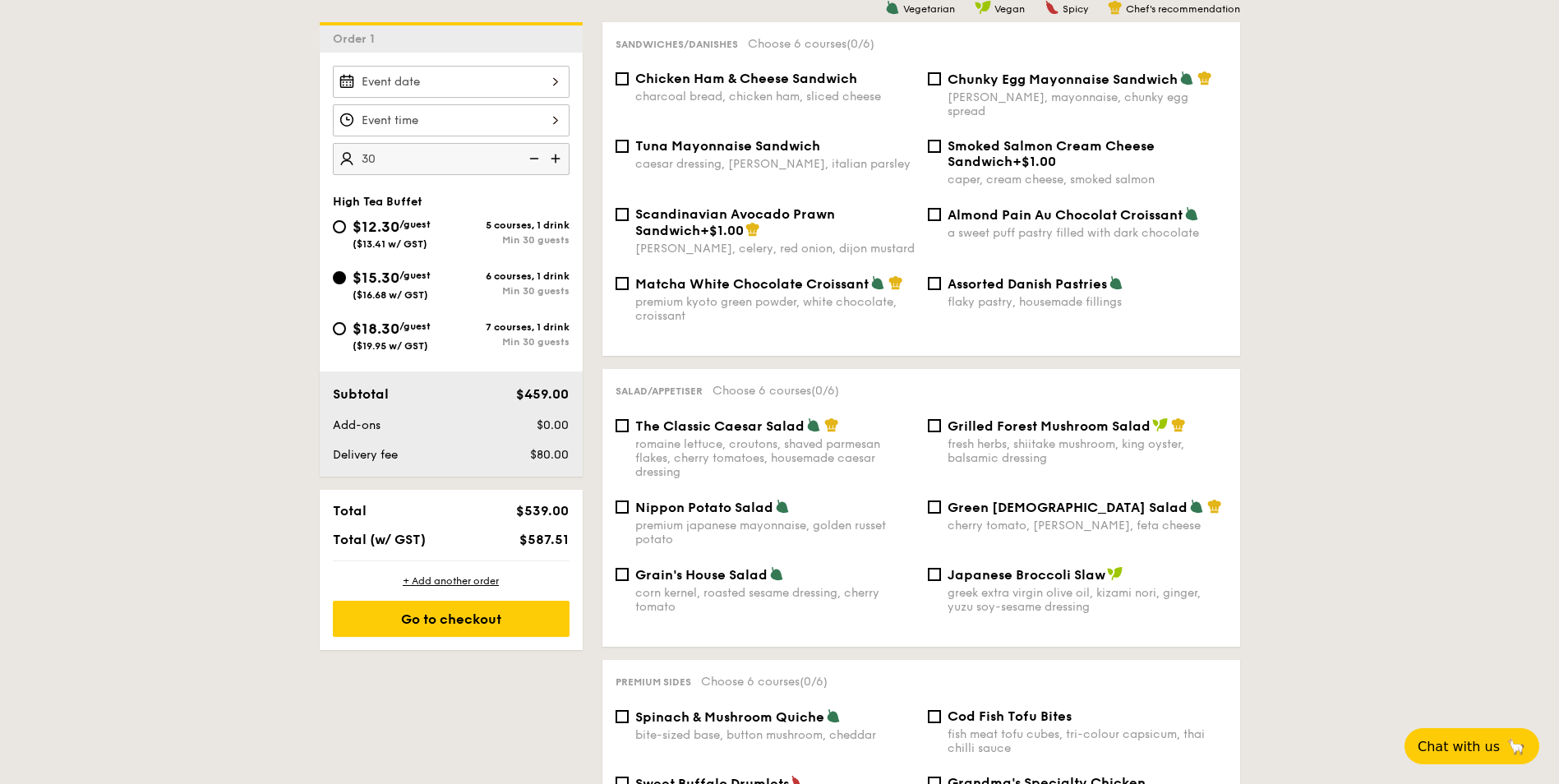
click at [354, 326] on span "$18.30" at bounding box center [376, 328] width 47 height 18
click at [346, 326] on input "$18.30 /guest ($19.95 w/ GST) 7 courses, 1 drink Min 30 guests" at bounding box center [339, 328] width 14 height 14
radio input "true"
click at [356, 280] on span "$15.30" at bounding box center [376, 278] width 47 height 18
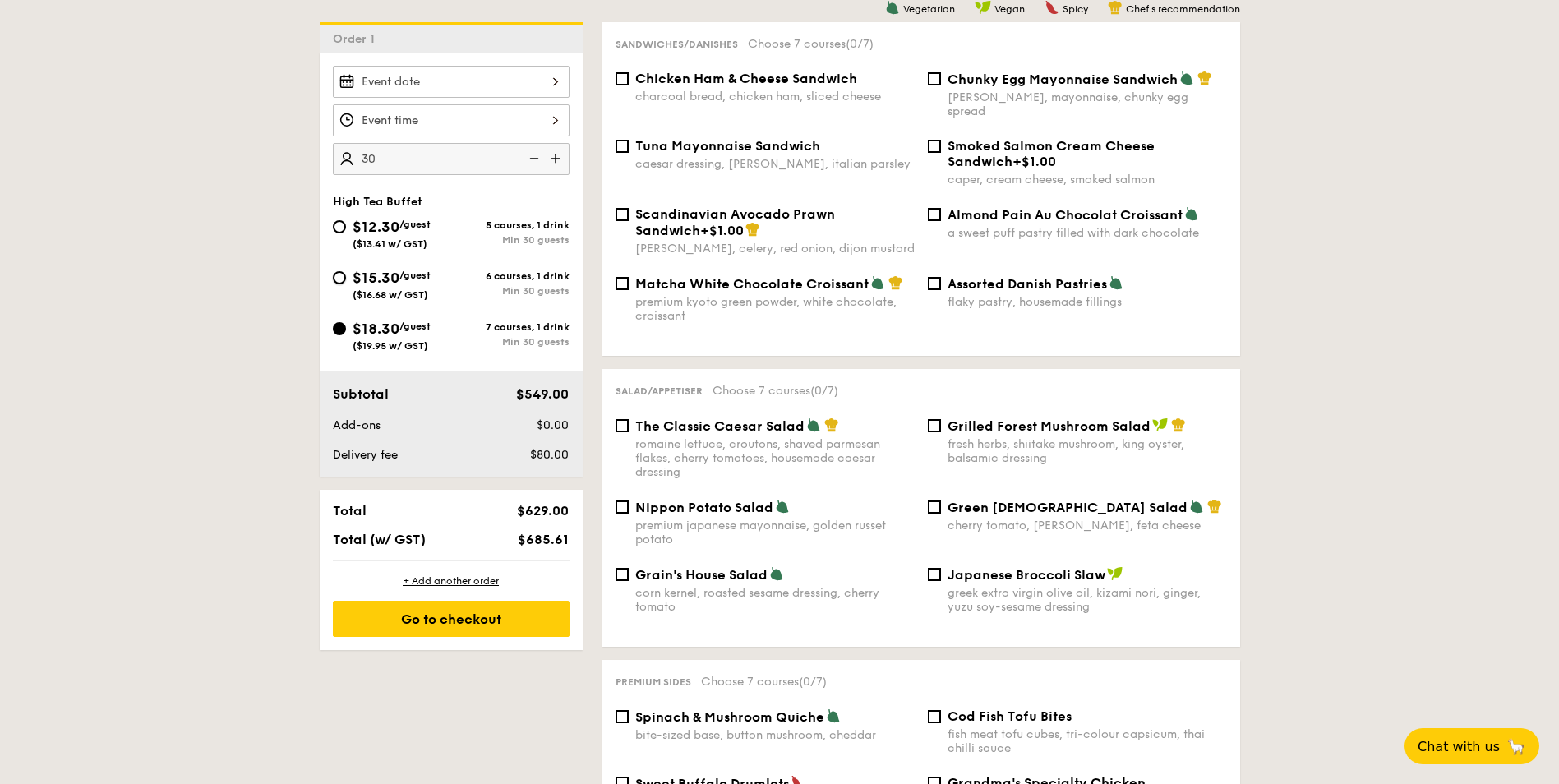
click at [346, 280] on input "$15.30 /guest ($16.68 w/ GST) 6 courses, 1 drink Min 30 guests" at bounding box center [339, 278] width 14 height 14
radio input "true"
